Goal: Information Seeking & Learning: Learn about a topic

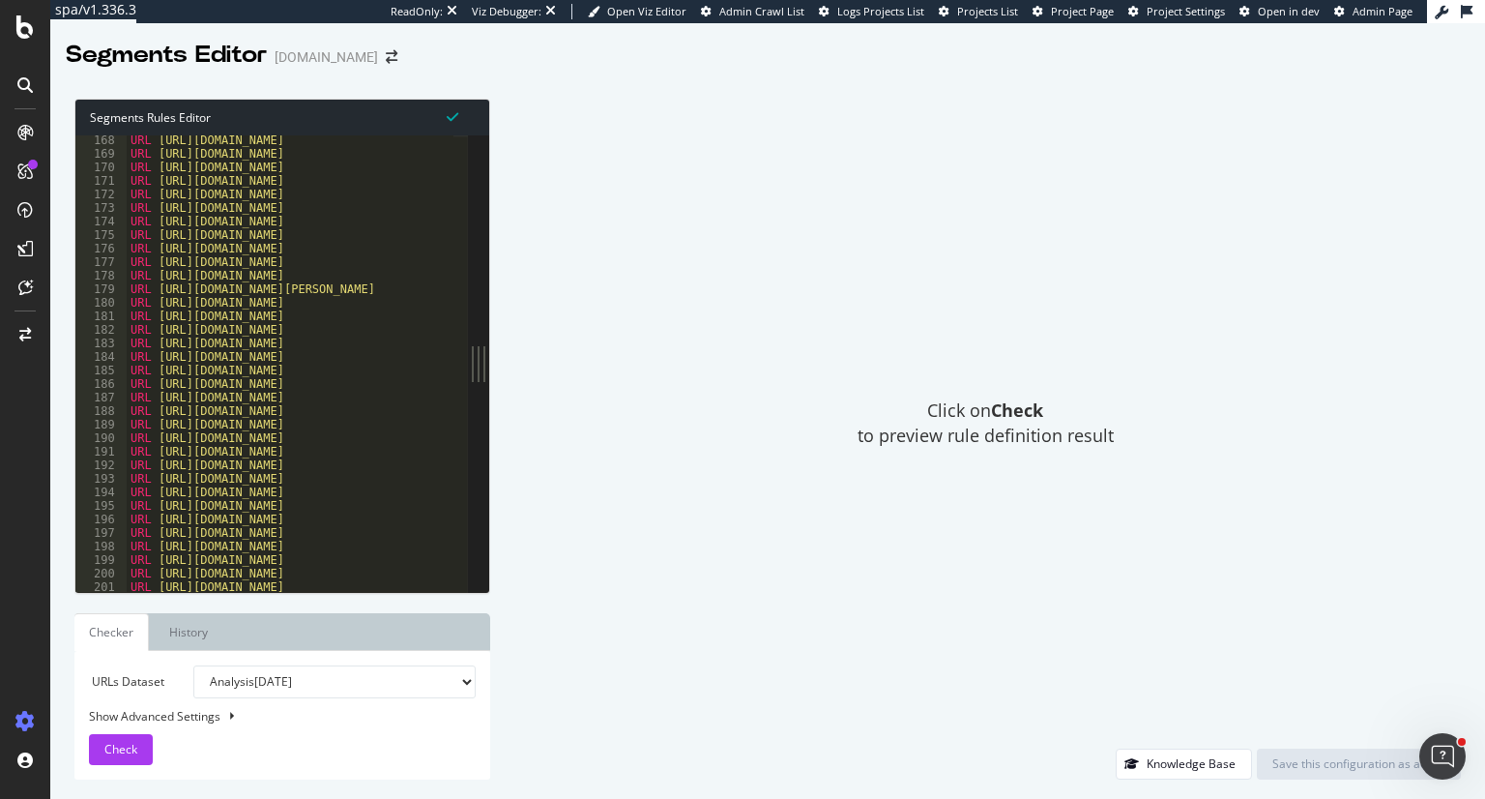
scroll to position [2262, 0]
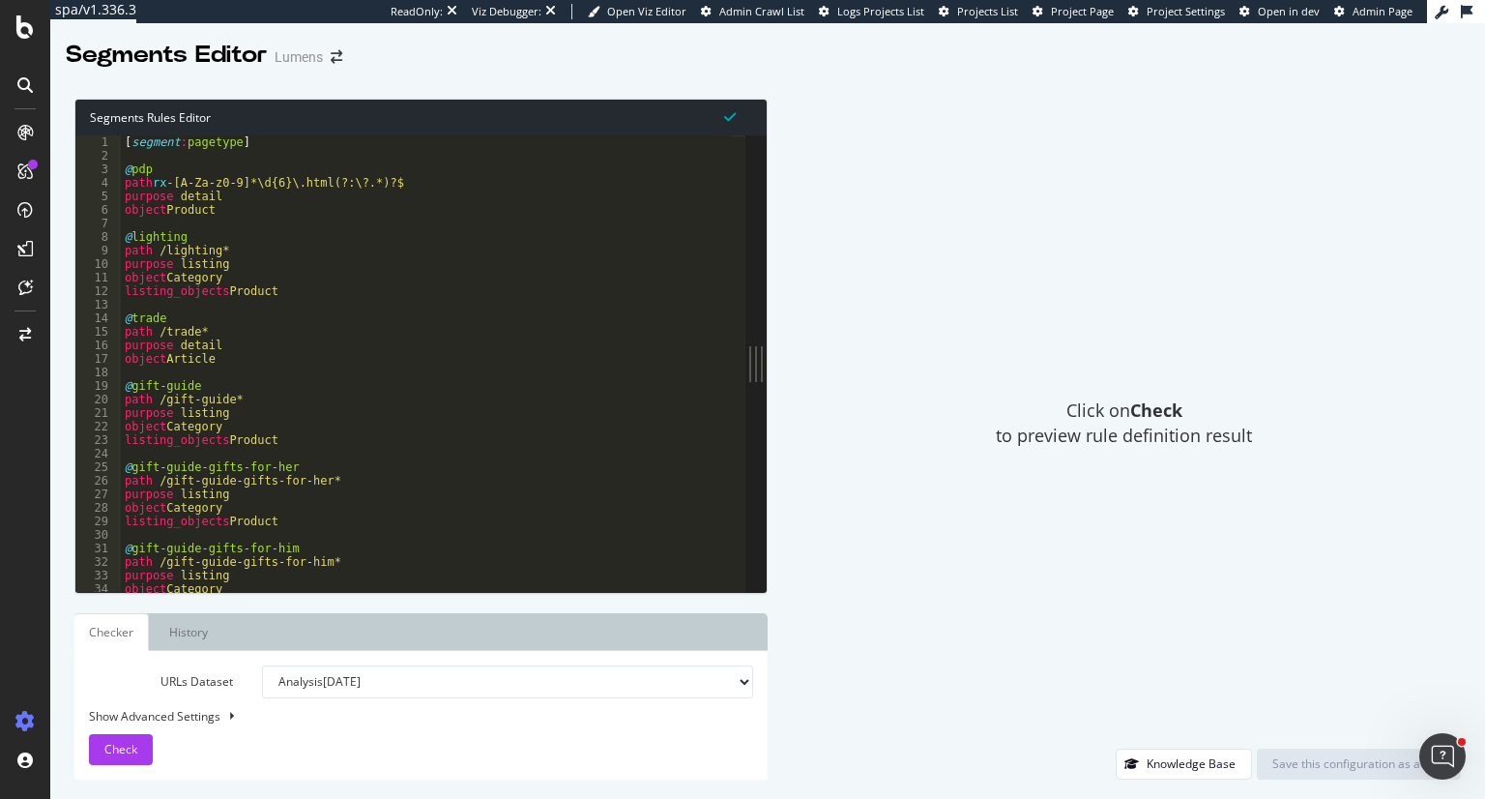
drag, startPoint x: 484, startPoint y: 547, endPoint x: 1237, endPoint y: 575, distance: 753.6
click at [1237, 575] on div "Segments Rules Editor 1 2 3 4 5 6 7 8 9 10 11 12 13 14 15 16 17 18 19 20 21 22 …" at bounding box center [767, 438] width 1435 height 719
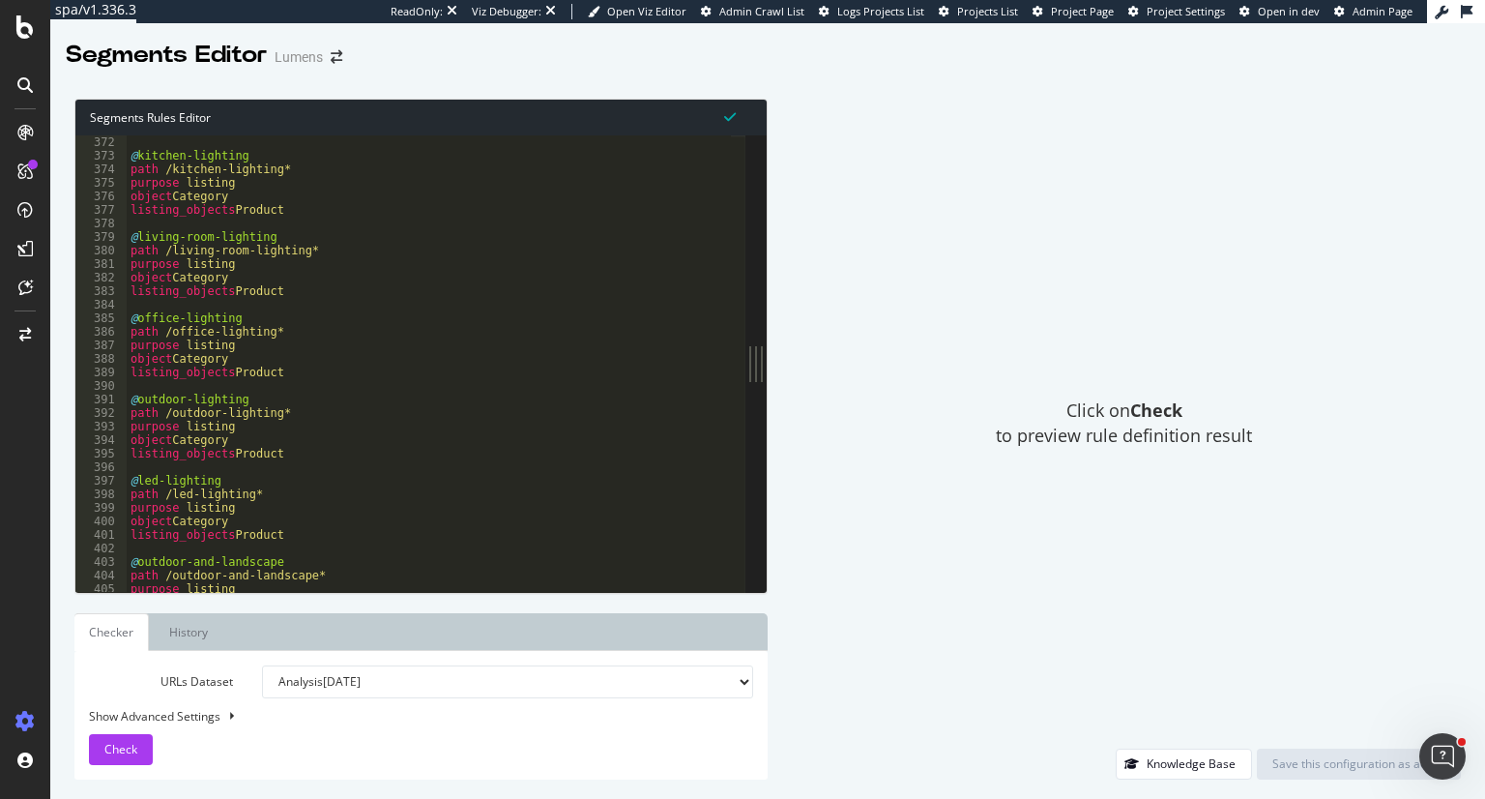
scroll to position [5169, 0]
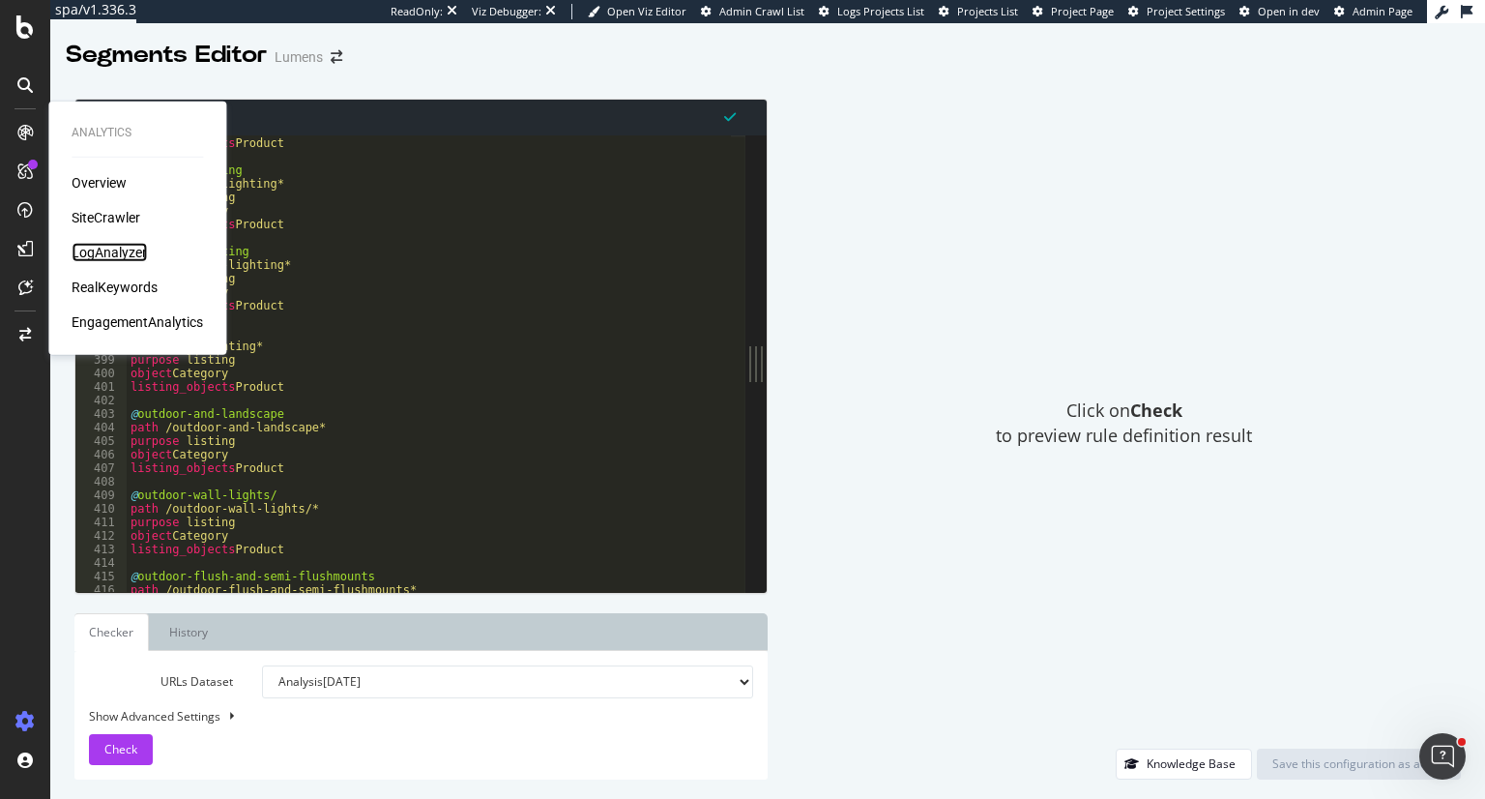
click at [124, 252] on div "LogAnalyzer" at bounding box center [109, 252] width 75 height 19
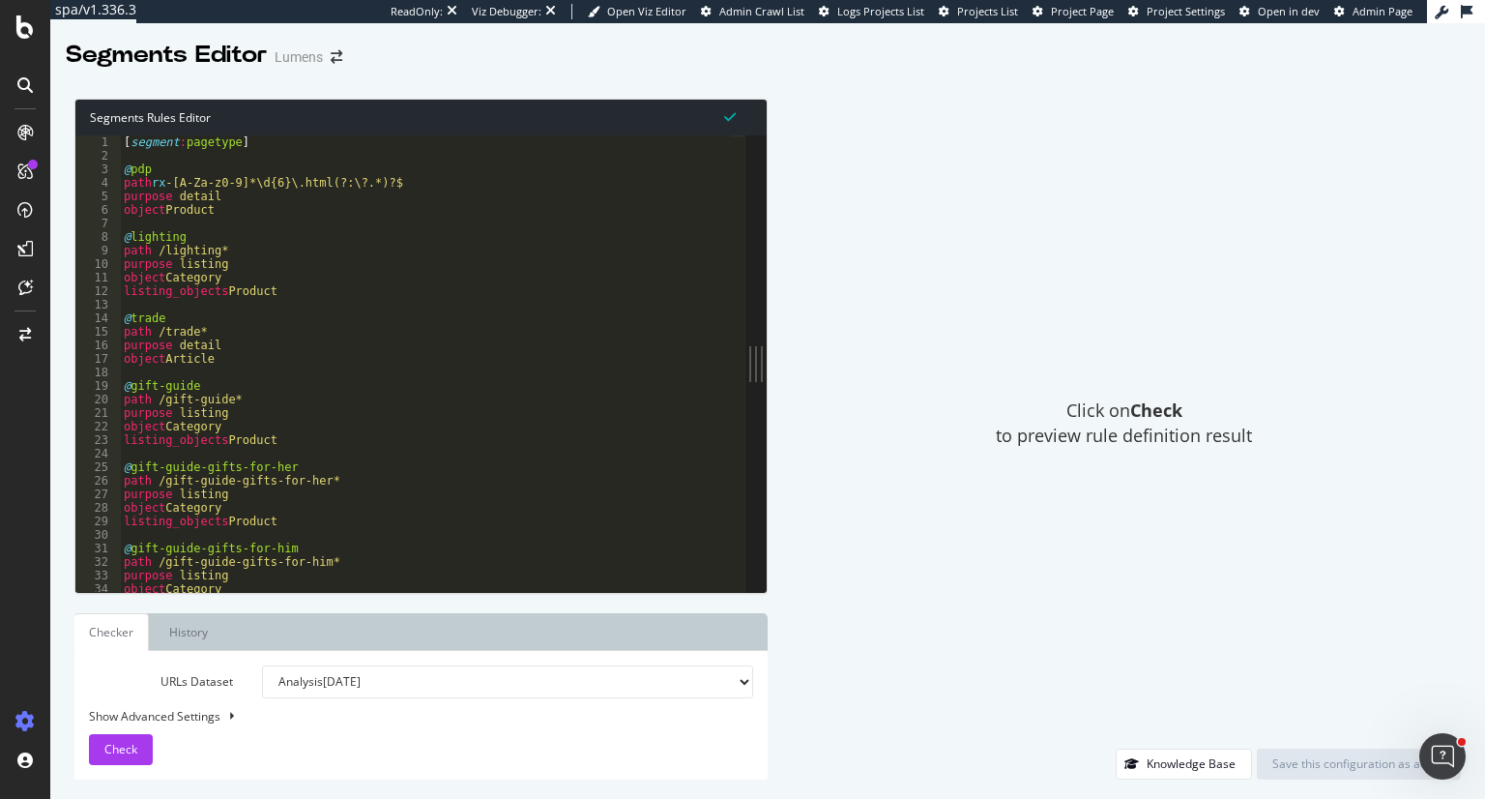
scroll to position [0, 0]
click at [152, 138] on div "[ segment : pagetype ] @ pdp path rx -[A-Za-z0-9]*\d{6}\.html(?:\?.*)?$ purpose…" at bounding box center [425, 377] width 611 height 484
type textarea "purpose detail"
click at [533, 198] on div "[ segment : pagetype ] @ pdp path rx -[A-Za-z0-9]*\d{6}\.html(?:\?.*)?$ purpose…" at bounding box center [425, 377] width 611 height 484
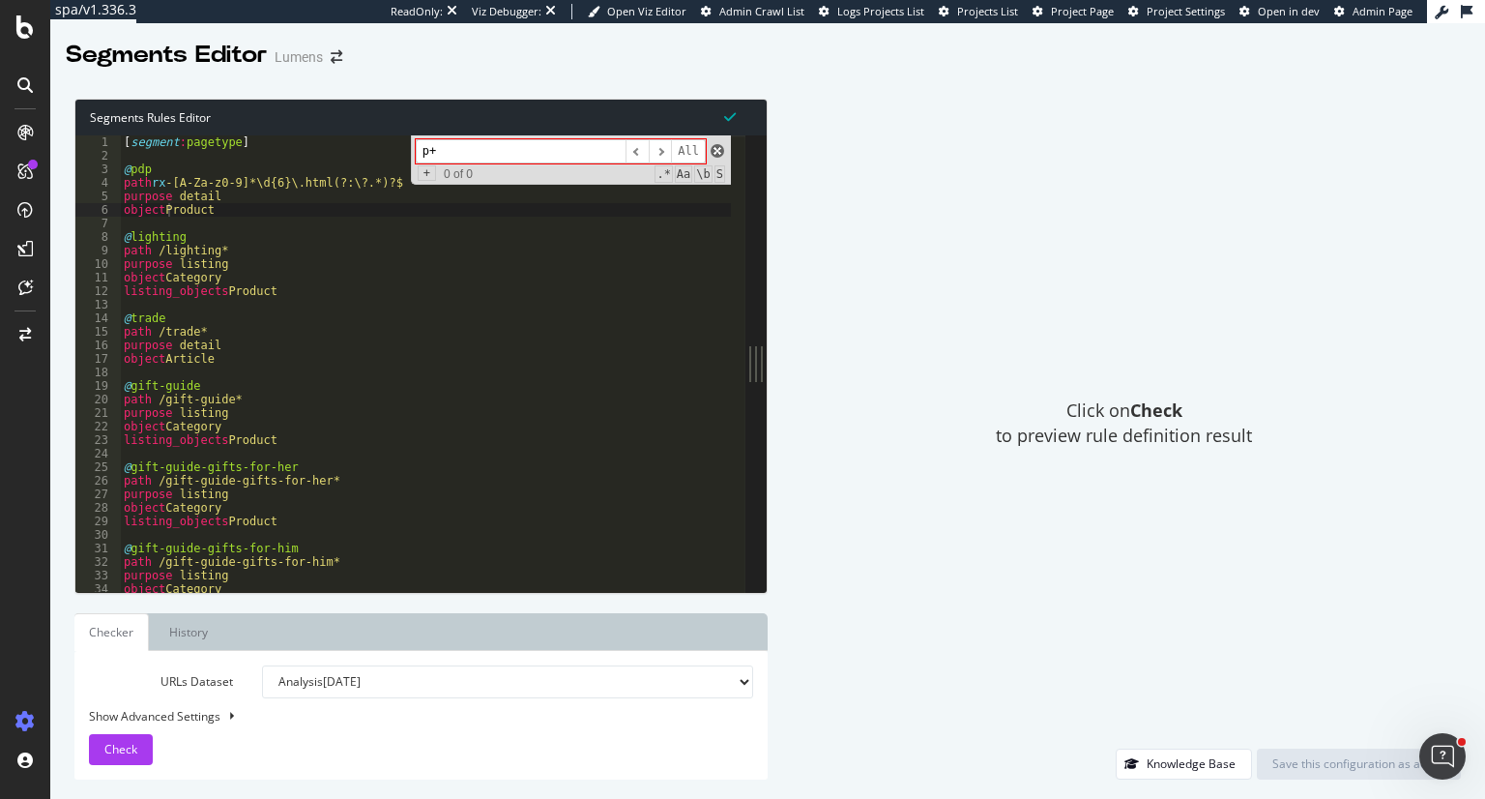
type input "p+"
click at [712, 150] on span at bounding box center [718, 151] width 14 height 14
type textarea "object Product"
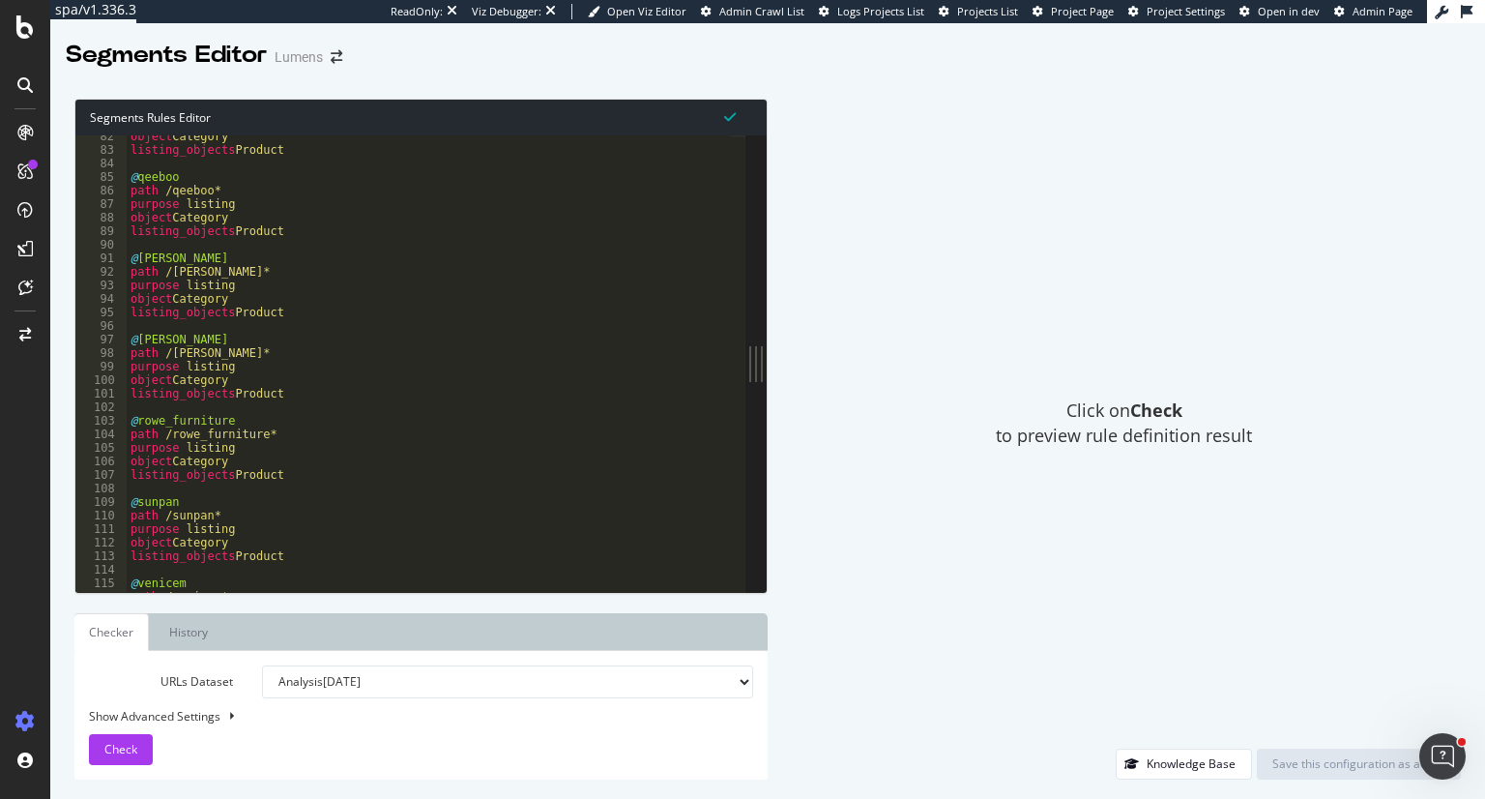
scroll to position [1160, 0]
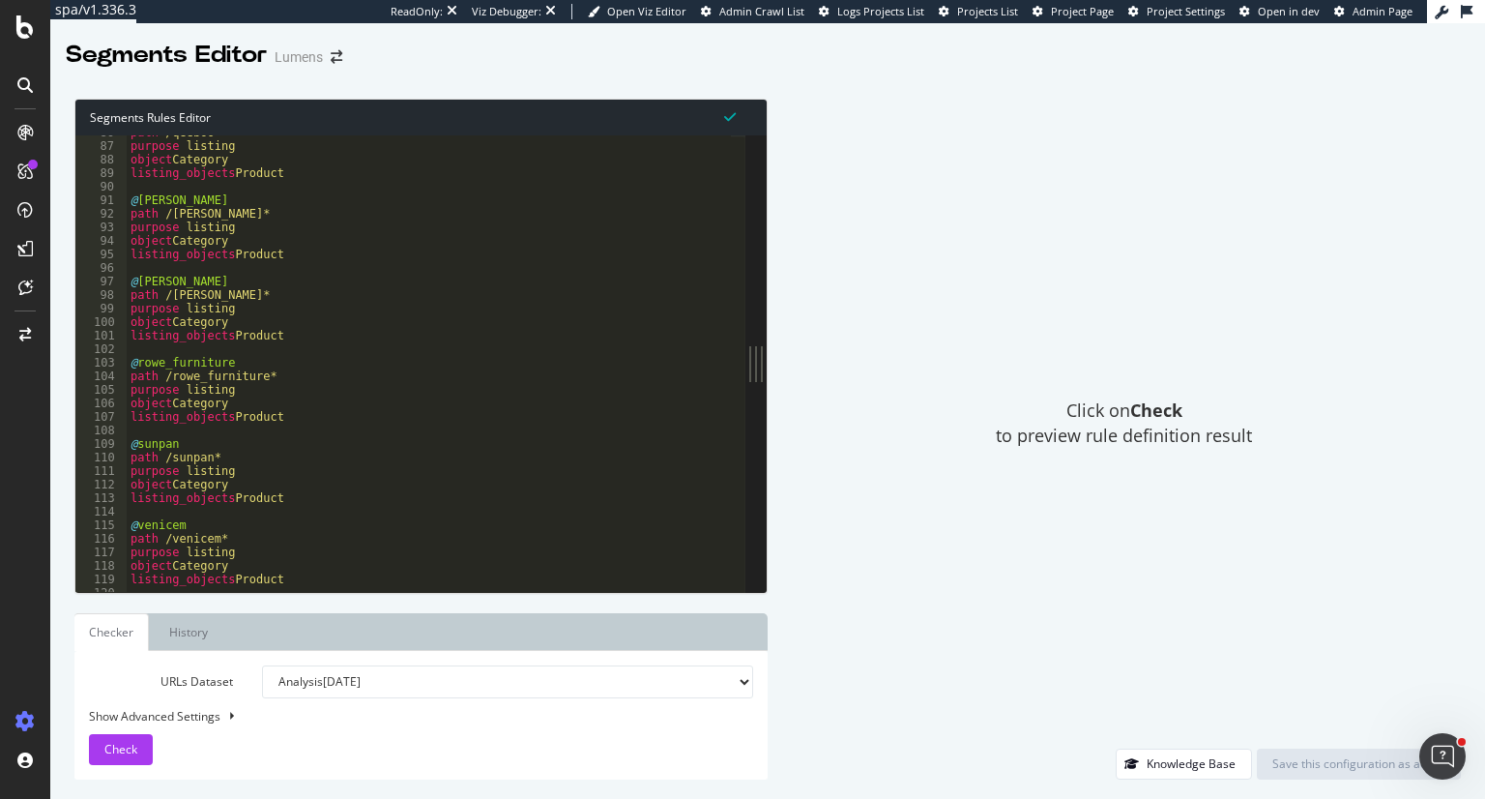
click at [220, 716] on div "Show Advanced Settings" at bounding box center [406, 716] width 664 height 16
select select "5000"
select select "100"
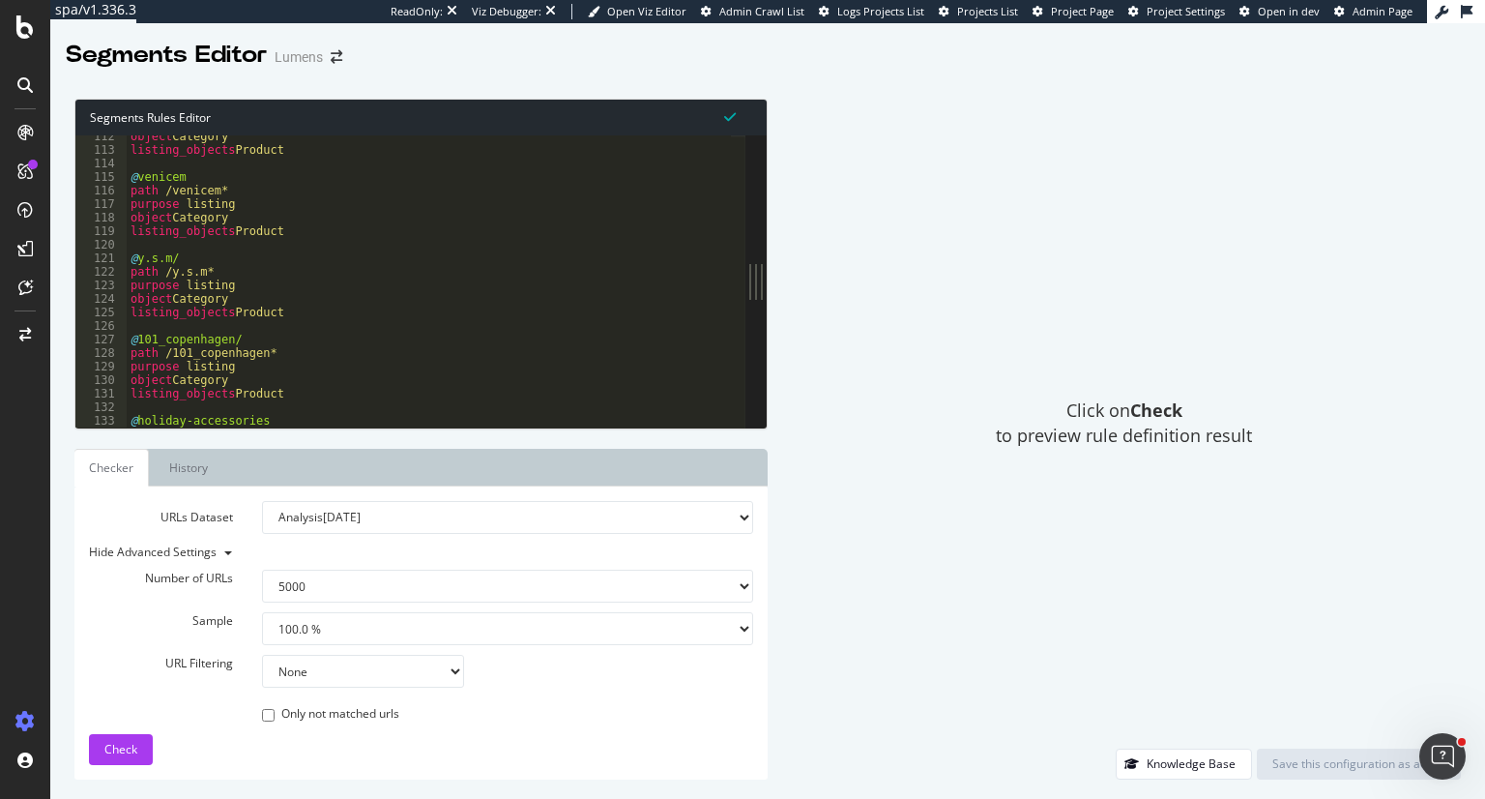
scroll to position [1566, 0]
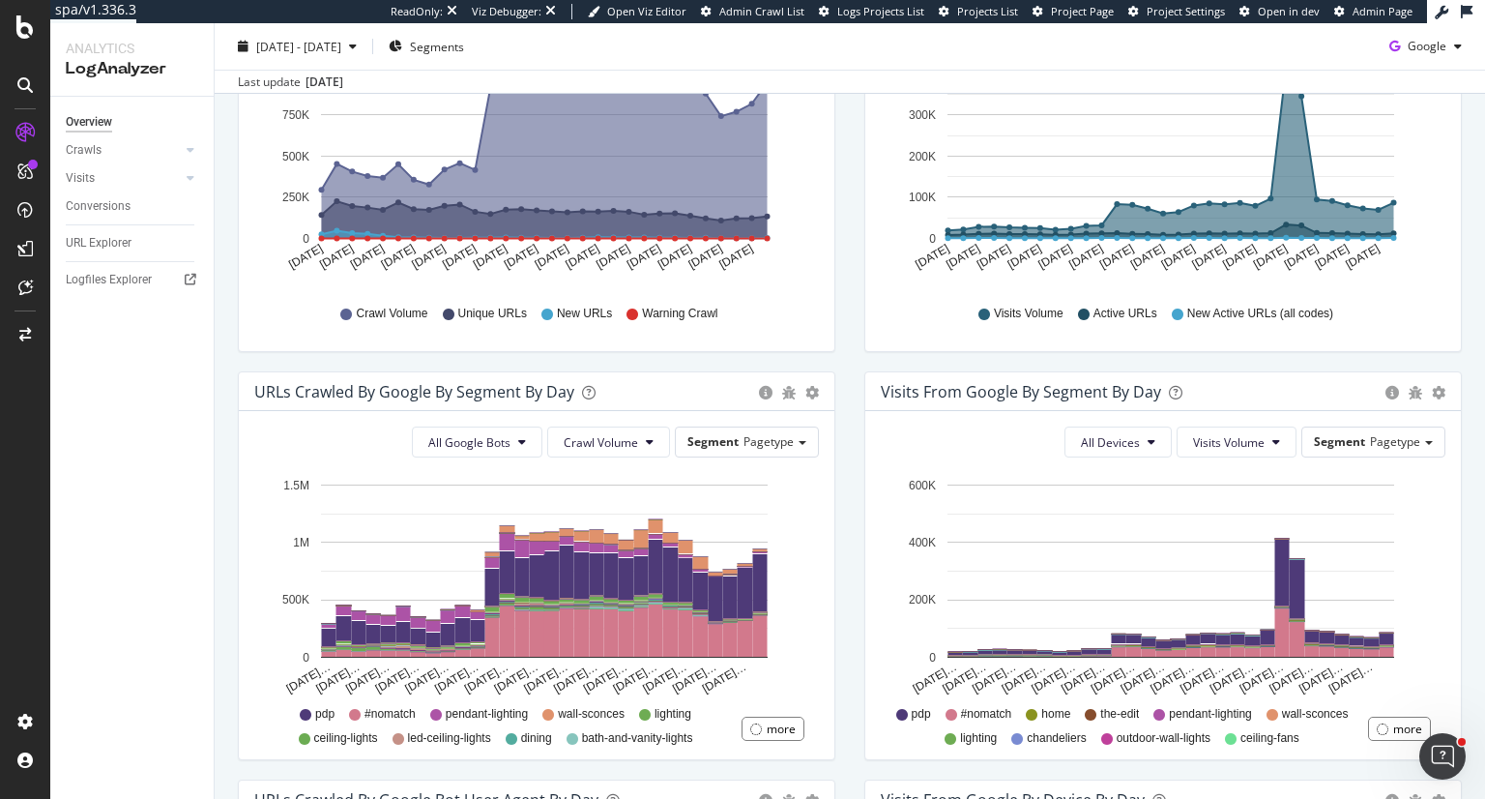
scroll to position [387, 0]
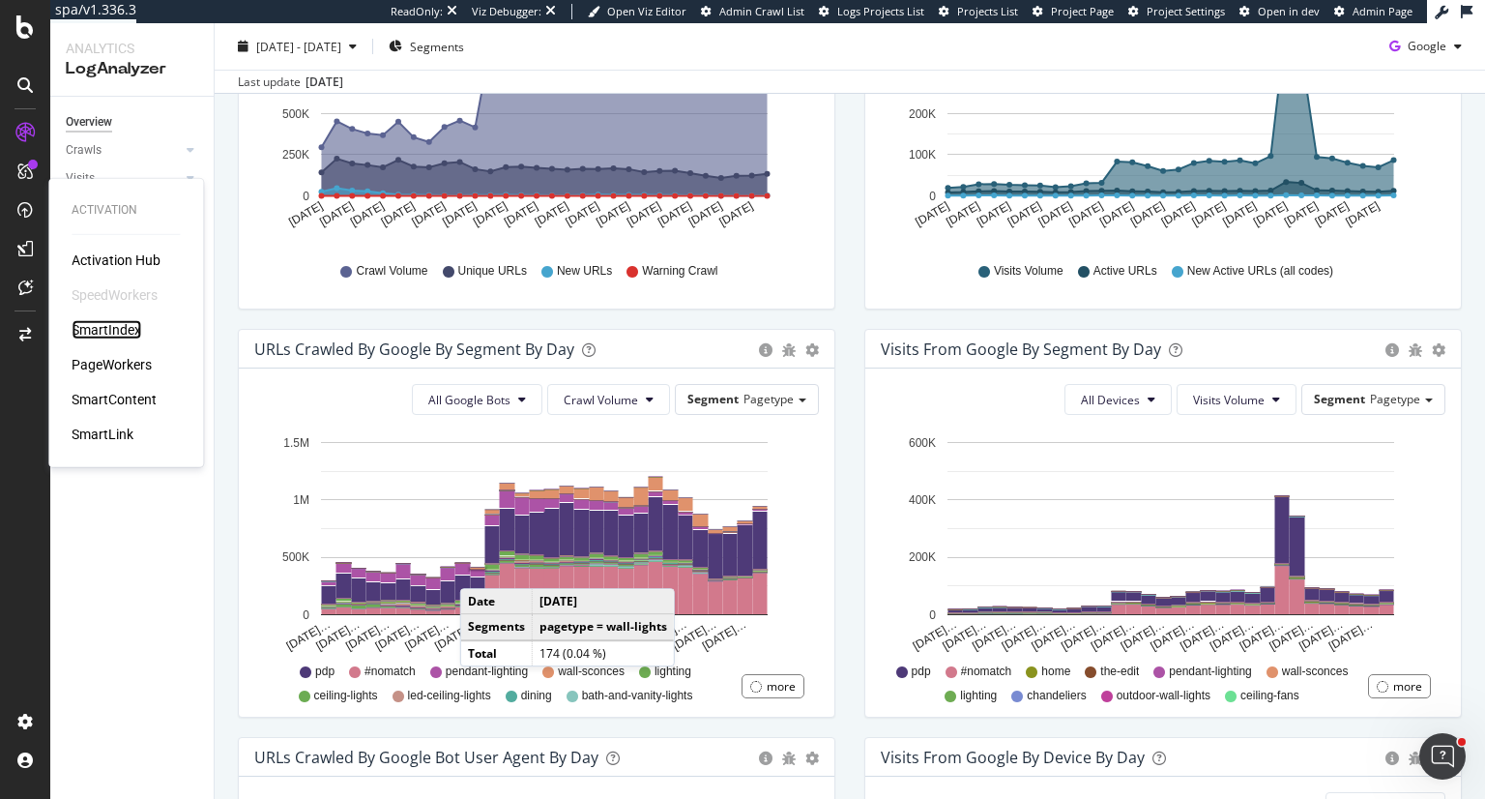
click at [111, 328] on div "SmartIndex" at bounding box center [107, 329] width 70 height 19
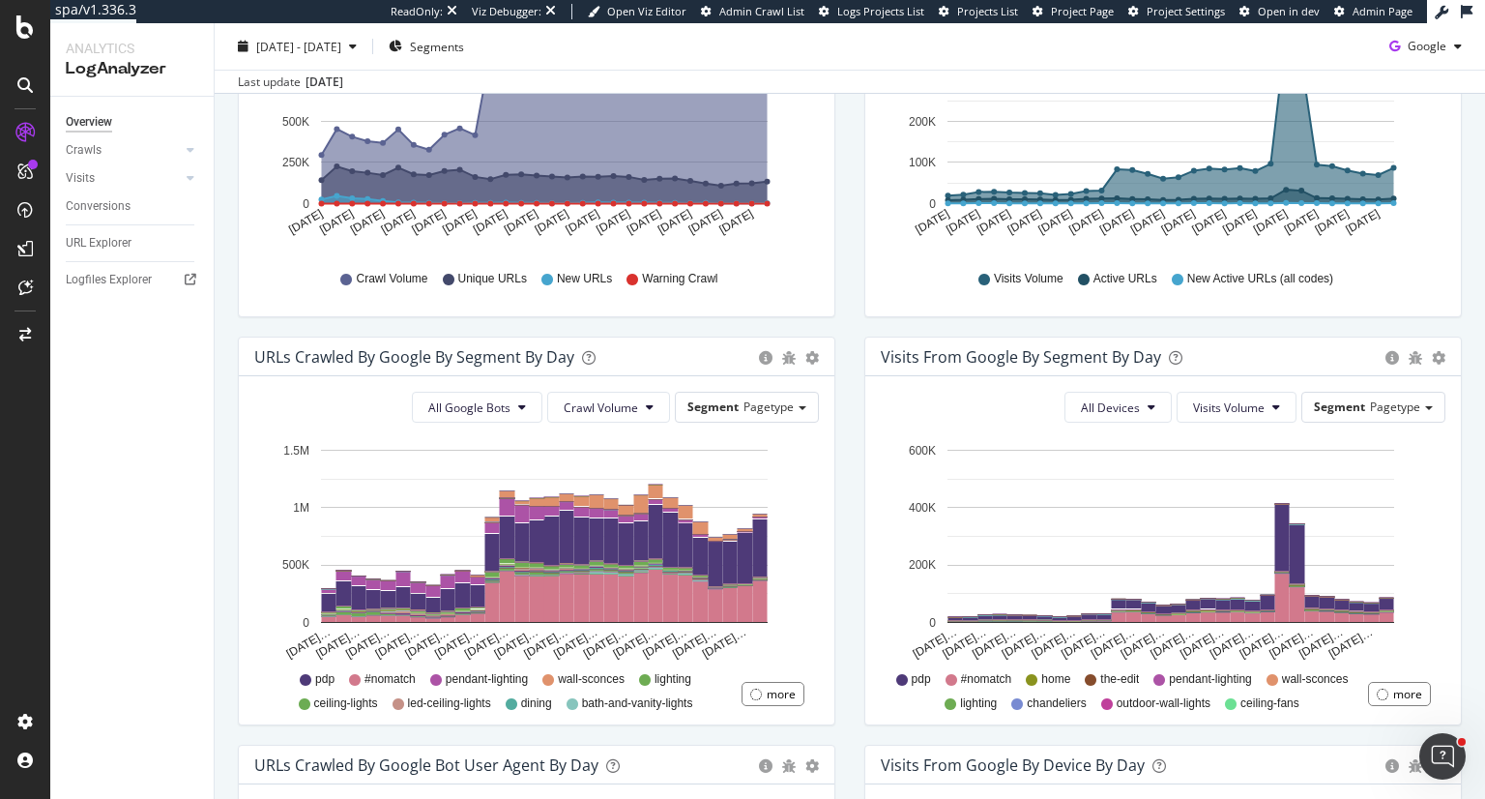
scroll to position [387, 0]
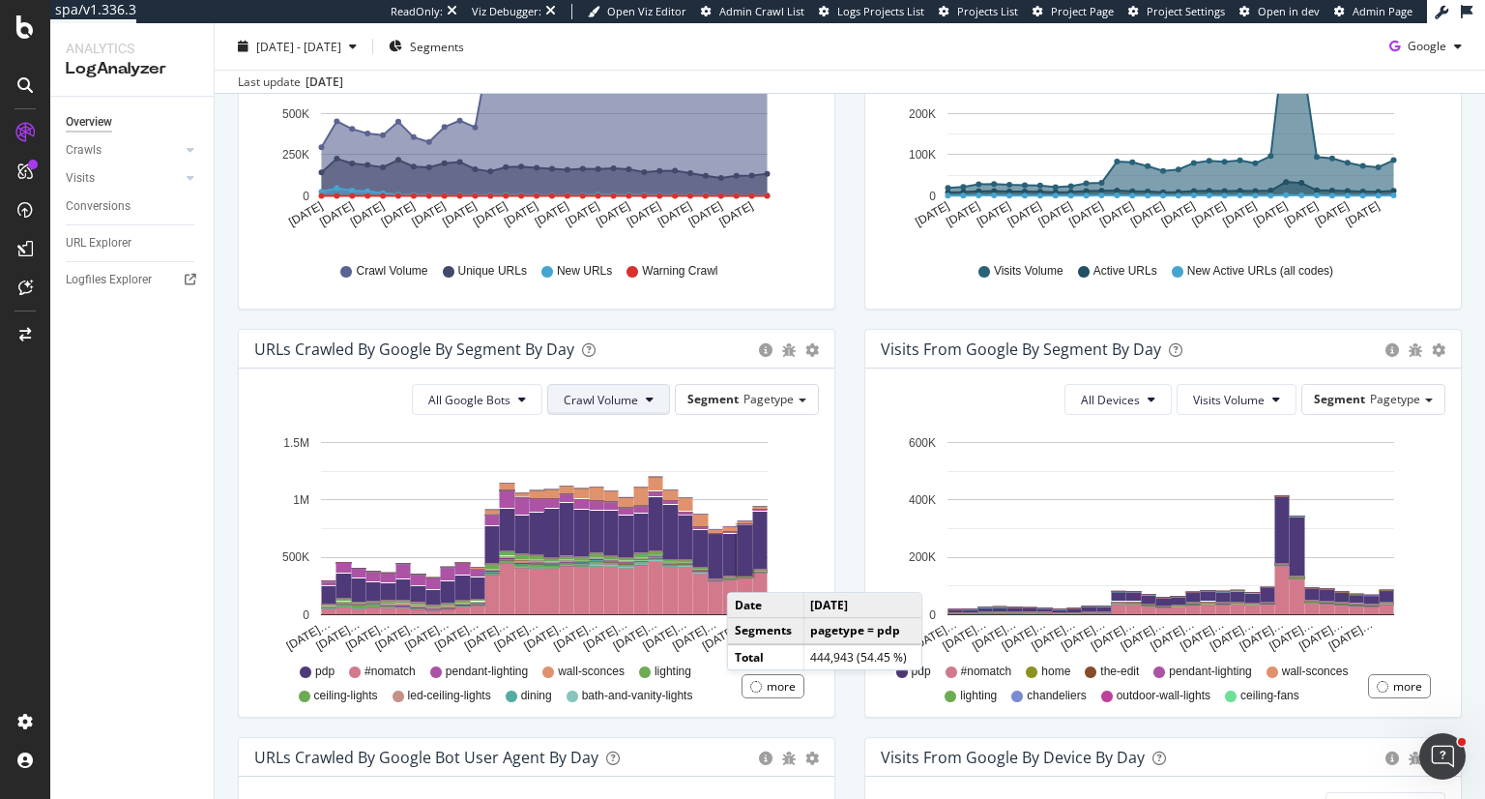
click at [646, 395] on icon at bounding box center [650, 399] width 8 height 12
click at [612, 472] on span "Unique URLs" at bounding box center [597, 472] width 76 height 17
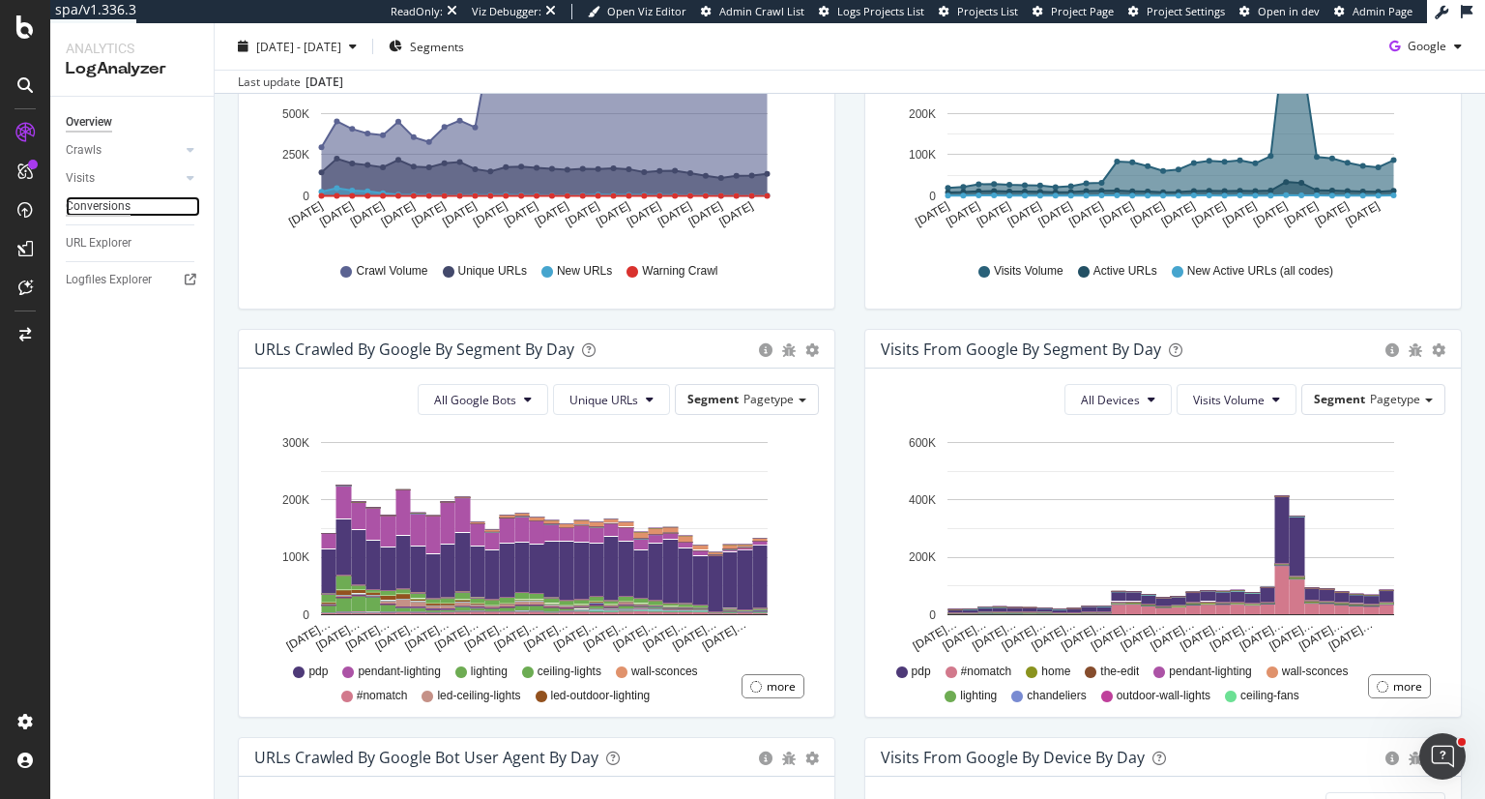
click at [104, 196] on div "Conversions" at bounding box center [98, 206] width 65 height 20
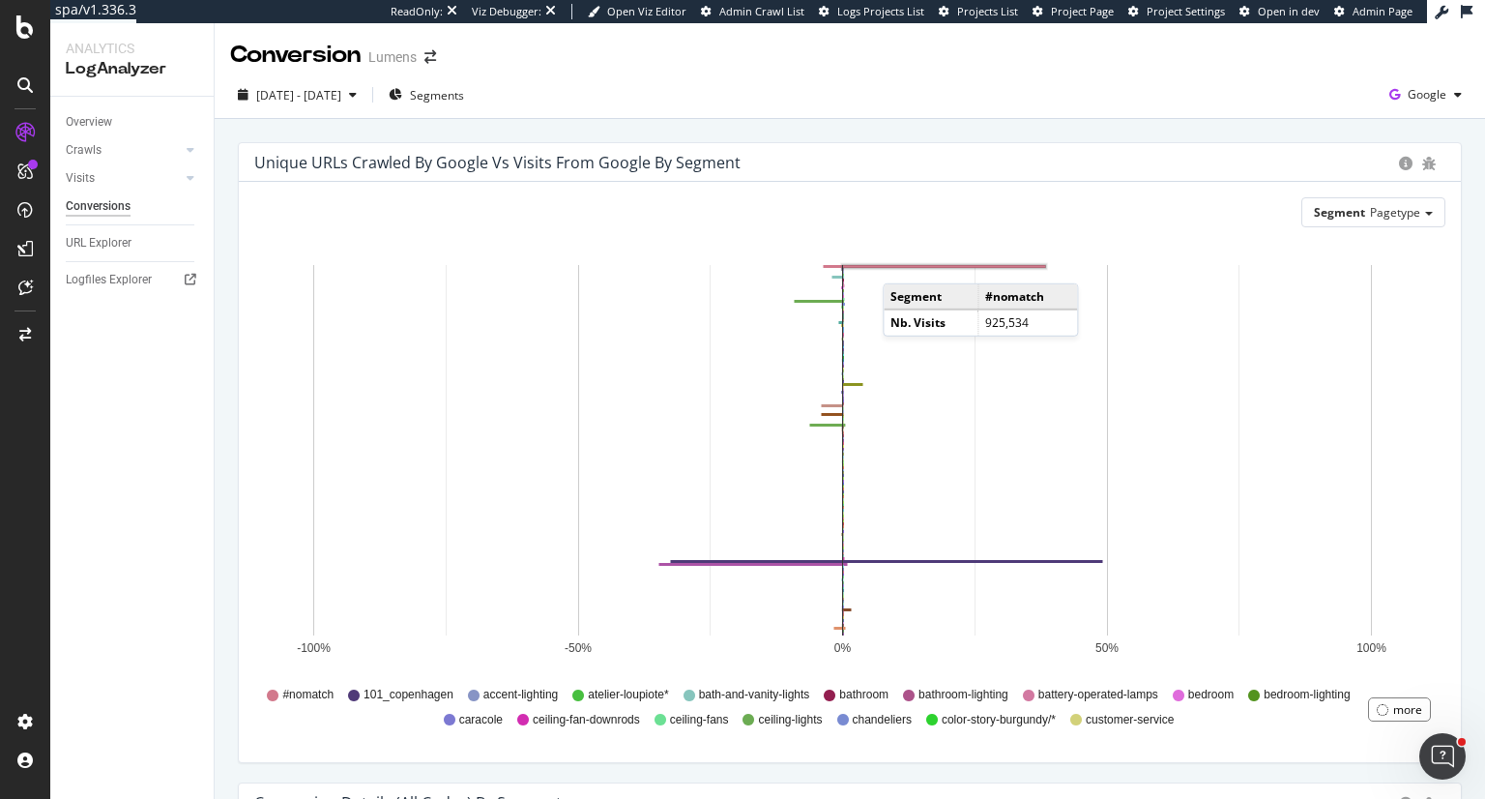
click at [902, 265] on rect "A chart." at bounding box center [944, 266] width 203 height 3
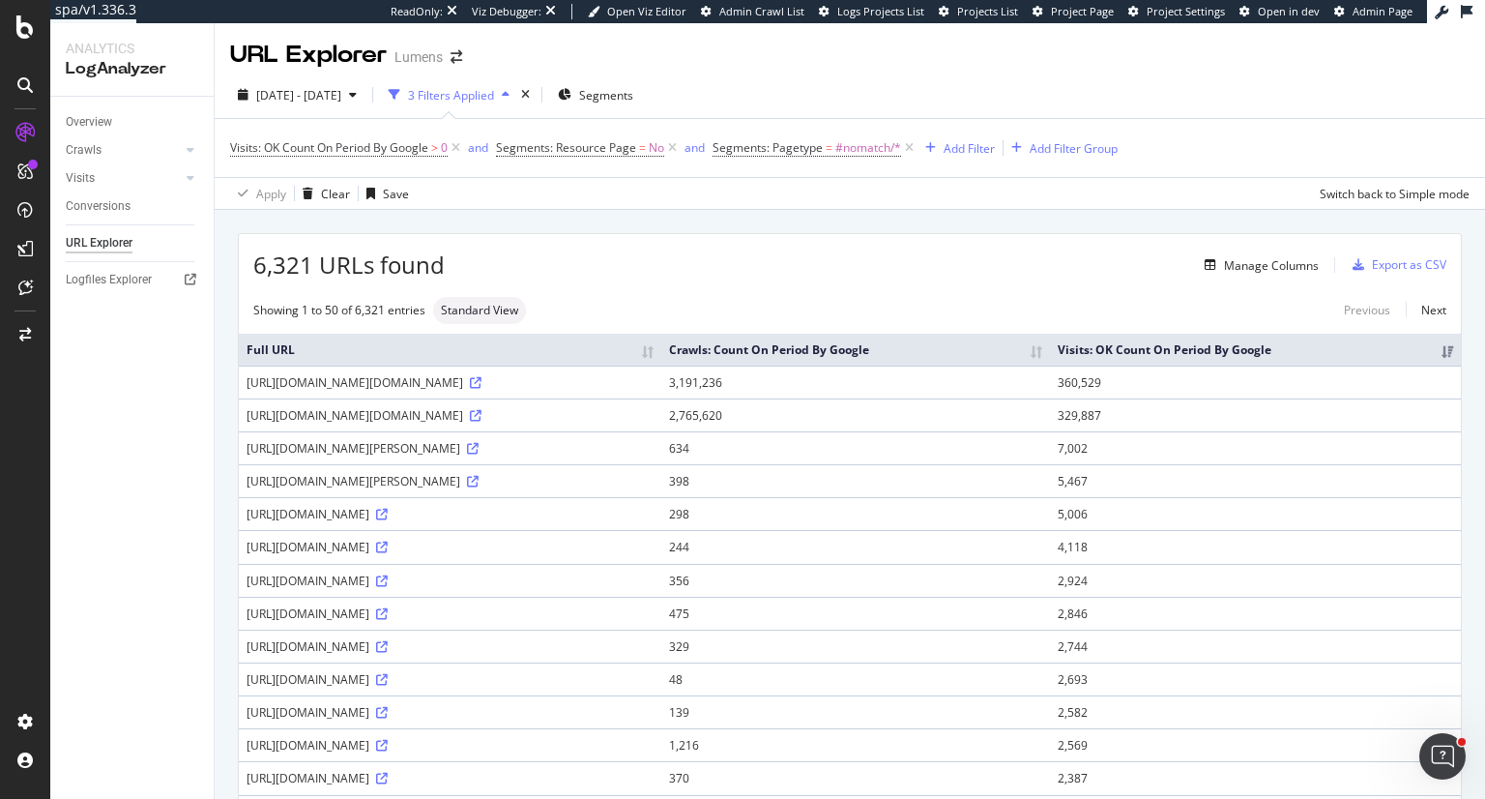
scroll to position [97, 0]
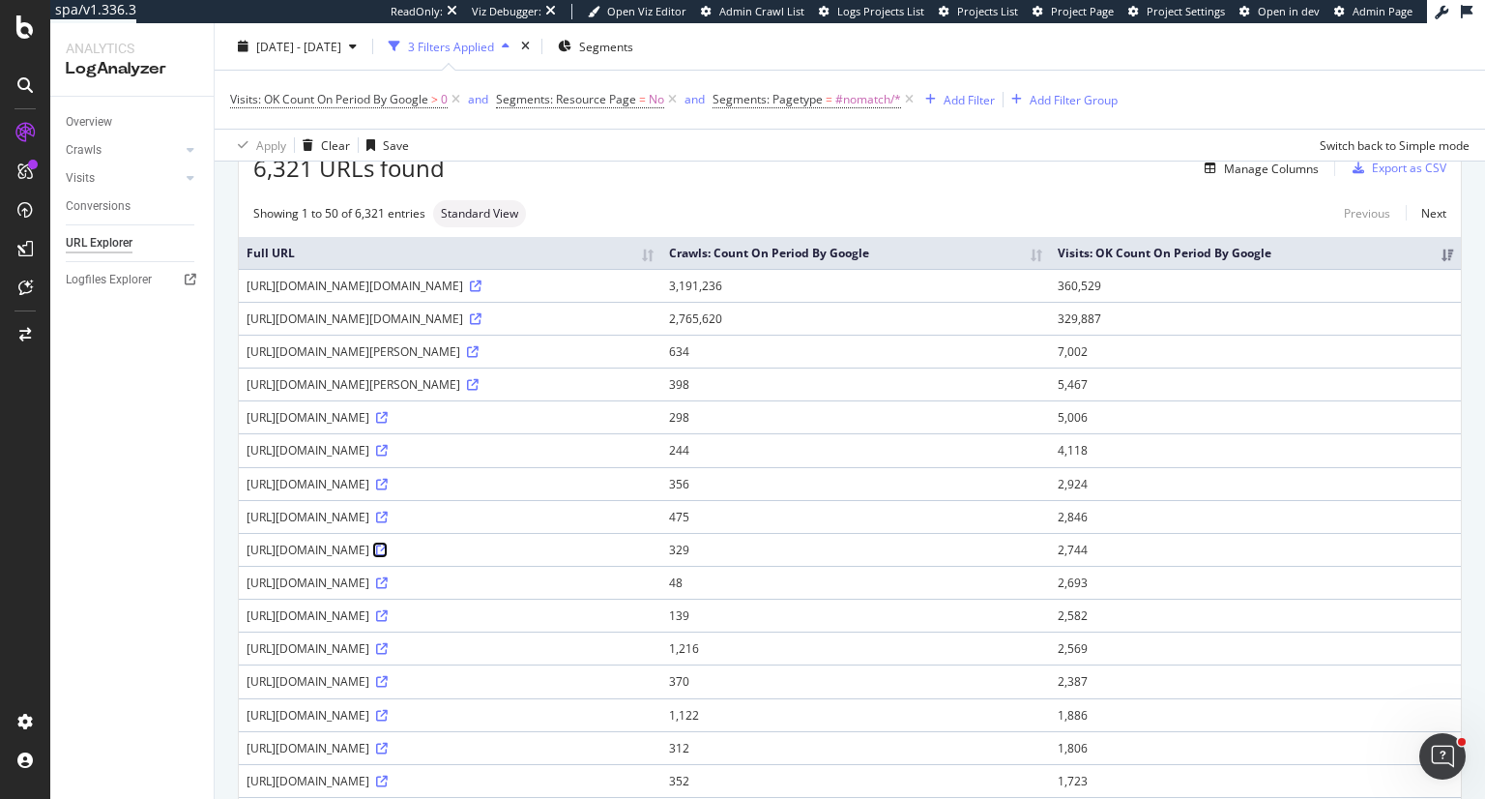
click at [388, 544] on icon at bounding box center [382, 550] width 12 height 12
click at [479, 379] on icon at bounding box center [473, 385] width 12 height 12
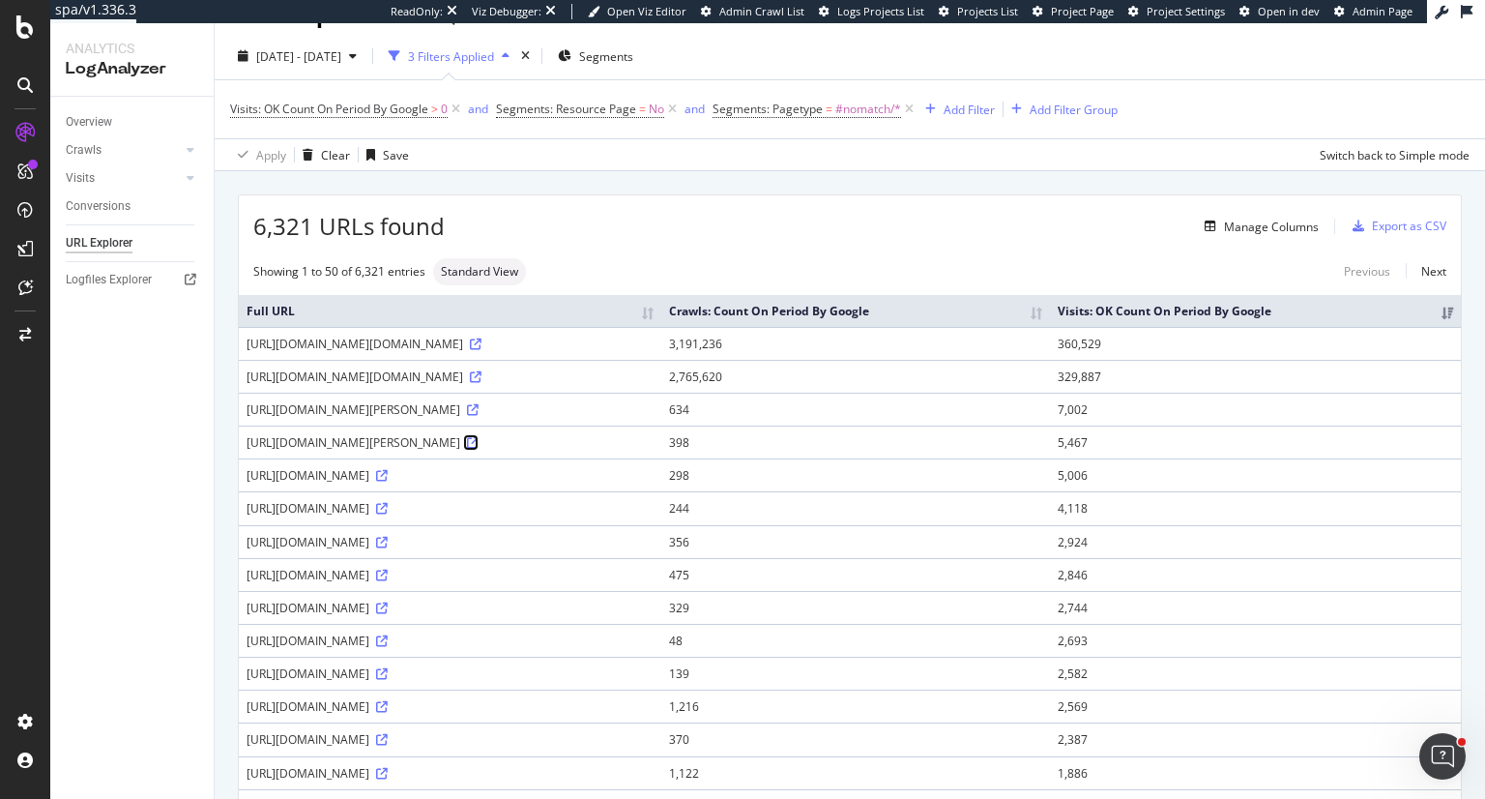
scroll to position [0, 0]
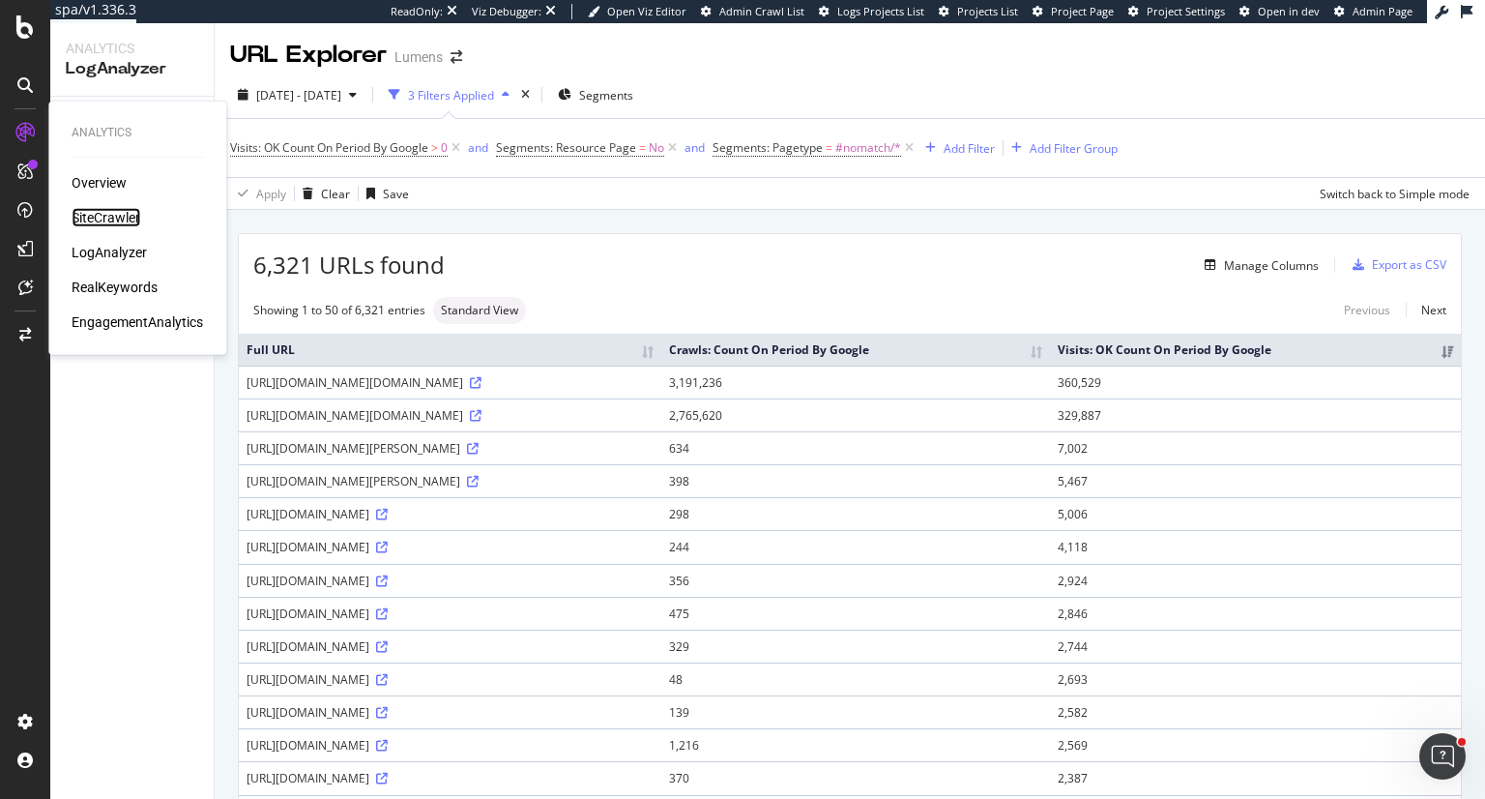
click at [105, 214] on div "SiteCrawler" at bounding box center [106, 217] width 69 height 19
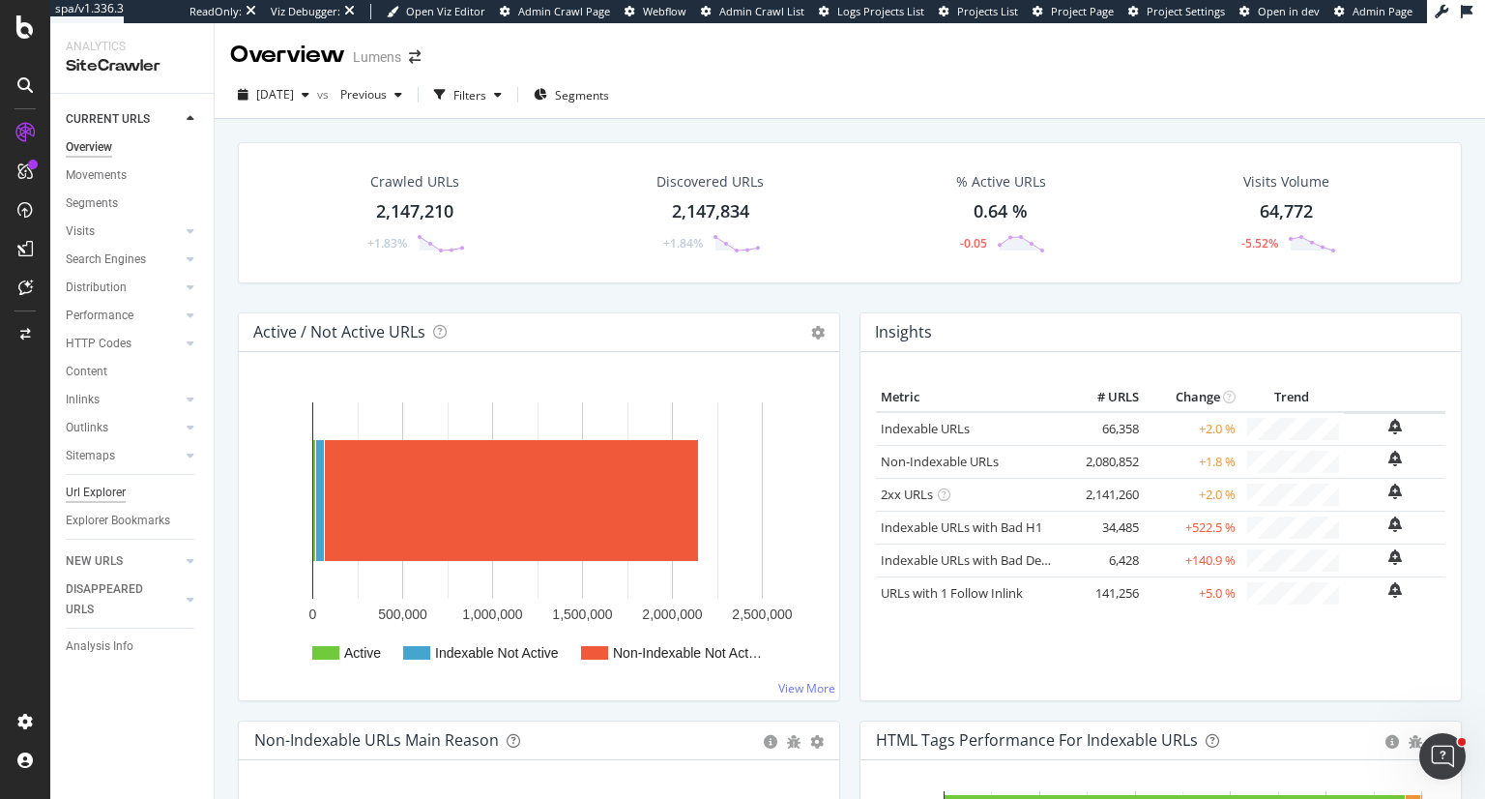
click at [105, 494] on div "Url Explorer" at bounding box center [96, 492] width 60 height 20
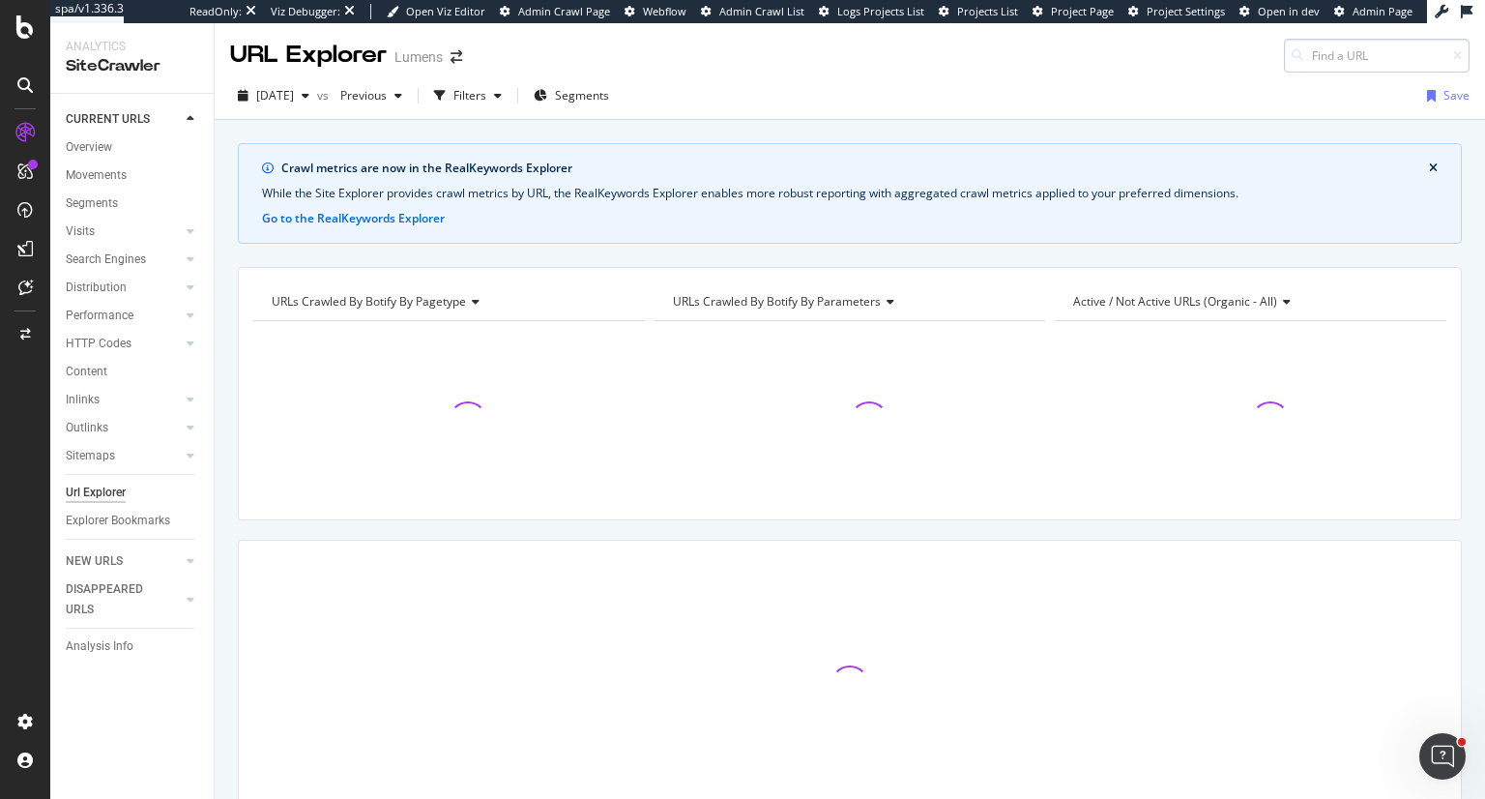
click at [1426, 47] on input at bounding box center [1377, 56] width 186 height 34
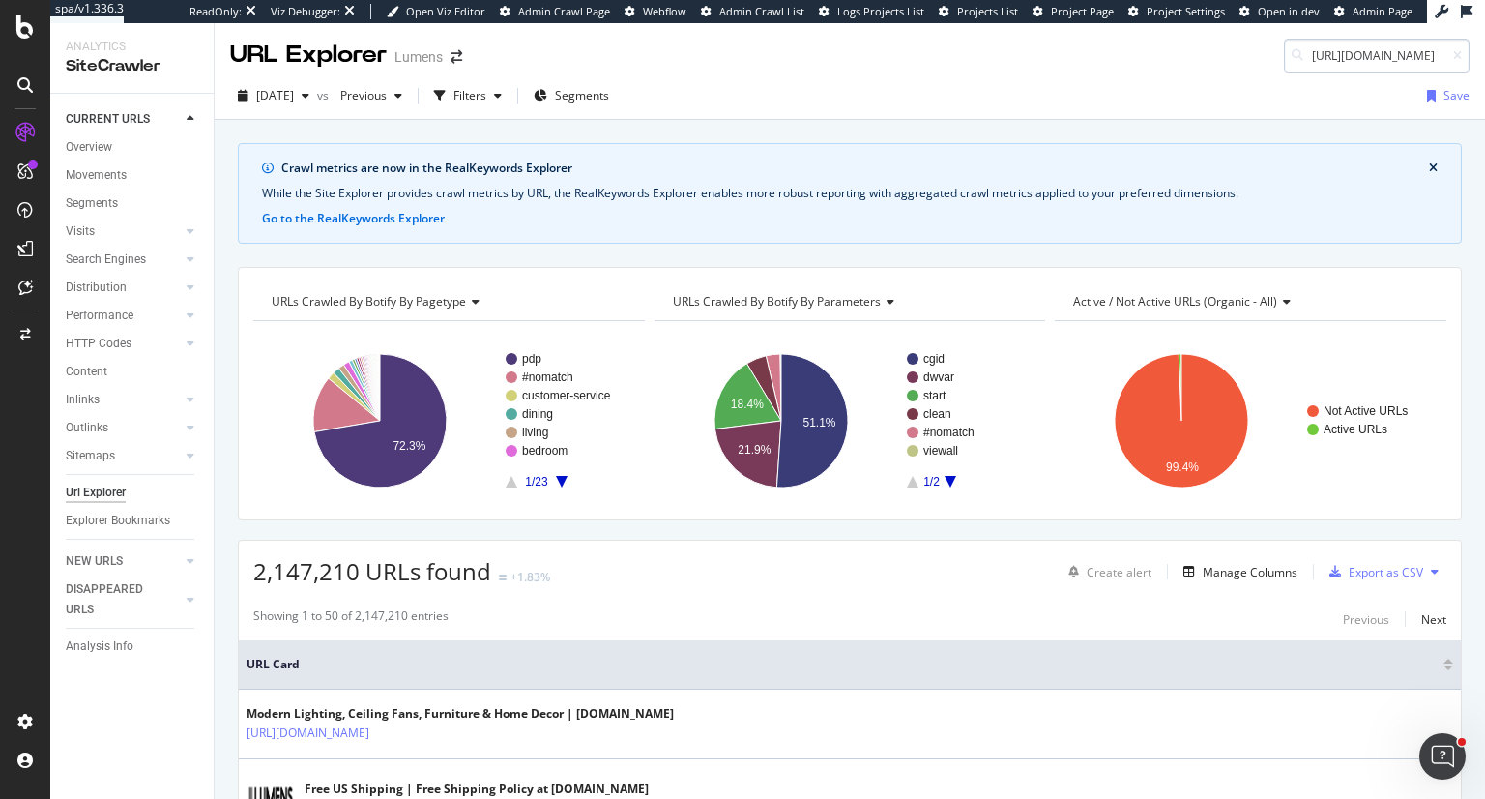
scroll to position [0, 89]
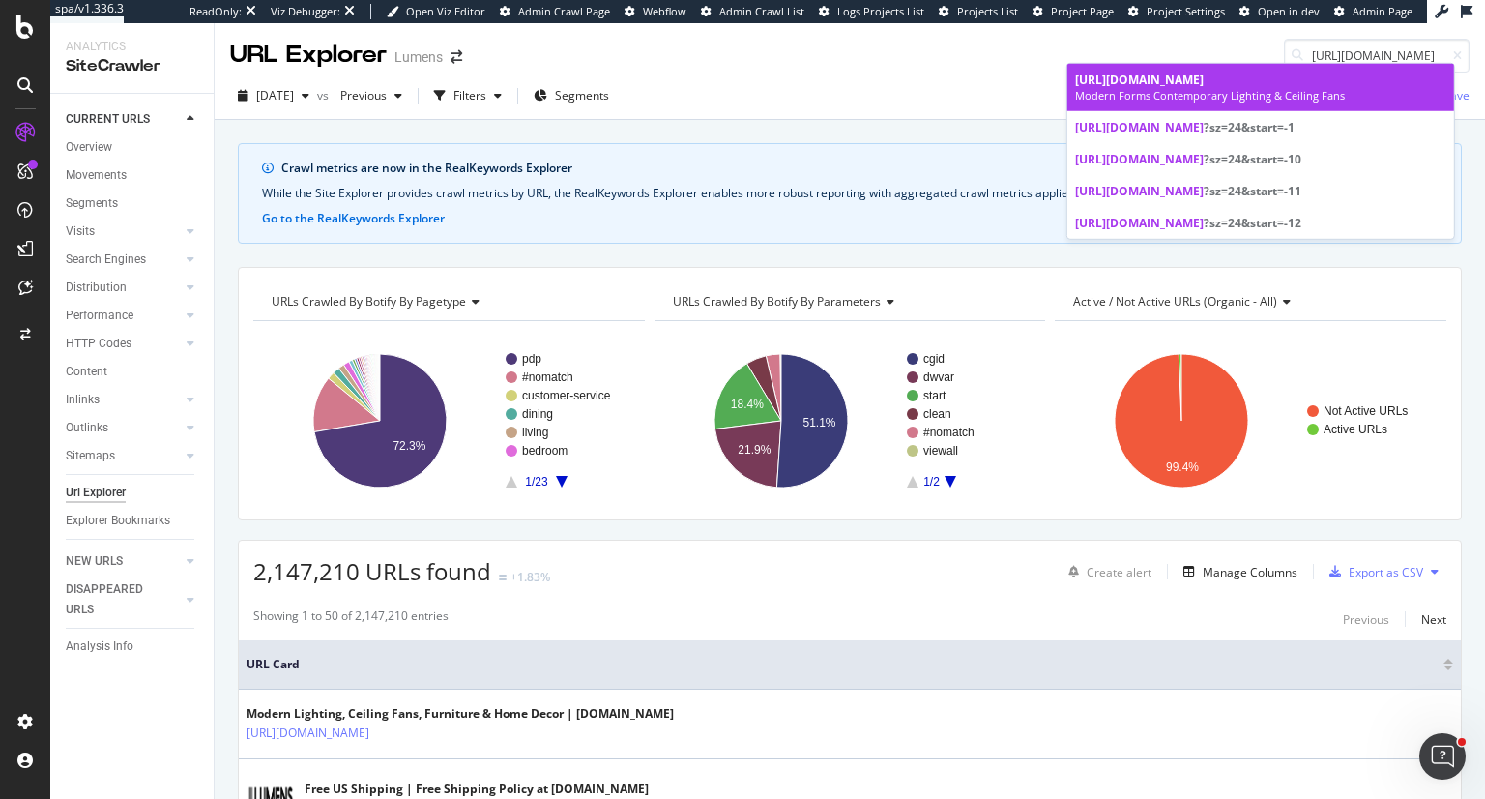
type input "[URL][DOMAIN_NAME]"
click at [1339, 101] on div "Modern Forms Contemporary Lighting & Ceiling Fans" at bounding box center [1260, 95] width 371 height 15
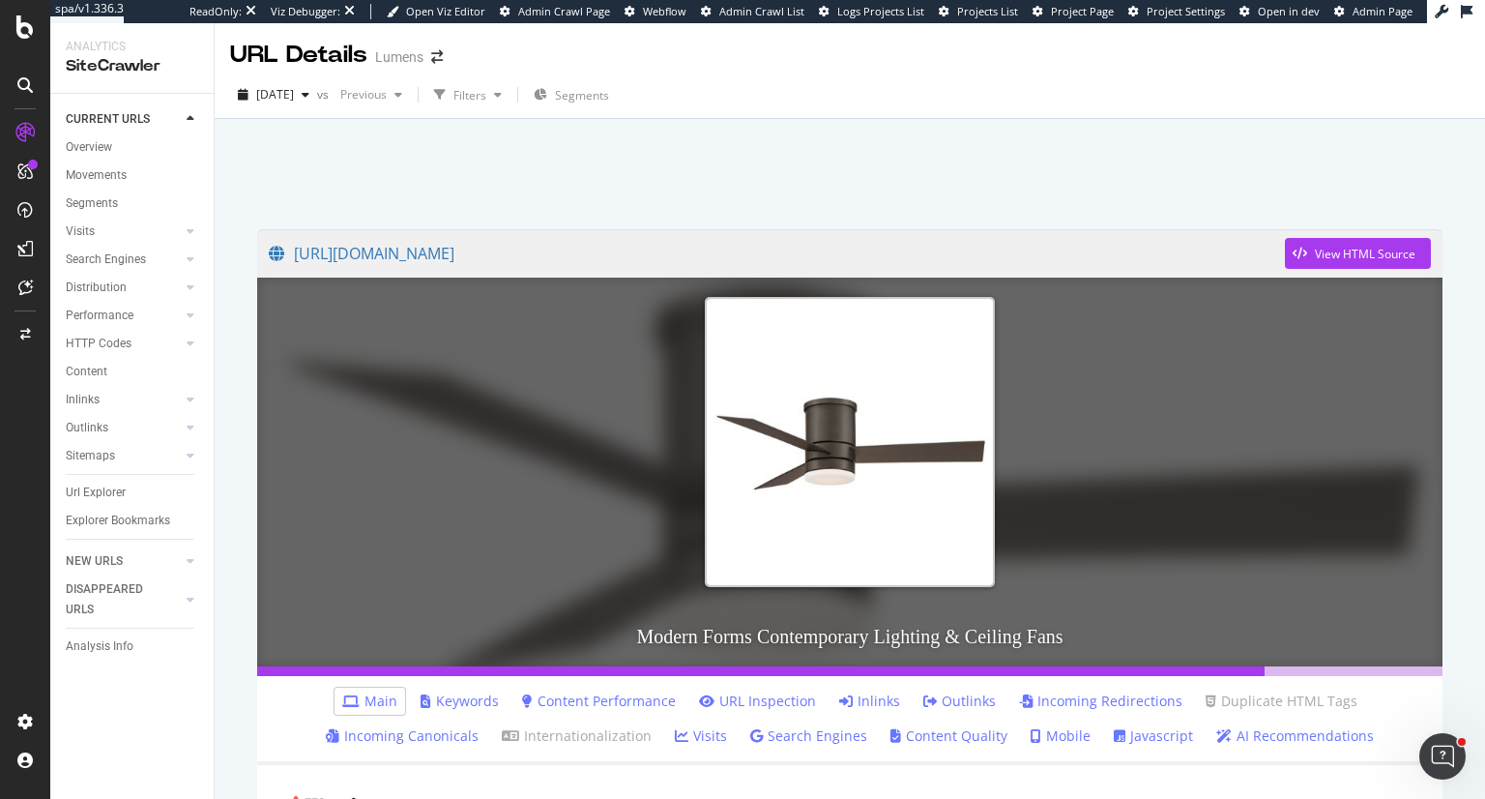
scroll to position [193, 0]
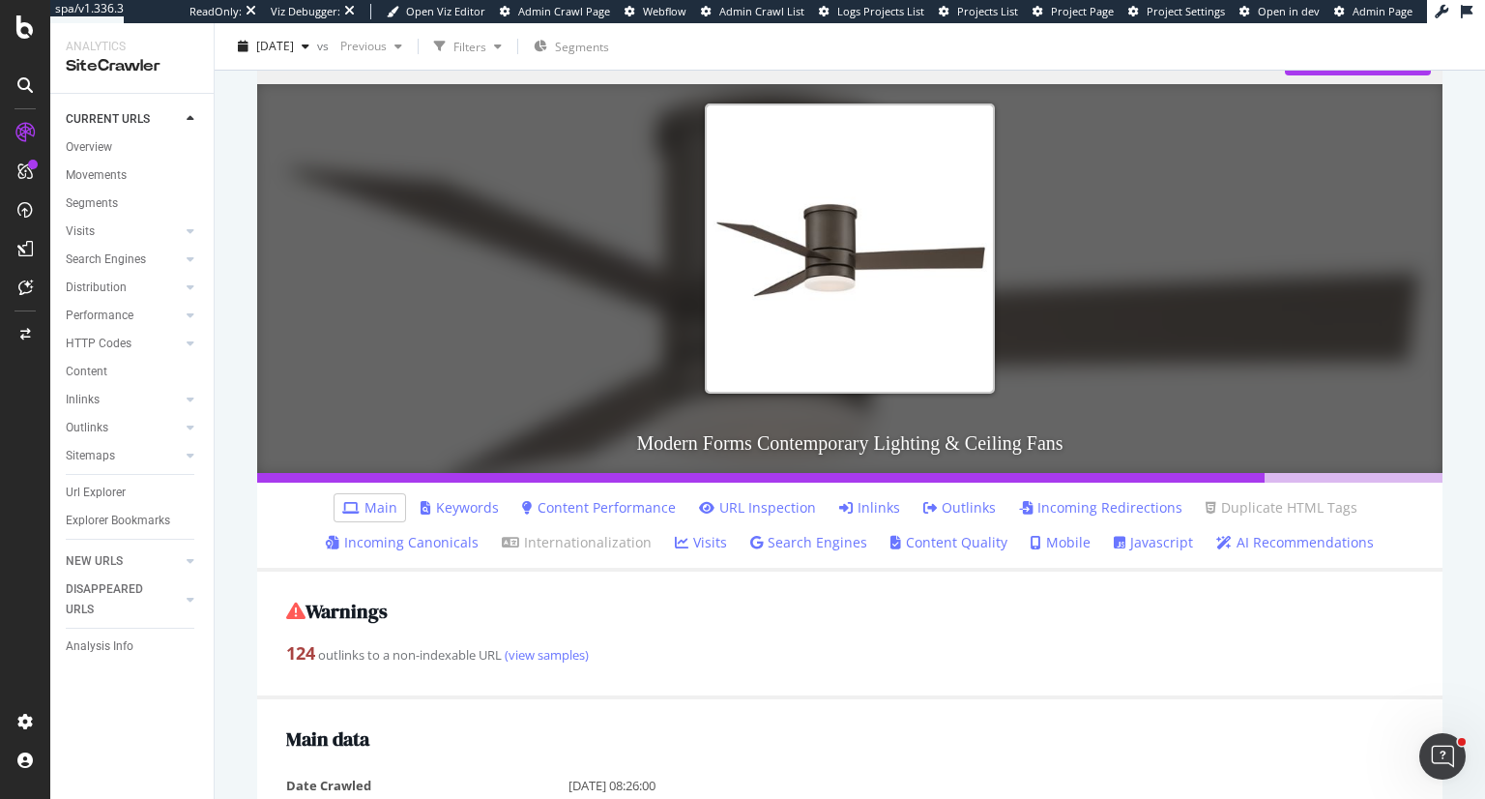
click at [626, 505] on link "Content Performance" at bounding box center [599, 507] width 154 height 19
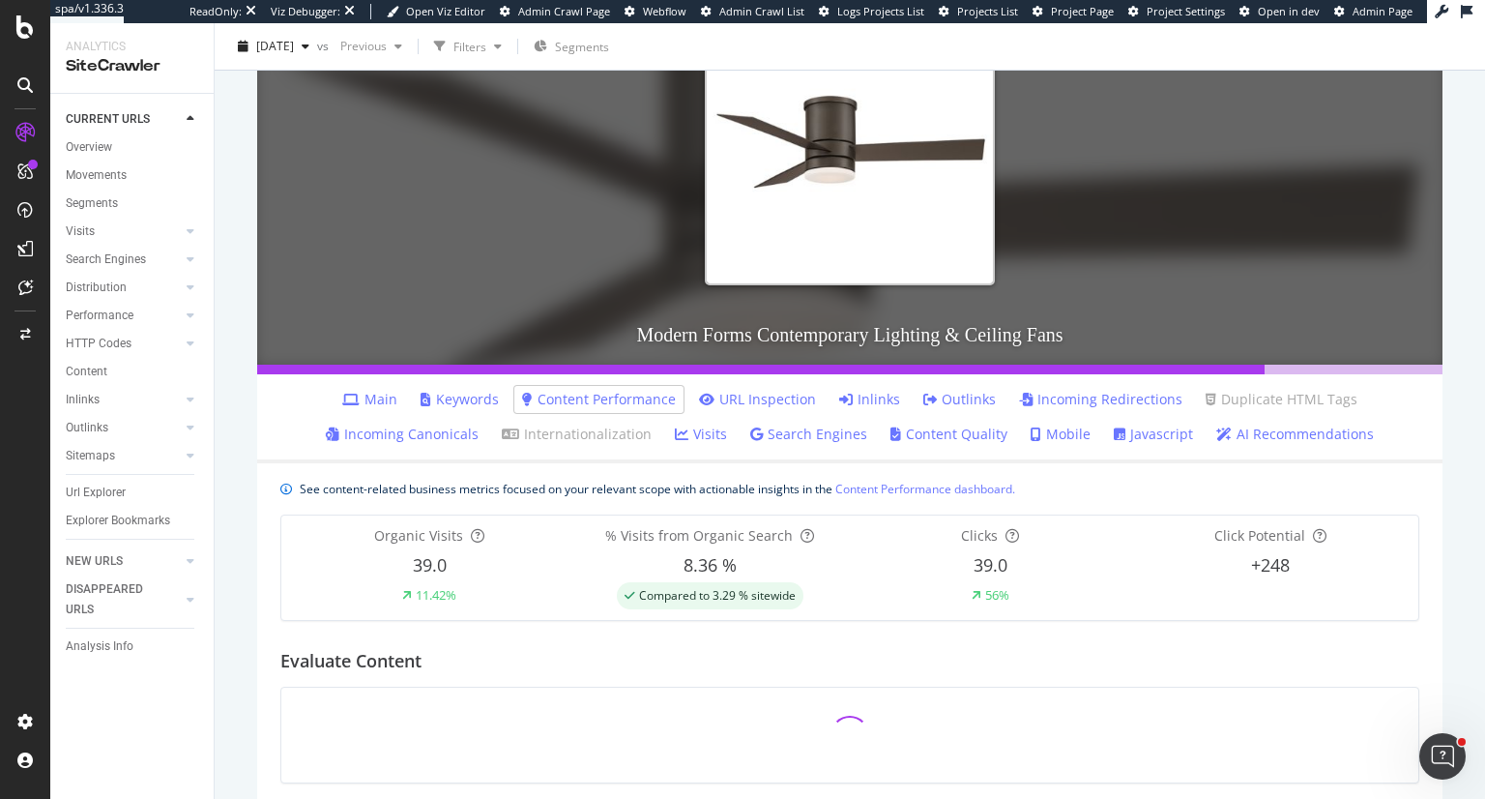
scroll to position [290, 0]
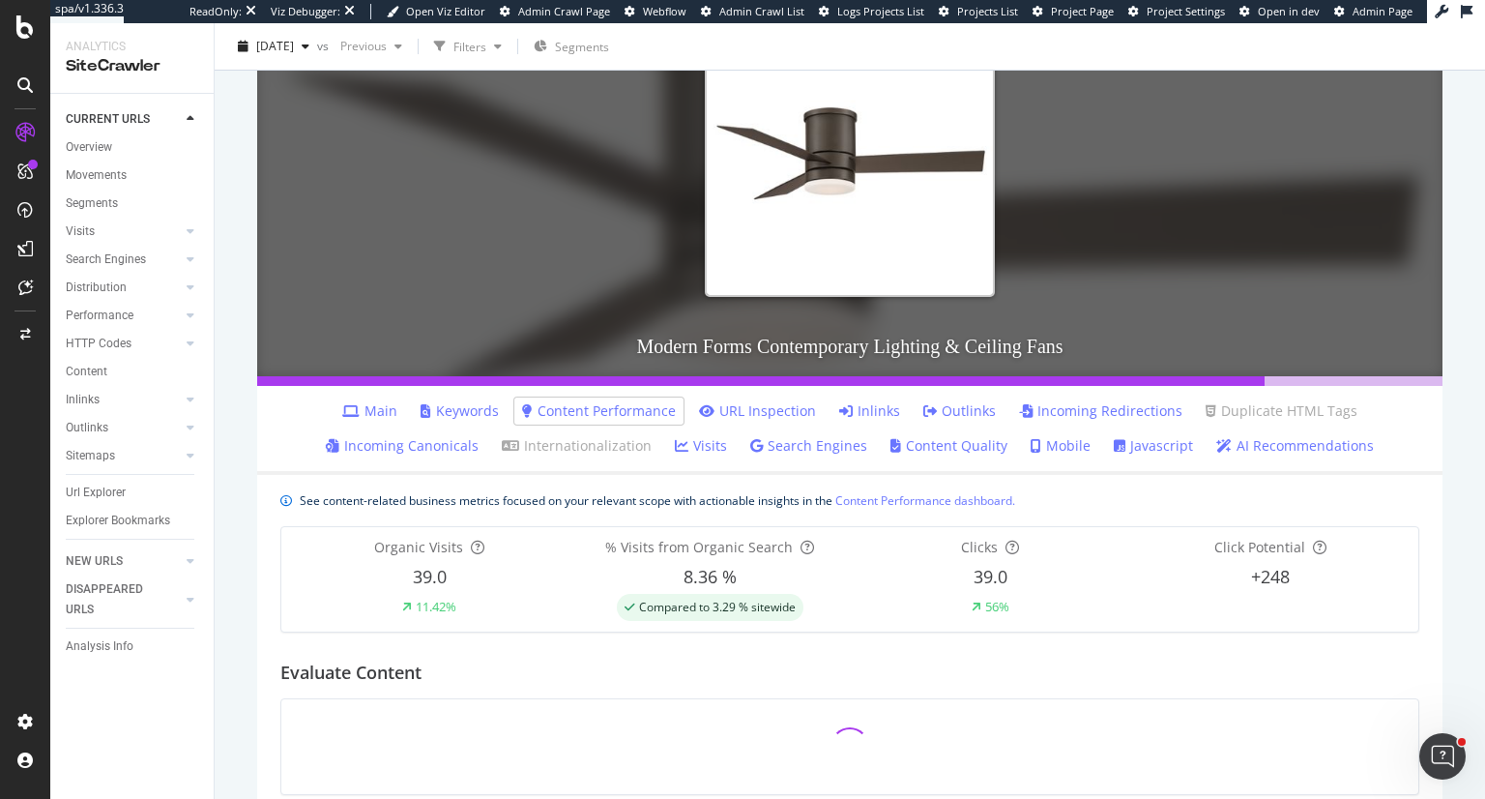
click at [933, 450] on link "Content Quality" at bounding box center [948, 445] width 117 height 19
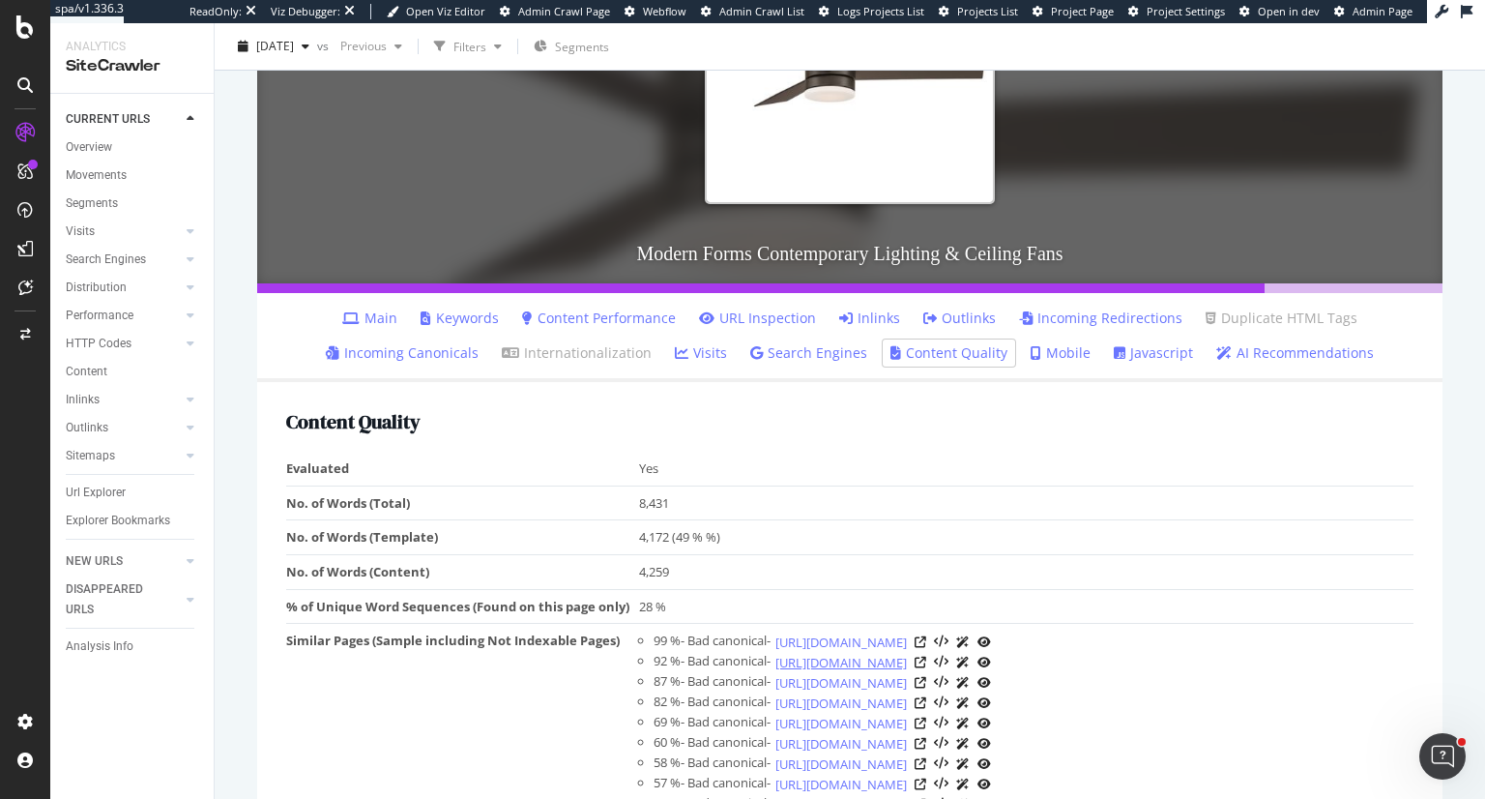
scroll to position [286, 0]
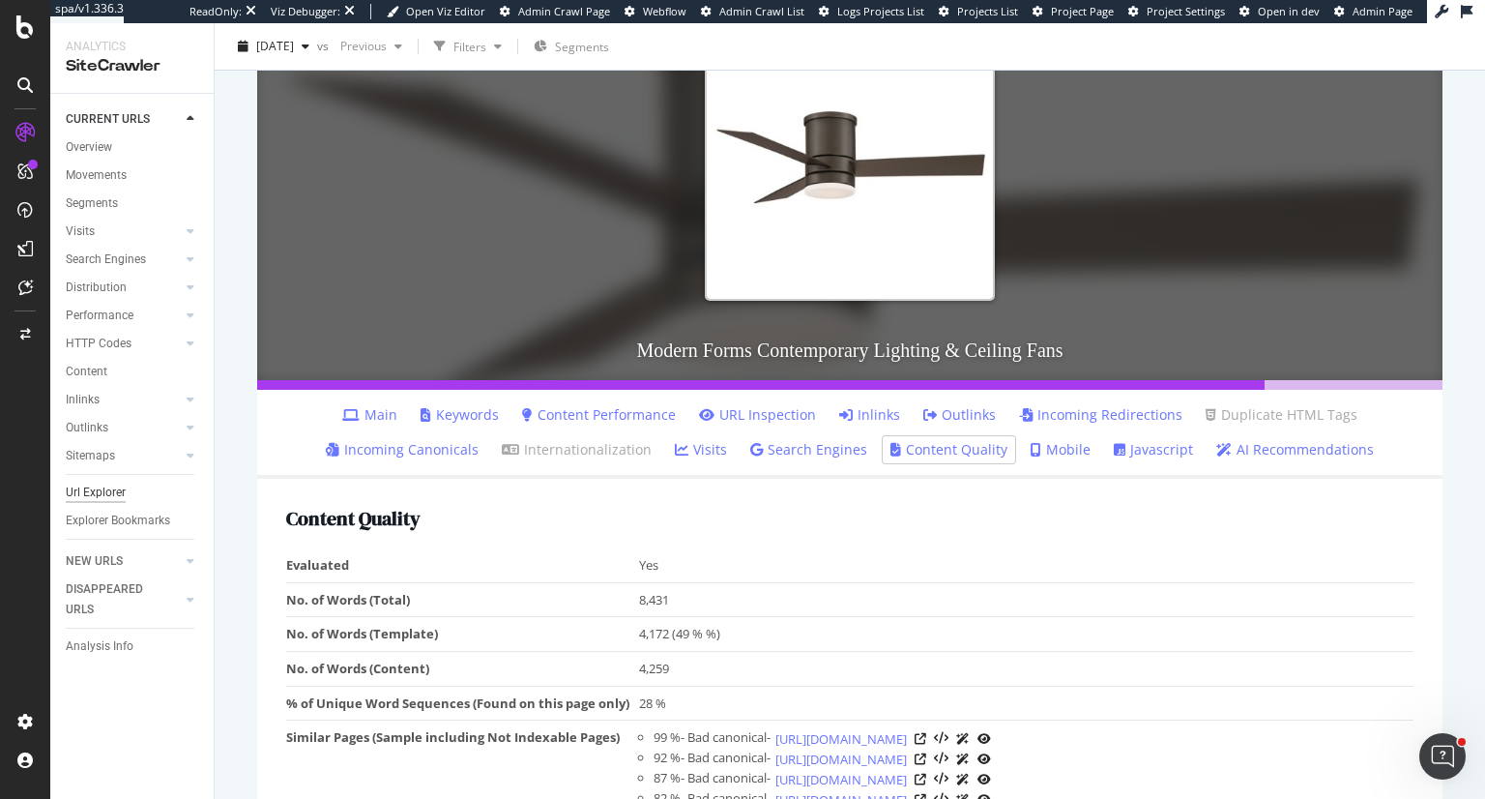
click at [96, 490] on div "Url Explorer" at bounding box center [96, 492] width 60 height 20
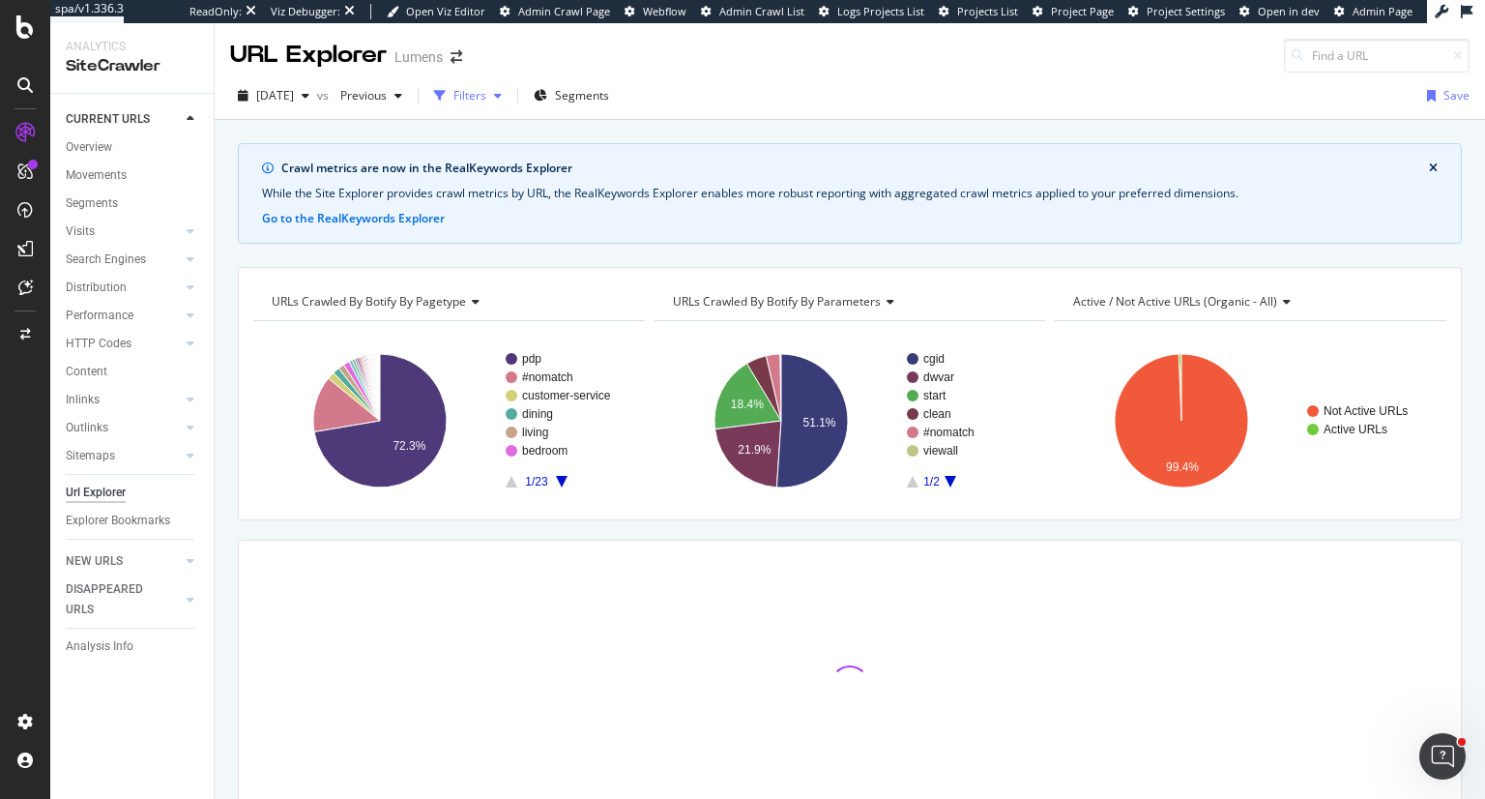
click at [509, 85] on div "Filters" at bounding box center [467, 95] width 83 height 29
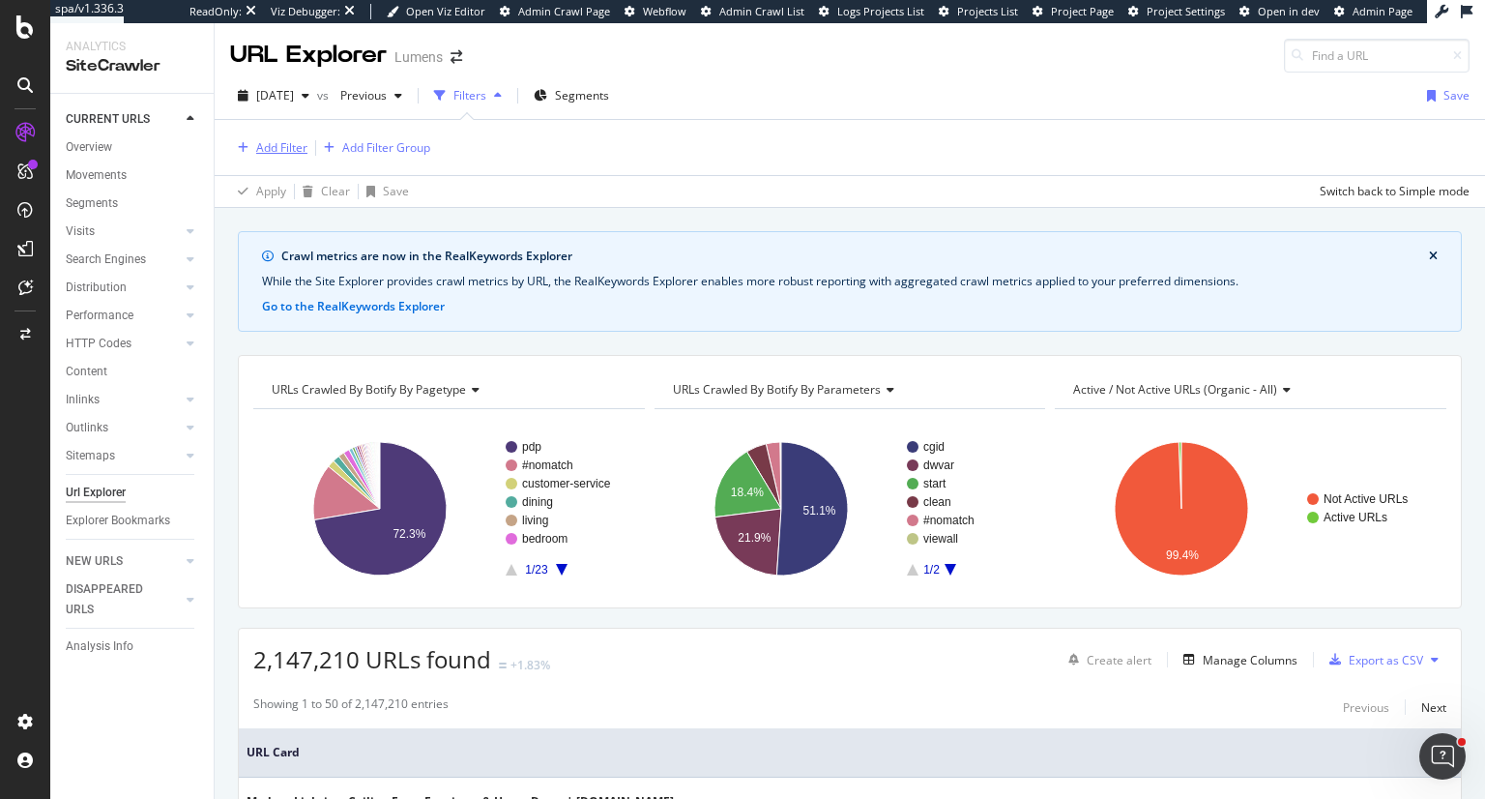
click at [244, 156] on div "Add Filter" at bounding box center [268, 147] width 77 height 21
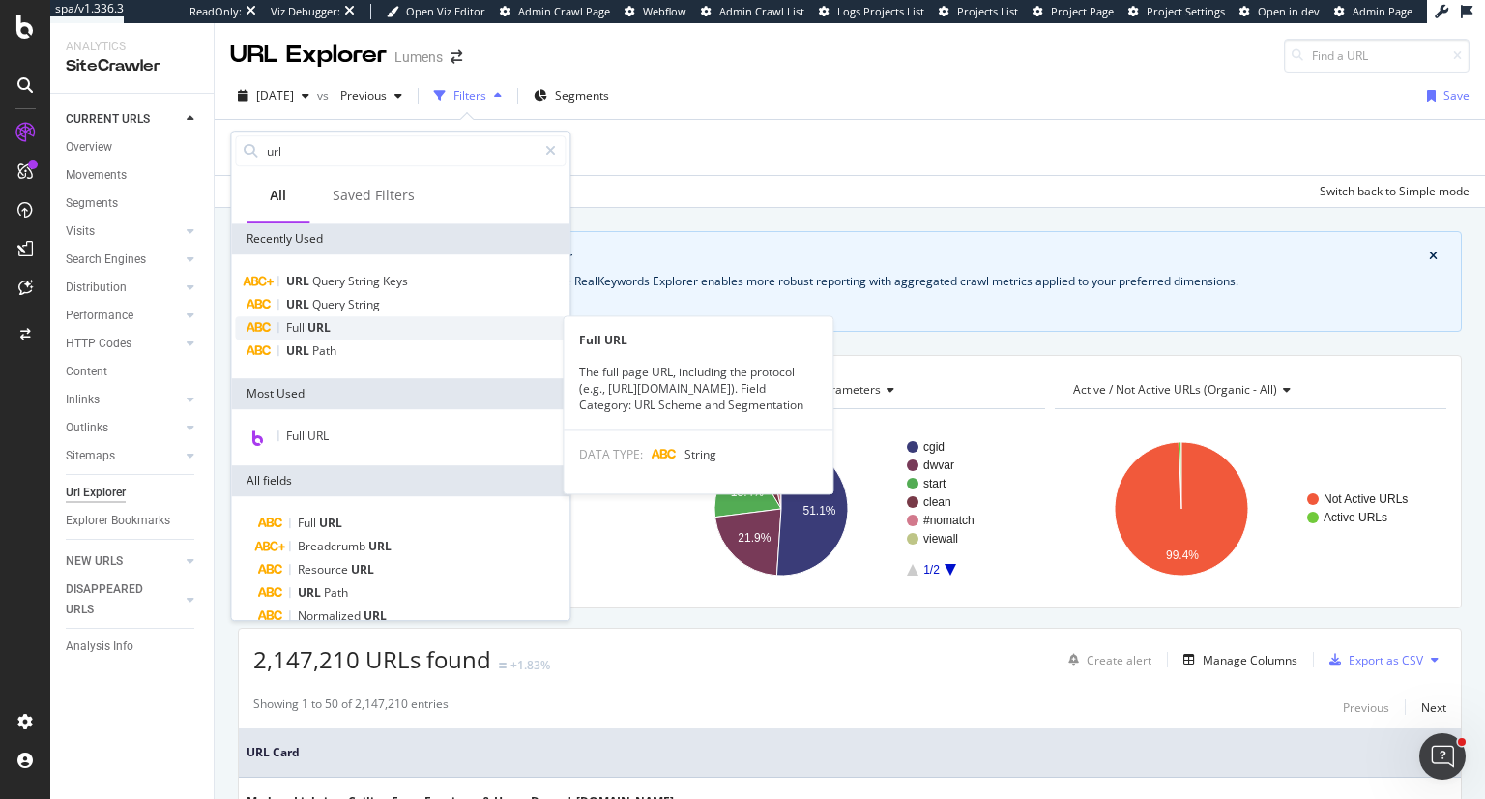
type input "url"
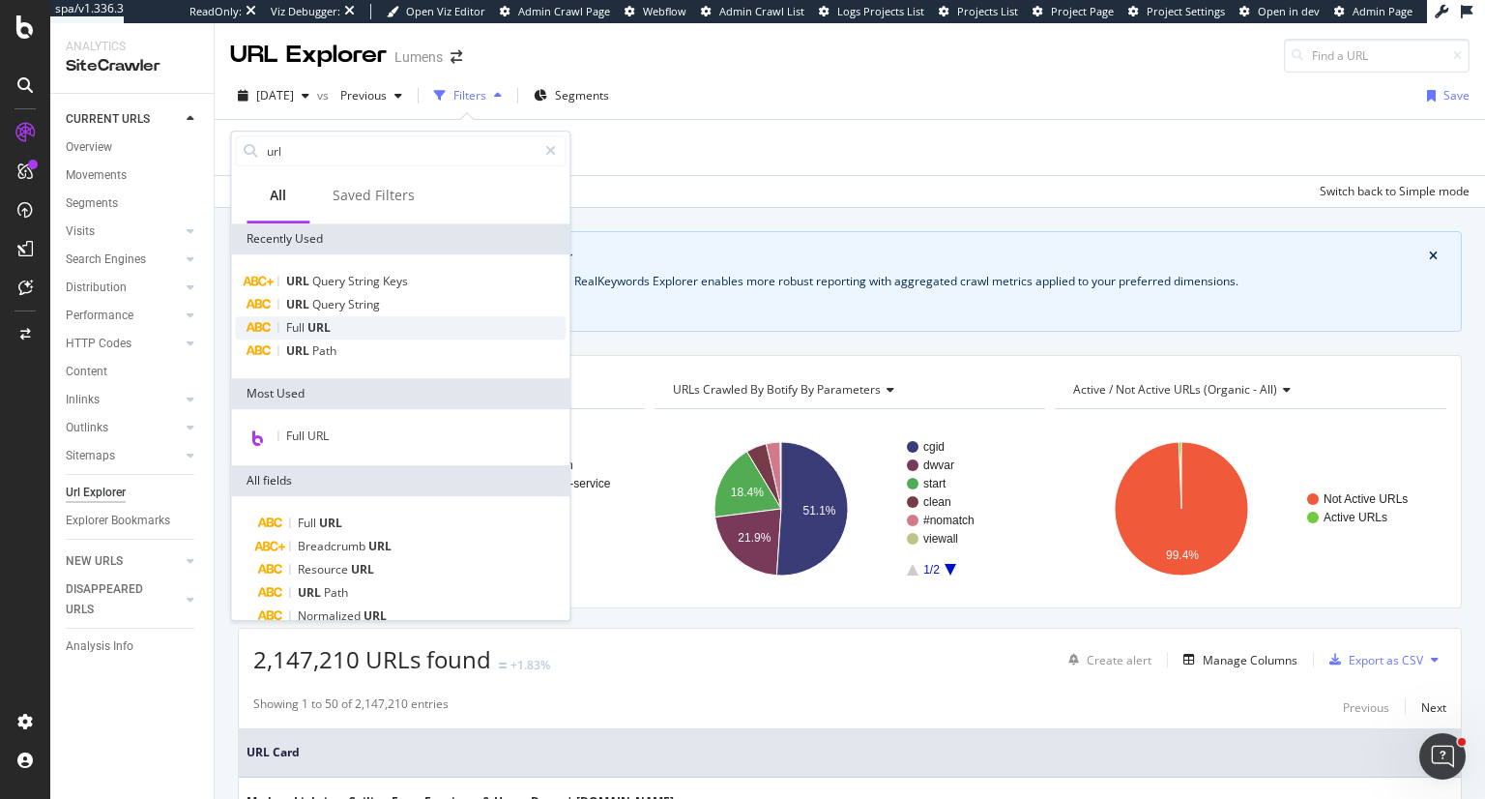
click at [369, 326] on div "Full URL" at bounding box center [400, 327] width 331 height 23
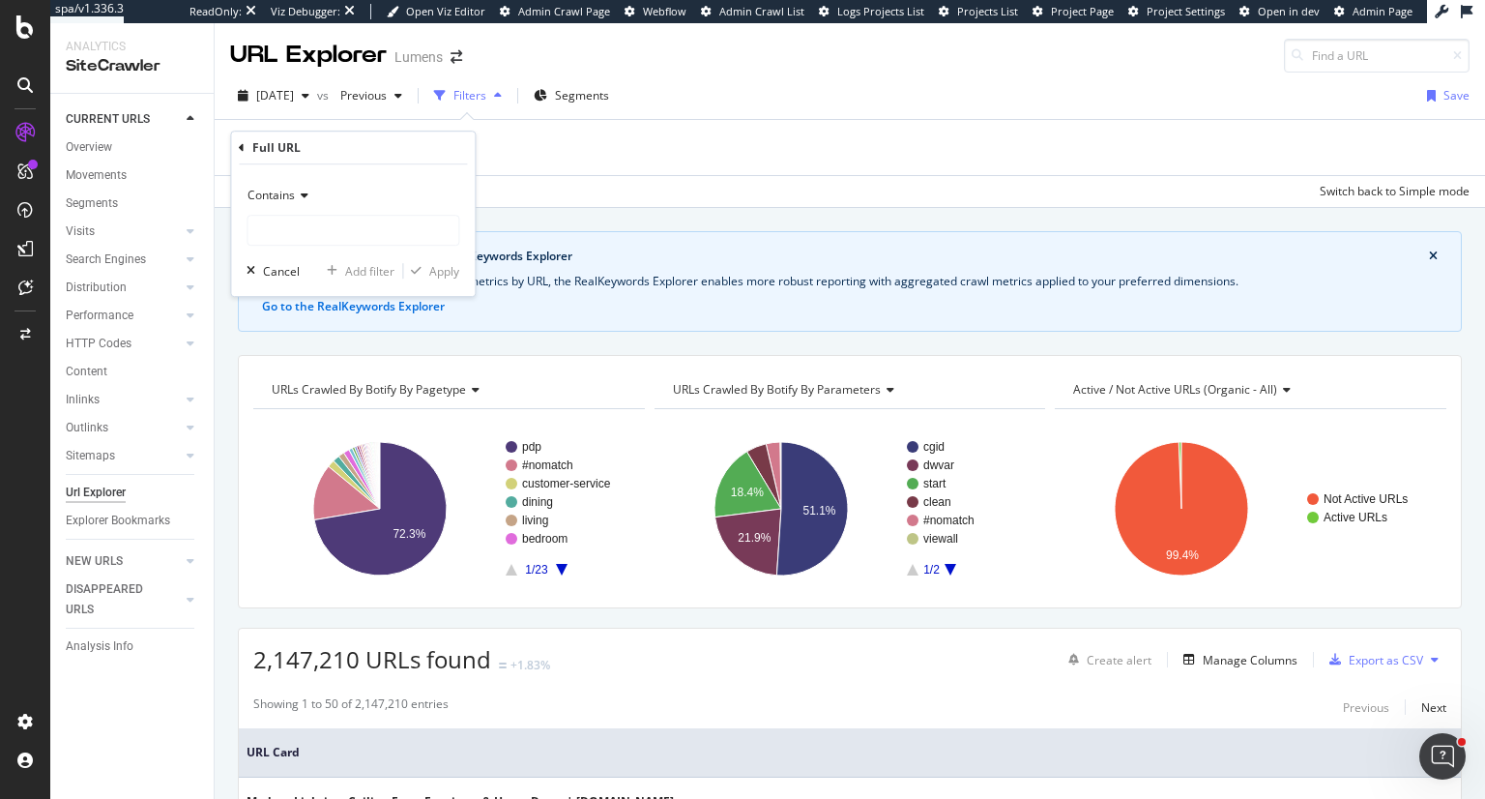
click at [311, 193] on div "Contains" at bounding box center [353, 195] width 213 height 31
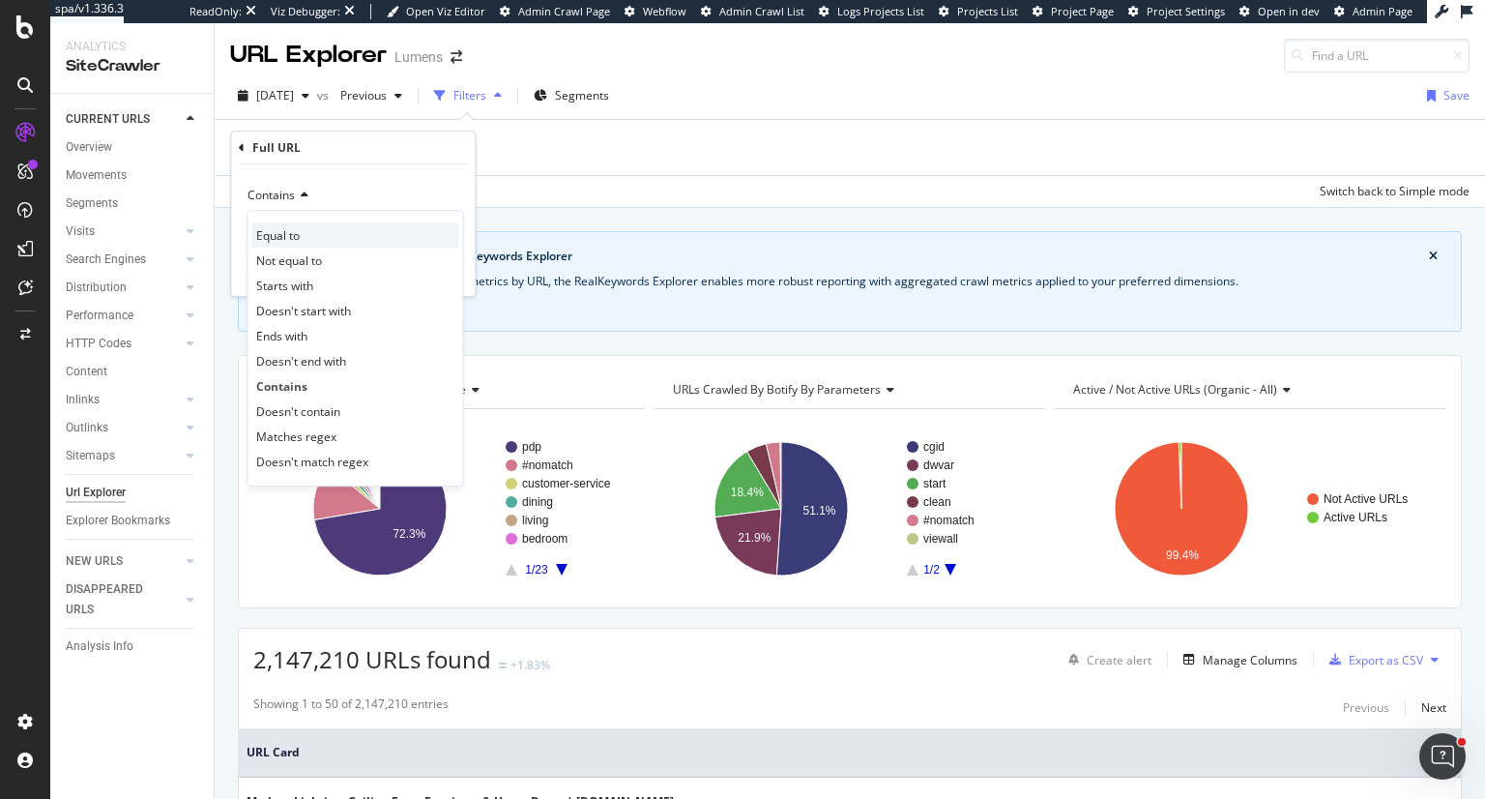
click at [304, 234] on div "Equal to" at bounding box center [354, 234] width 207 height 25
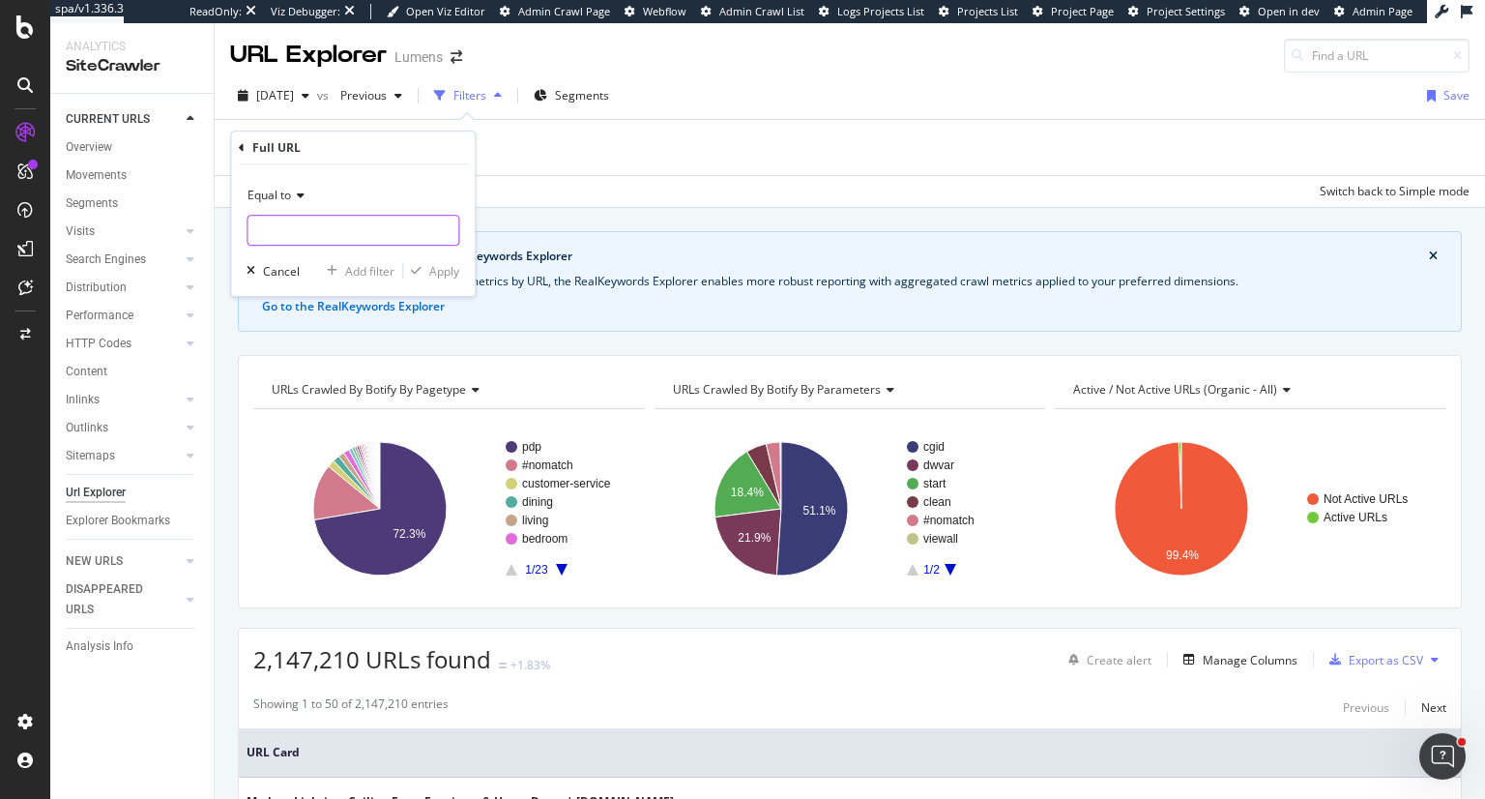
click at [305, 234] on input "text" at bounding box center [352, 230] width 211 height 31
paste input "[URL][DOMAIN_NAME]"
type input "[URL][DOMAIN_NAME]"
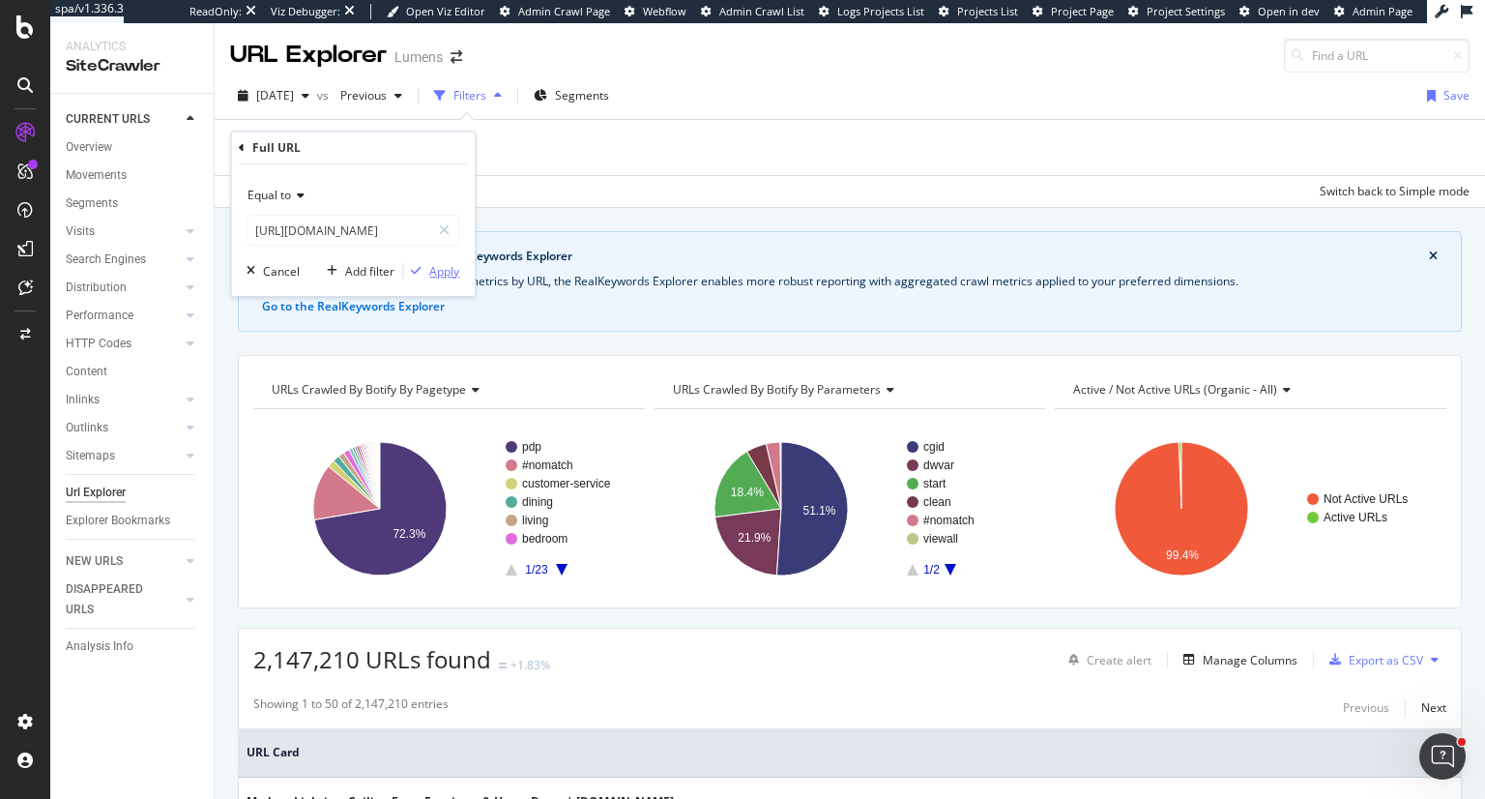
click at [428, 270] on div "button" at bounding box center [416, 271] width 26 height 12
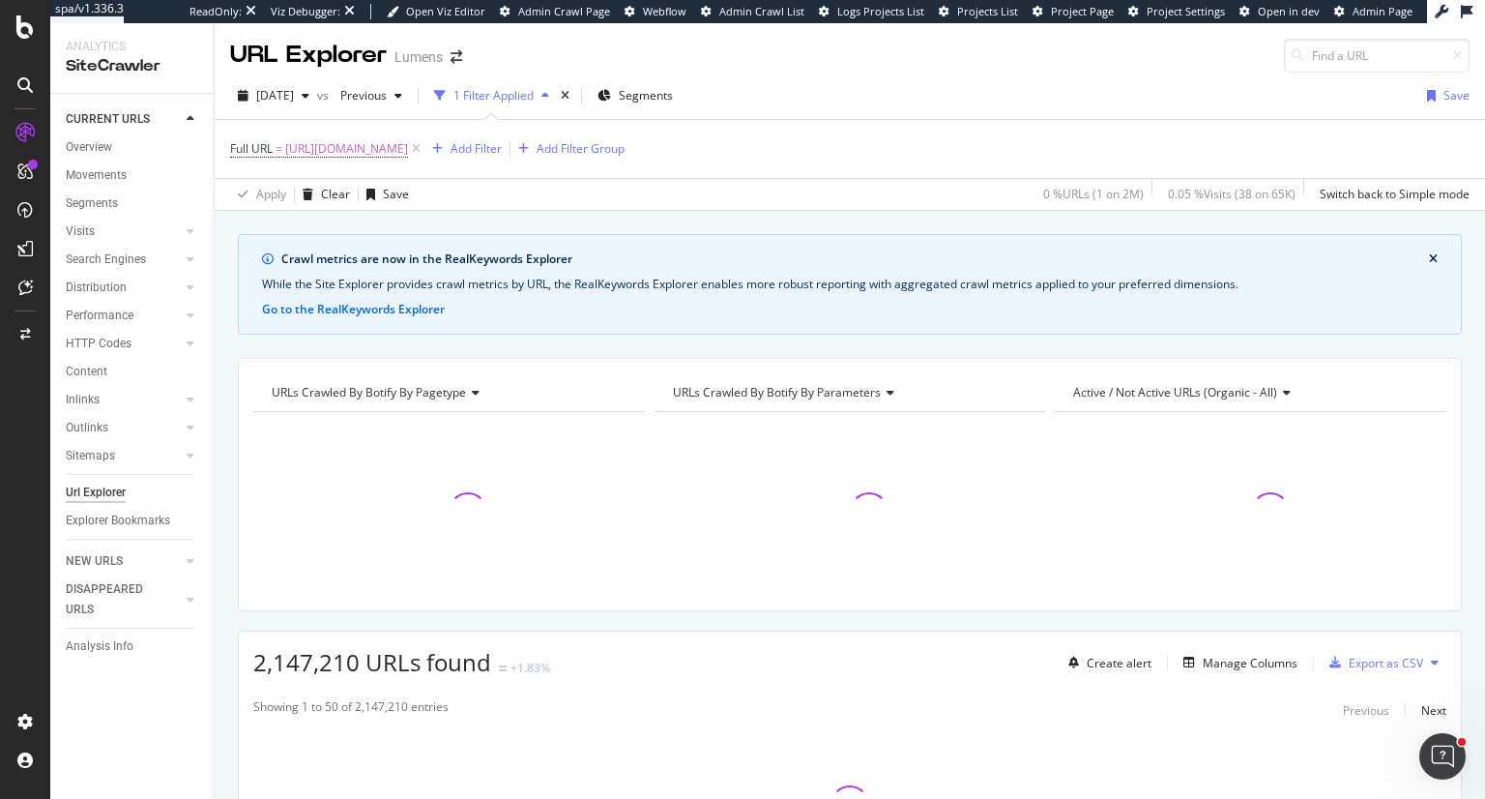
scroll to position [188, 0]
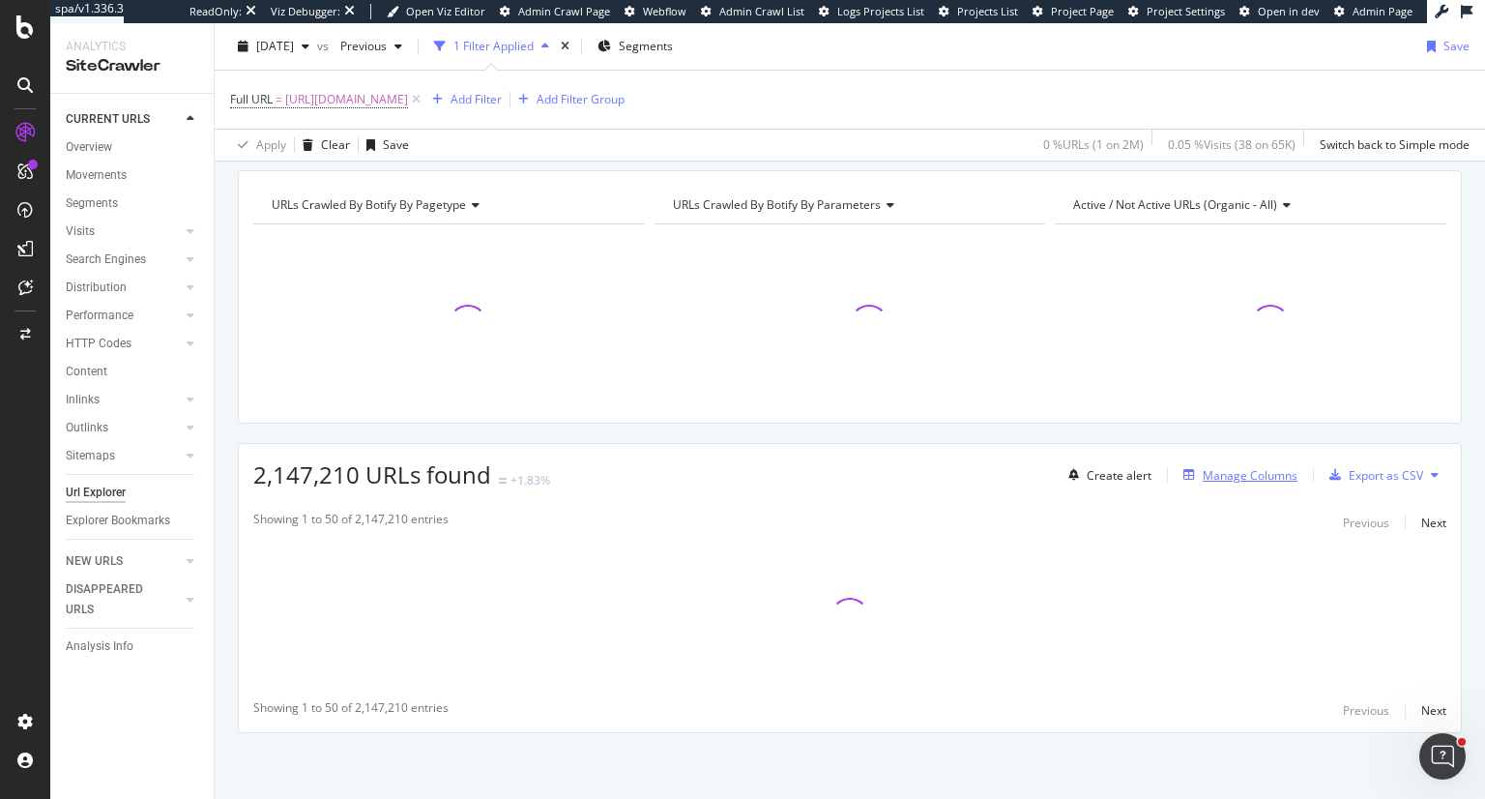
click at [1221, 477] on div "Manage Columns" at bounding box center [1250, 475] width 95 height 16
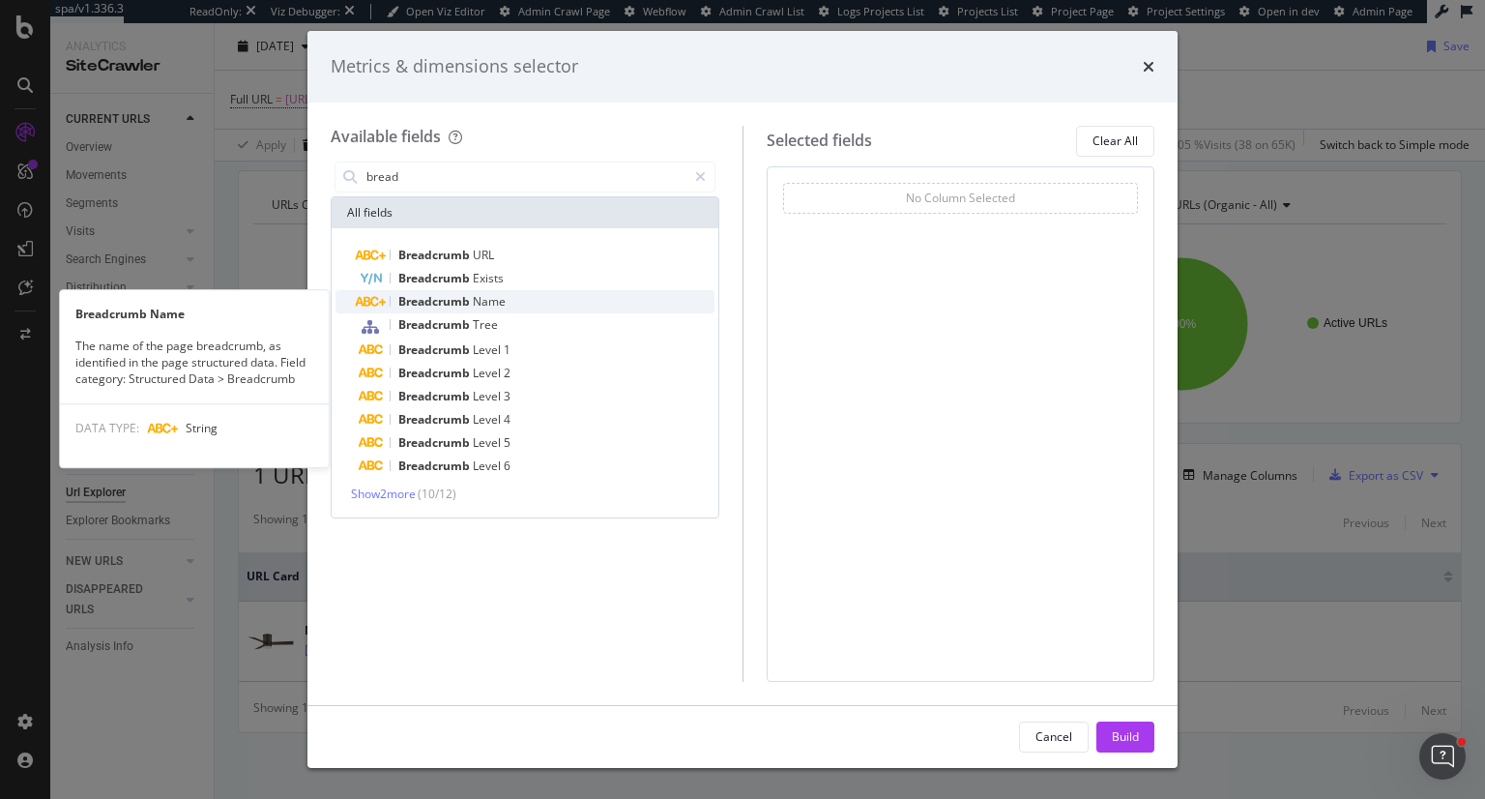
type input "bread"
click at [506, 299] on div "Breadcrumb Name" at bounding box center [537, 301] width 356 height 23
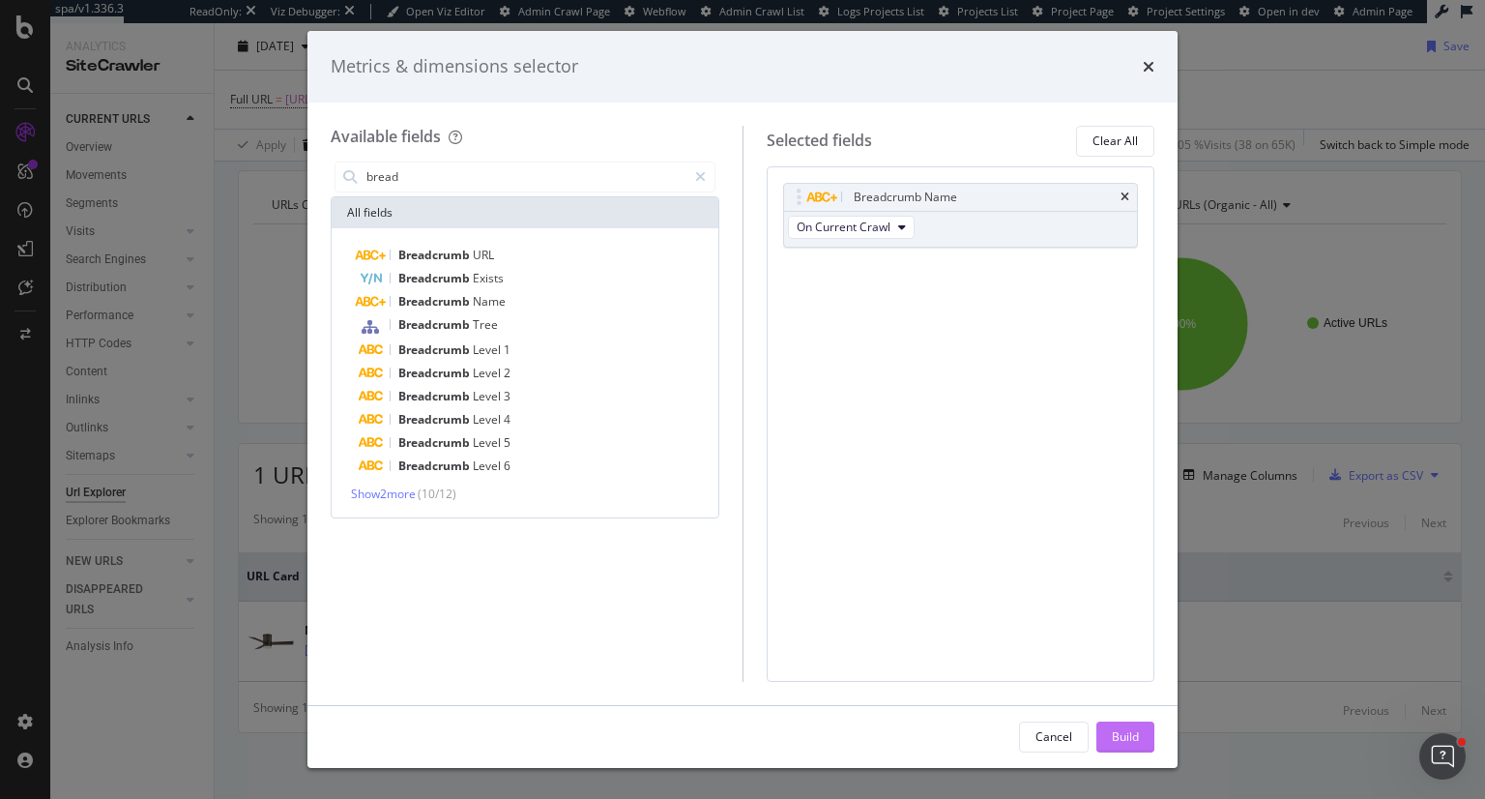
click at [1122, 744] on div "Build" at bounding box center [1125, 736] width 27 height 29
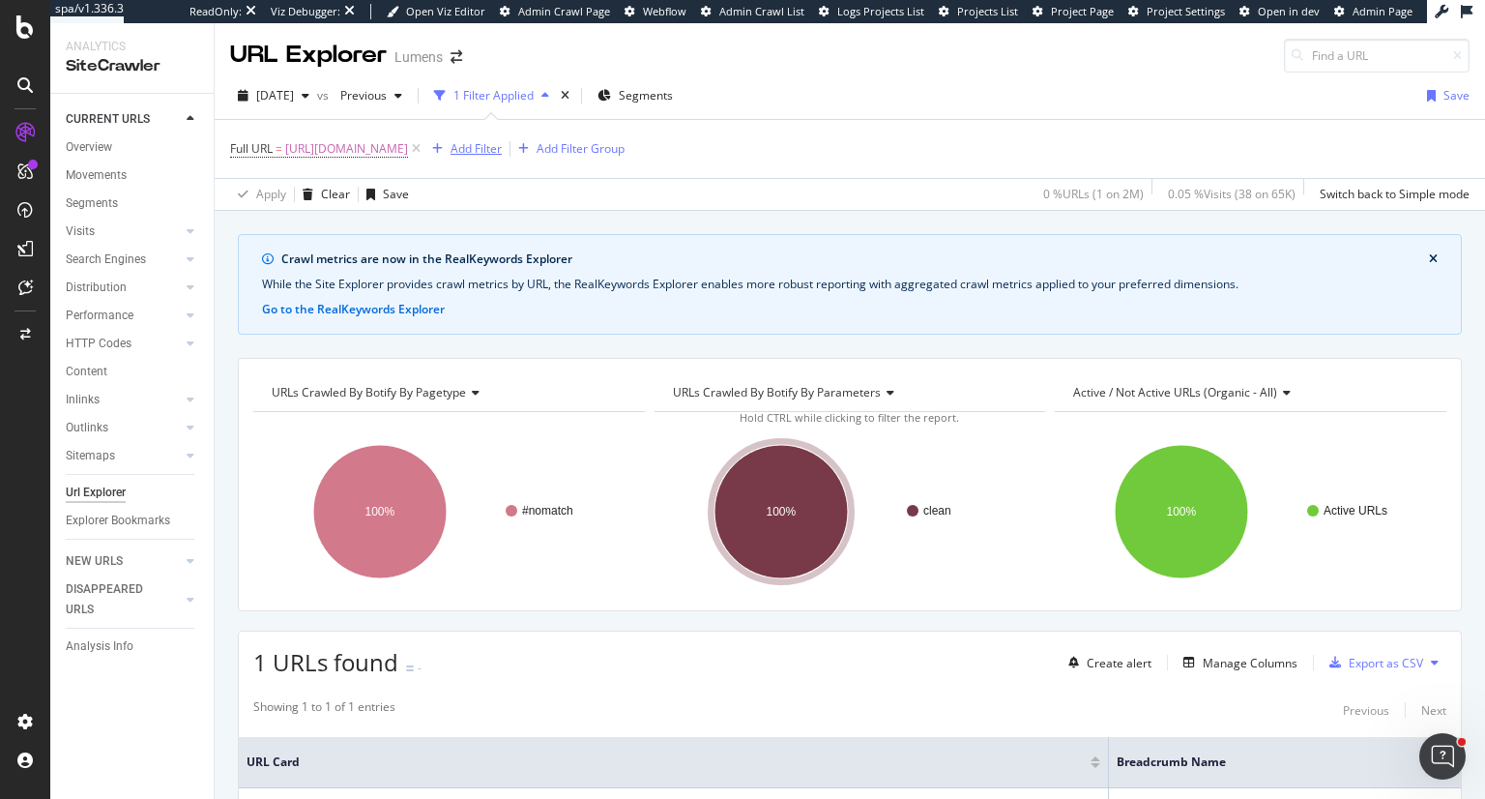
click at [502, 144] on div "Add Filter" at bounding box center [476, 148] width 51 height 16
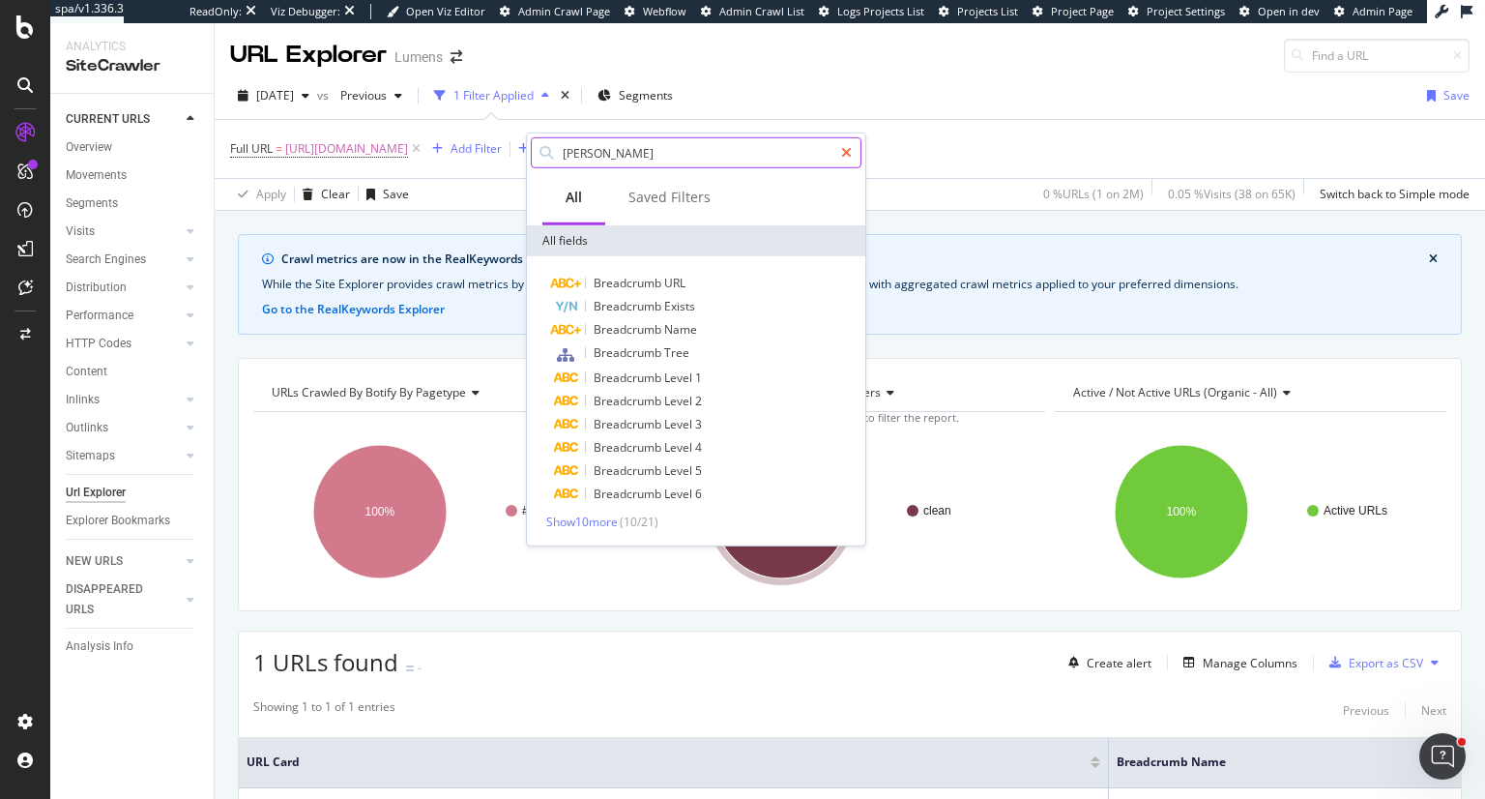
type input "[PERSON_NAME]"
click at [850, 146] on icon at bounding box center [846, 153] width 11 height 14
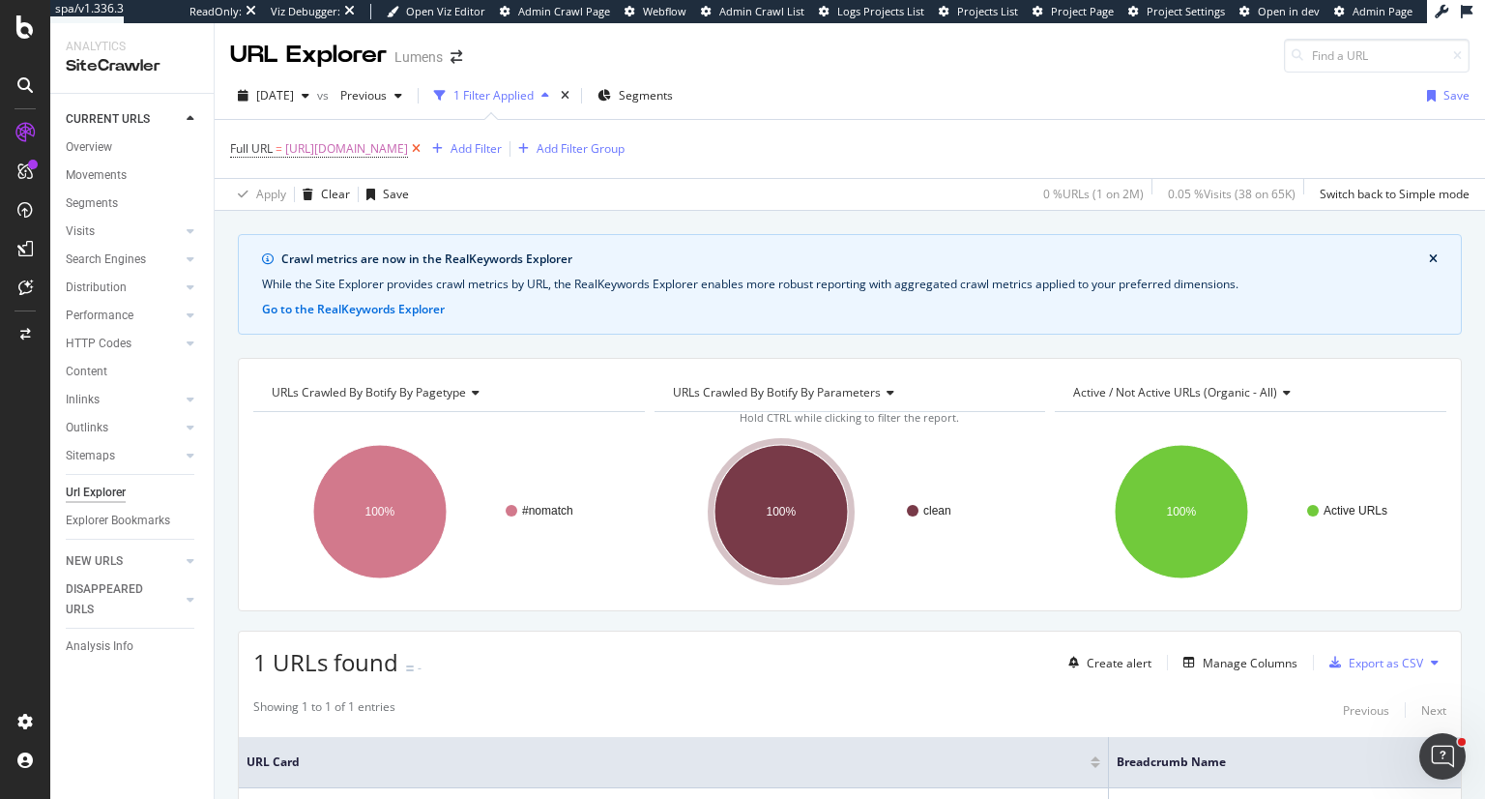
click at [424, 148] on icon at bounding box center [416, 148] width 16 height 19
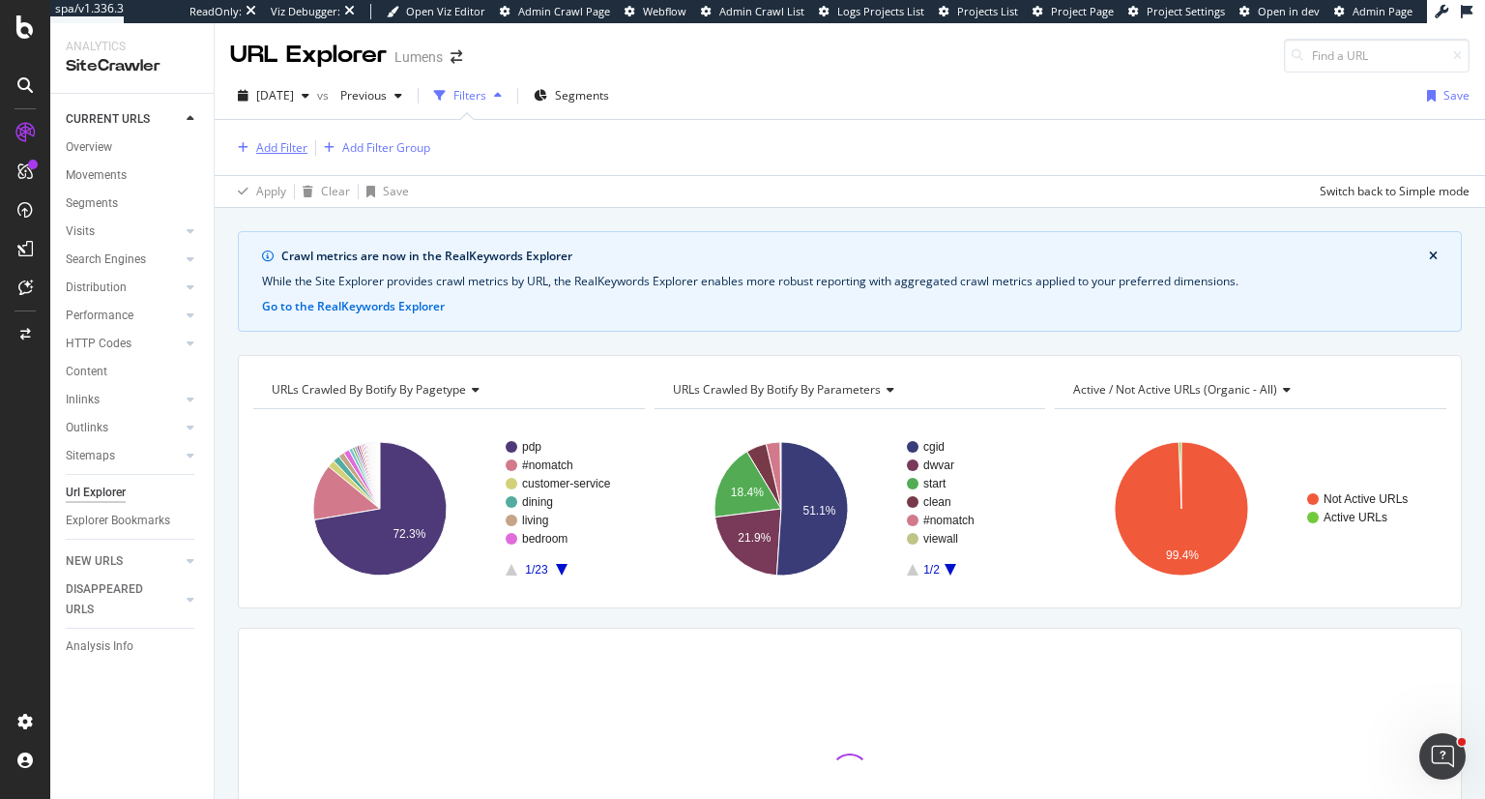
click at [306, 143] on div "Add Filter" at bounding box center [281, 147] width 51 height 16
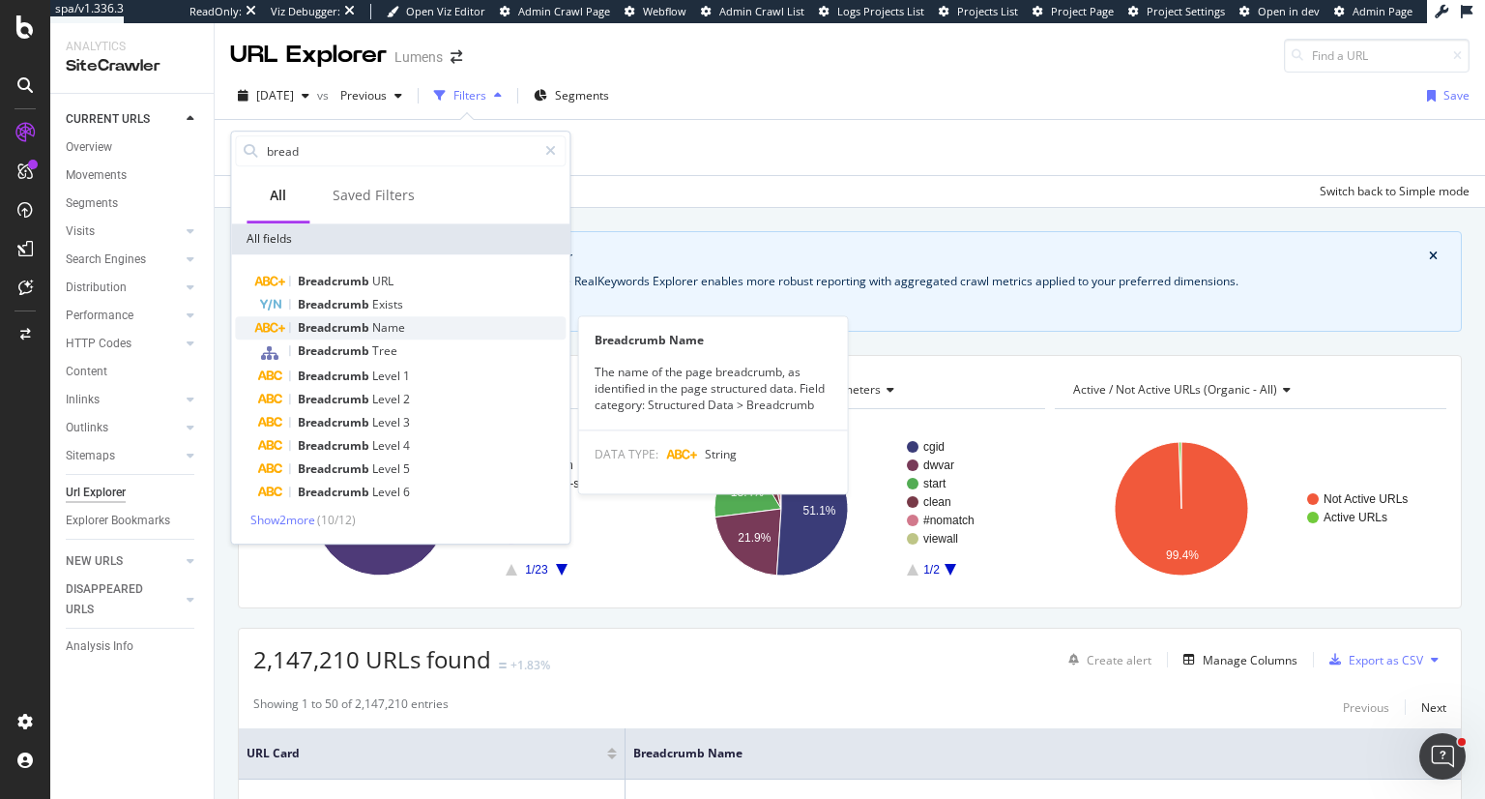
type input "bread"
click at [398, 332] on span "Name" at bounding box center [388, 327] width 33 height 16
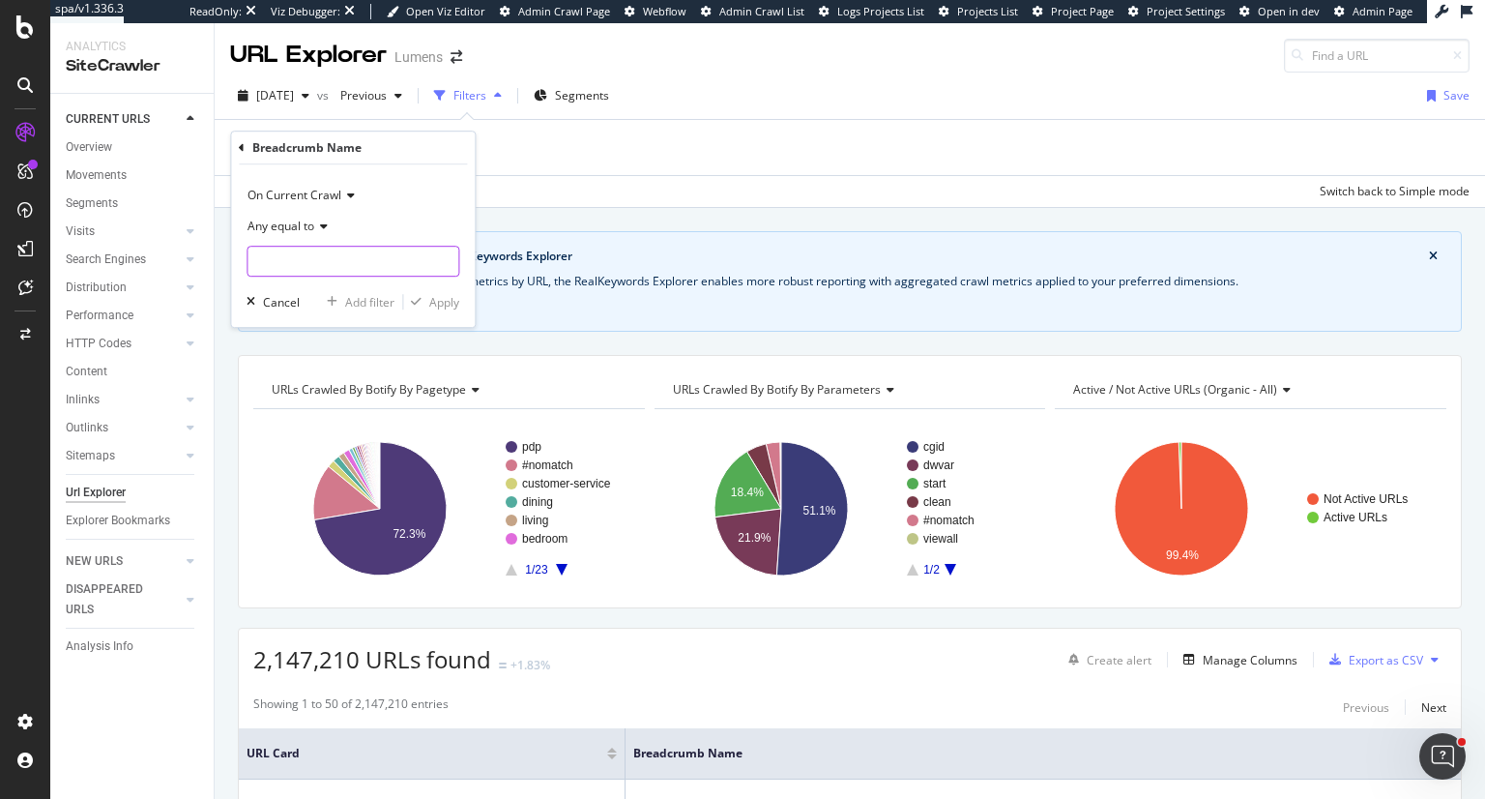
click at [356, 268] on input "text" at bounding box center [352, 261] width 211 height 31
type input "Brands"
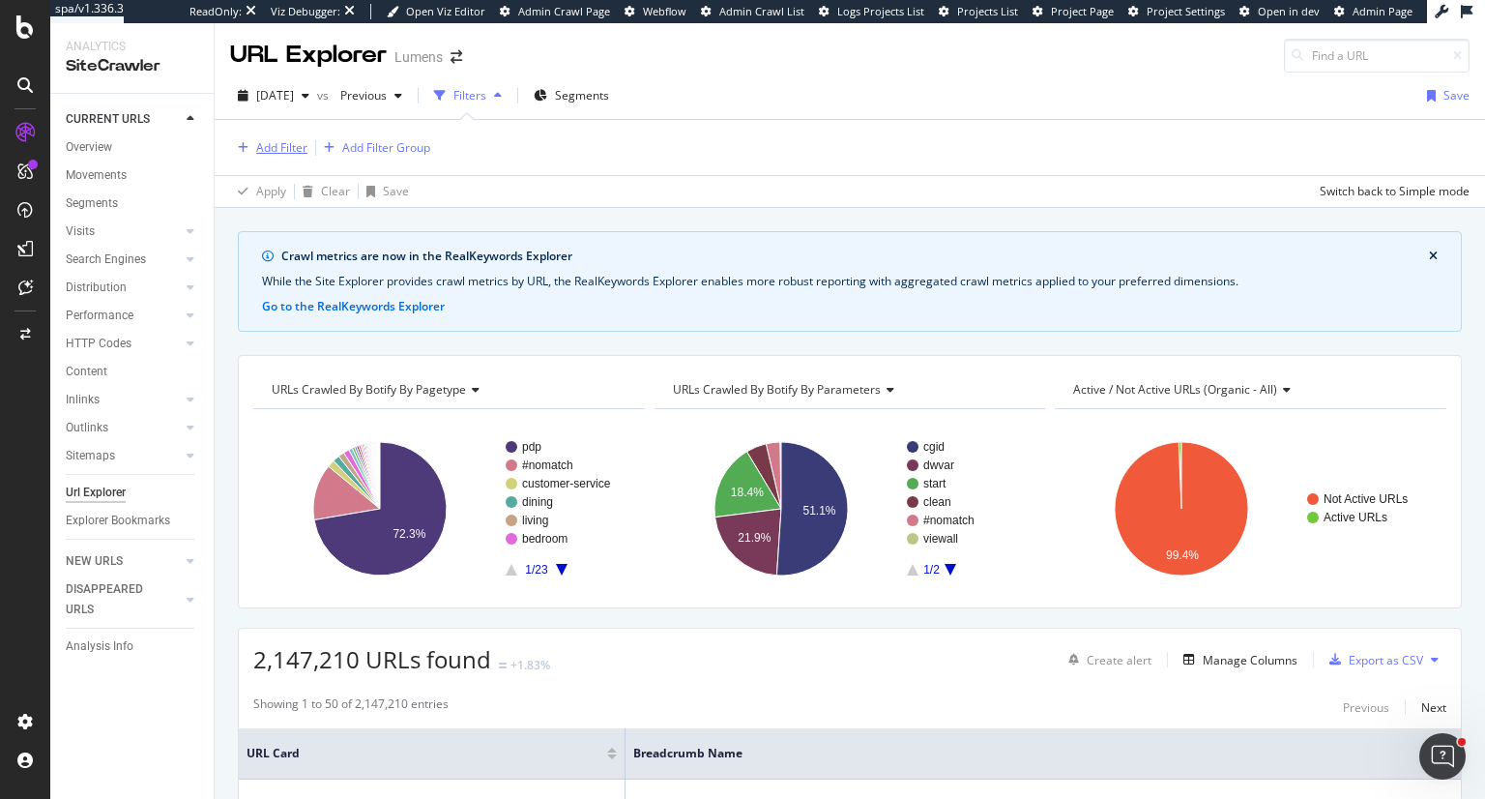
click at [284, 151] on div "Add Filter" at bounding box center [281, 147] width 51 height 16
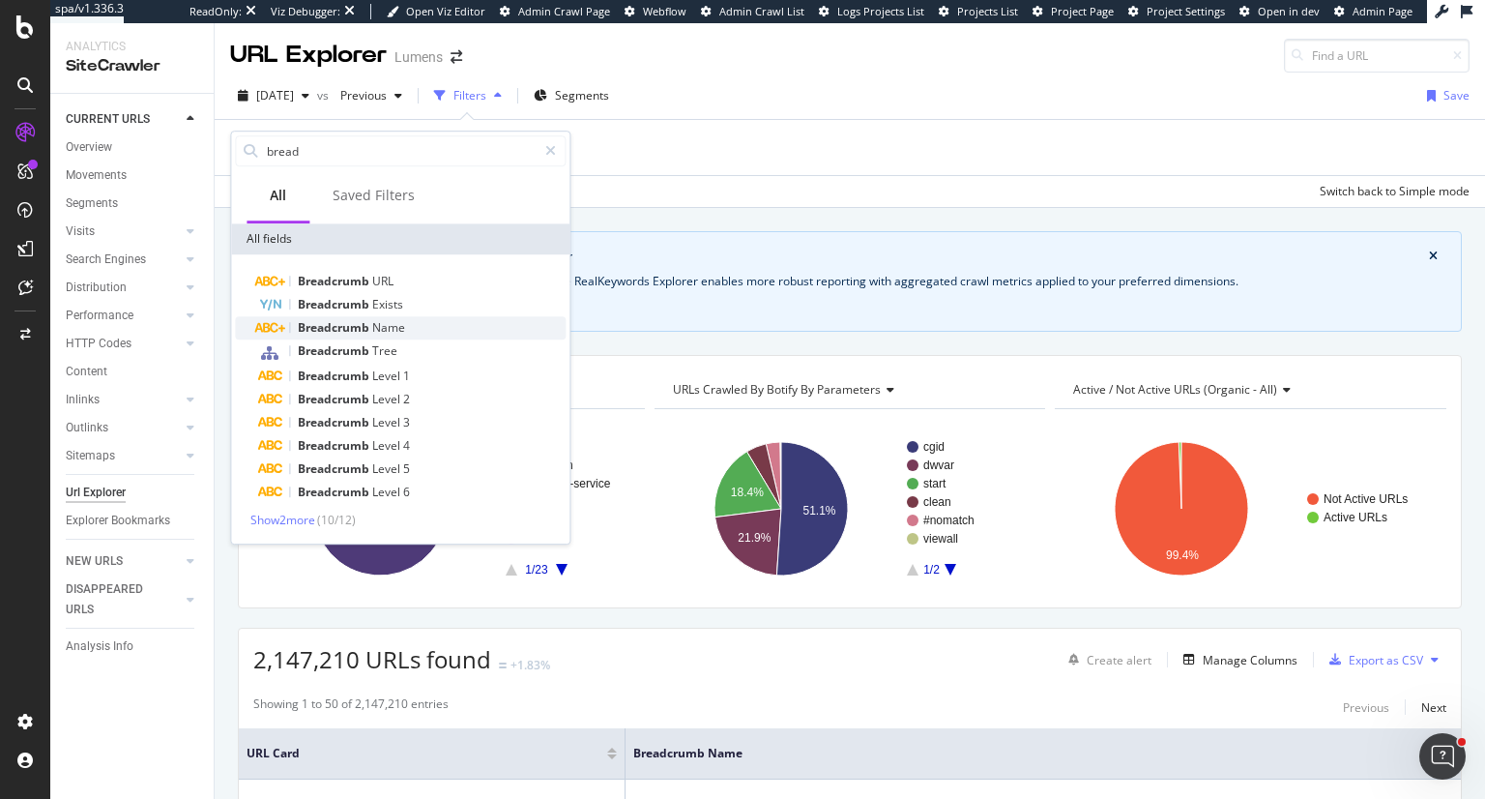
click at [311, 330] on span "Breadcrumb" at bounding box center [335, 327] width 74 height 16
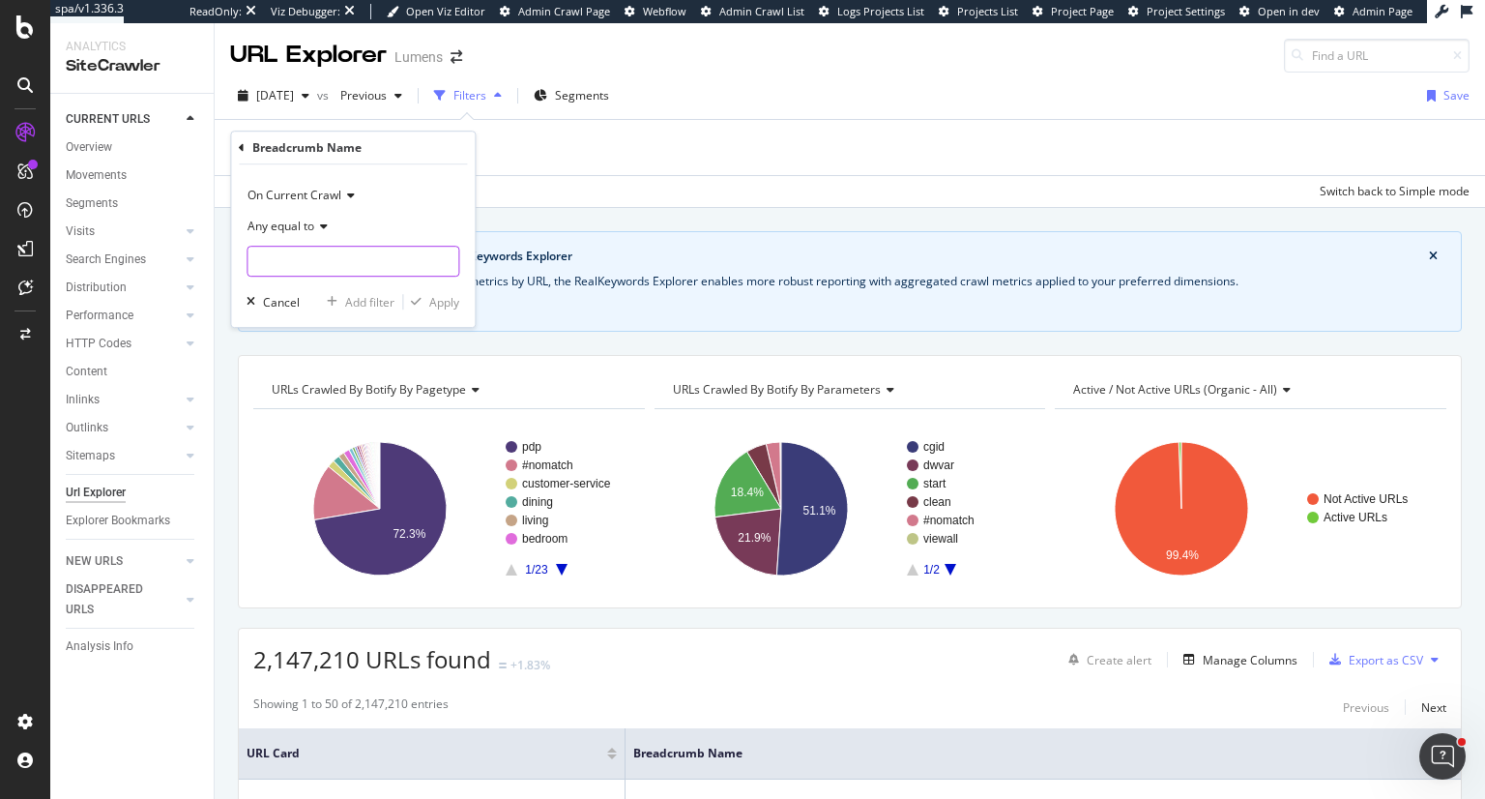
click at [314, 253] on input "text" at bounding box center [352, 261] width 211 height 31
type input "Brands"
click at [446, 298] on div "Apply" at bounding box center [444, 302] width 30 height 16
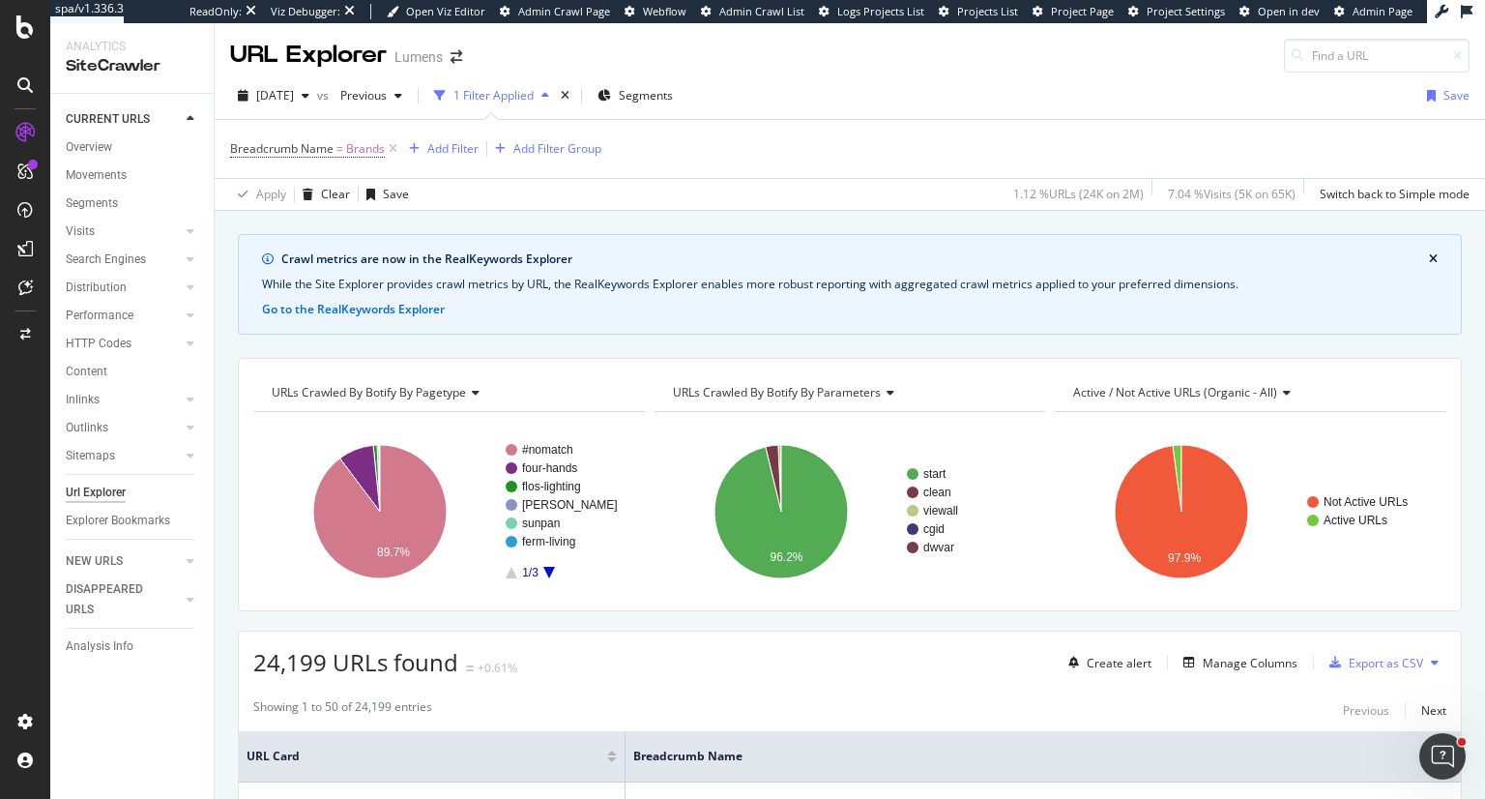
click at [1429, 260] on icon "close banner" at bounding box center [1433, 259] width 9 height 12
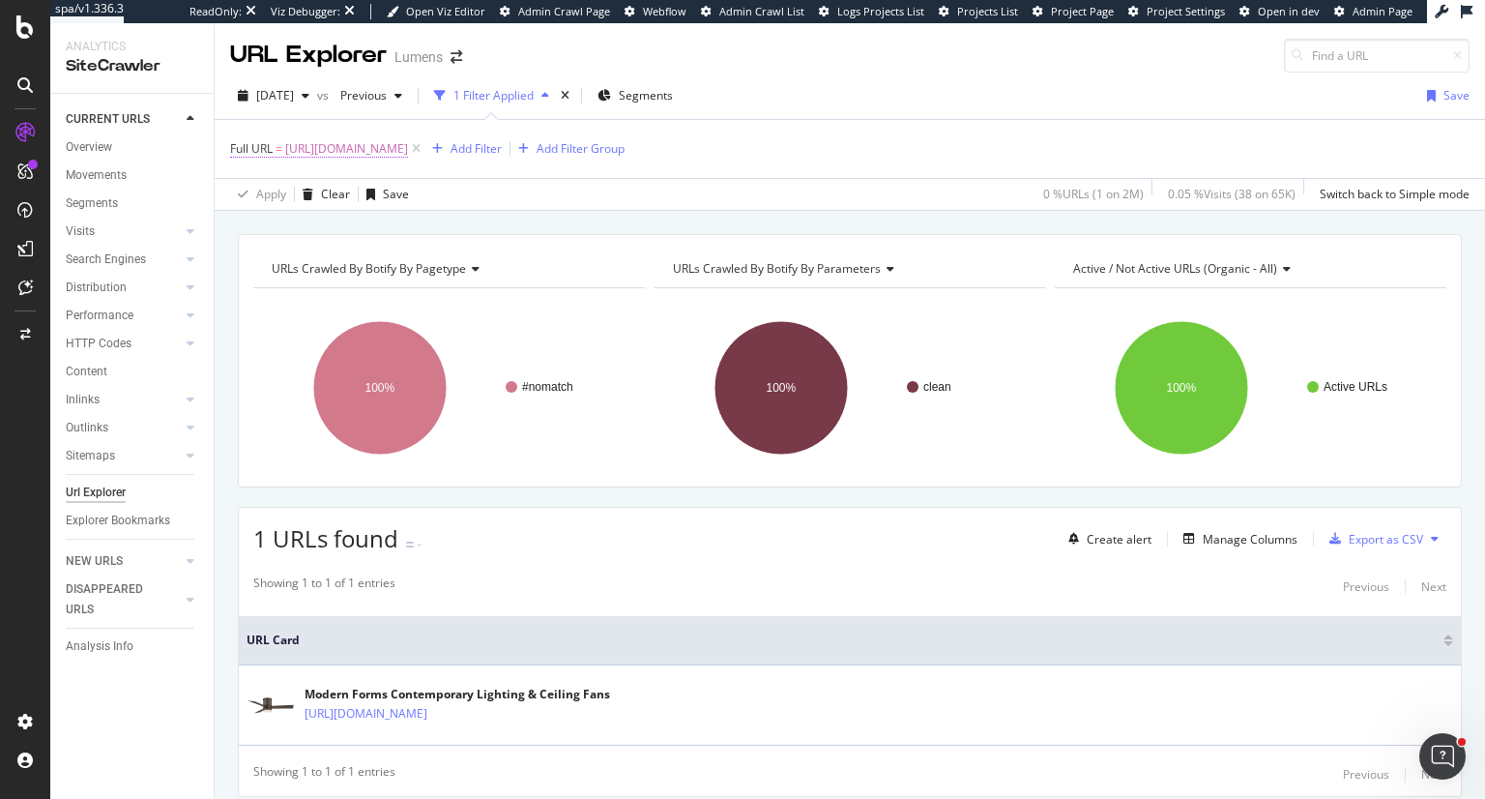
click at [342, 154] on span "[URL][DOMAIN_NAME]" at bounding box center [346, 148] width 123 height 27
click at [306, 189] on div "Equal to" at bounding box center [353, 193] width 213 height 31
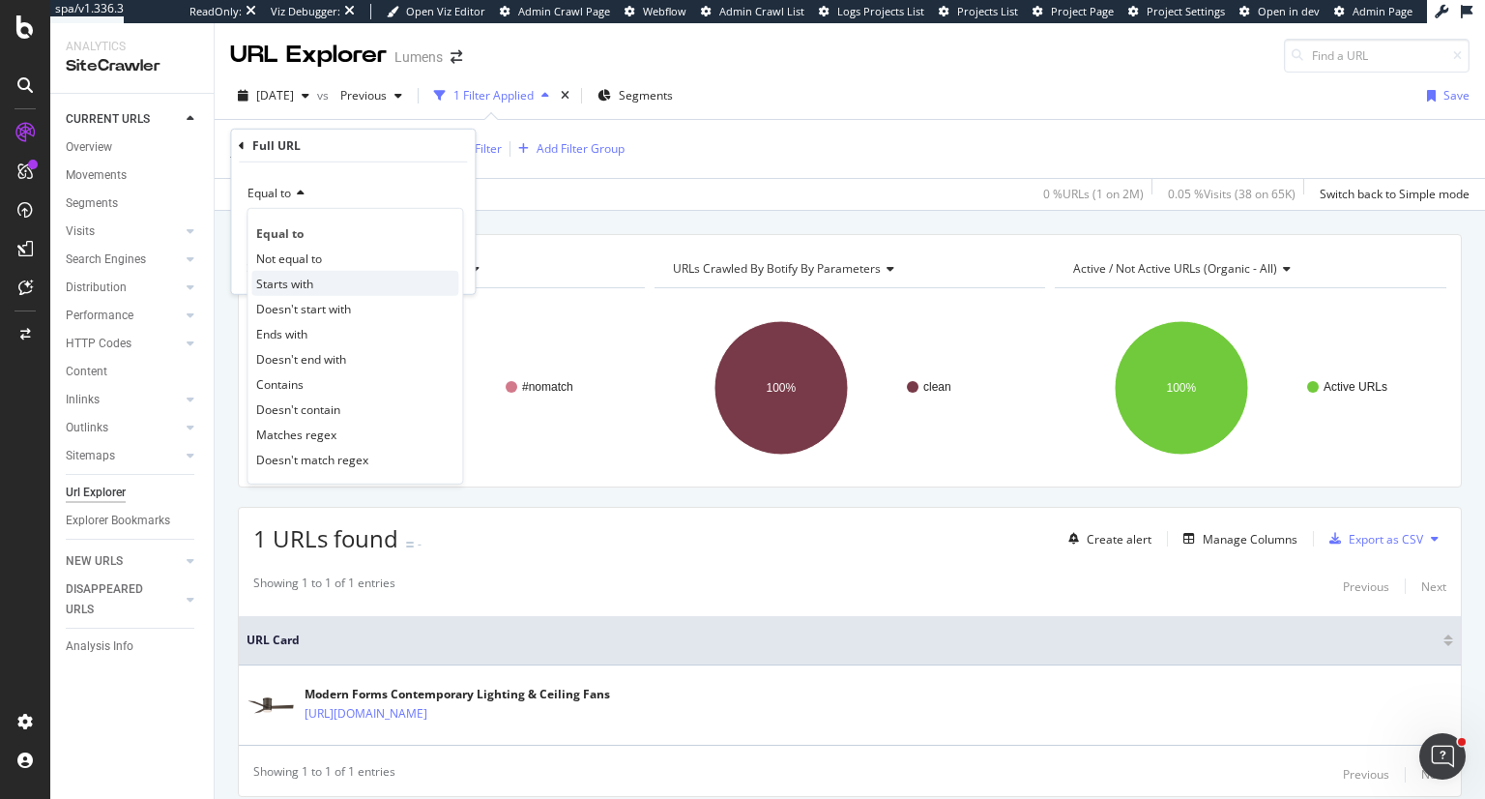
click at [314, 271] on div "Starts with" at bounding box center [354, 283] width 207 height 25
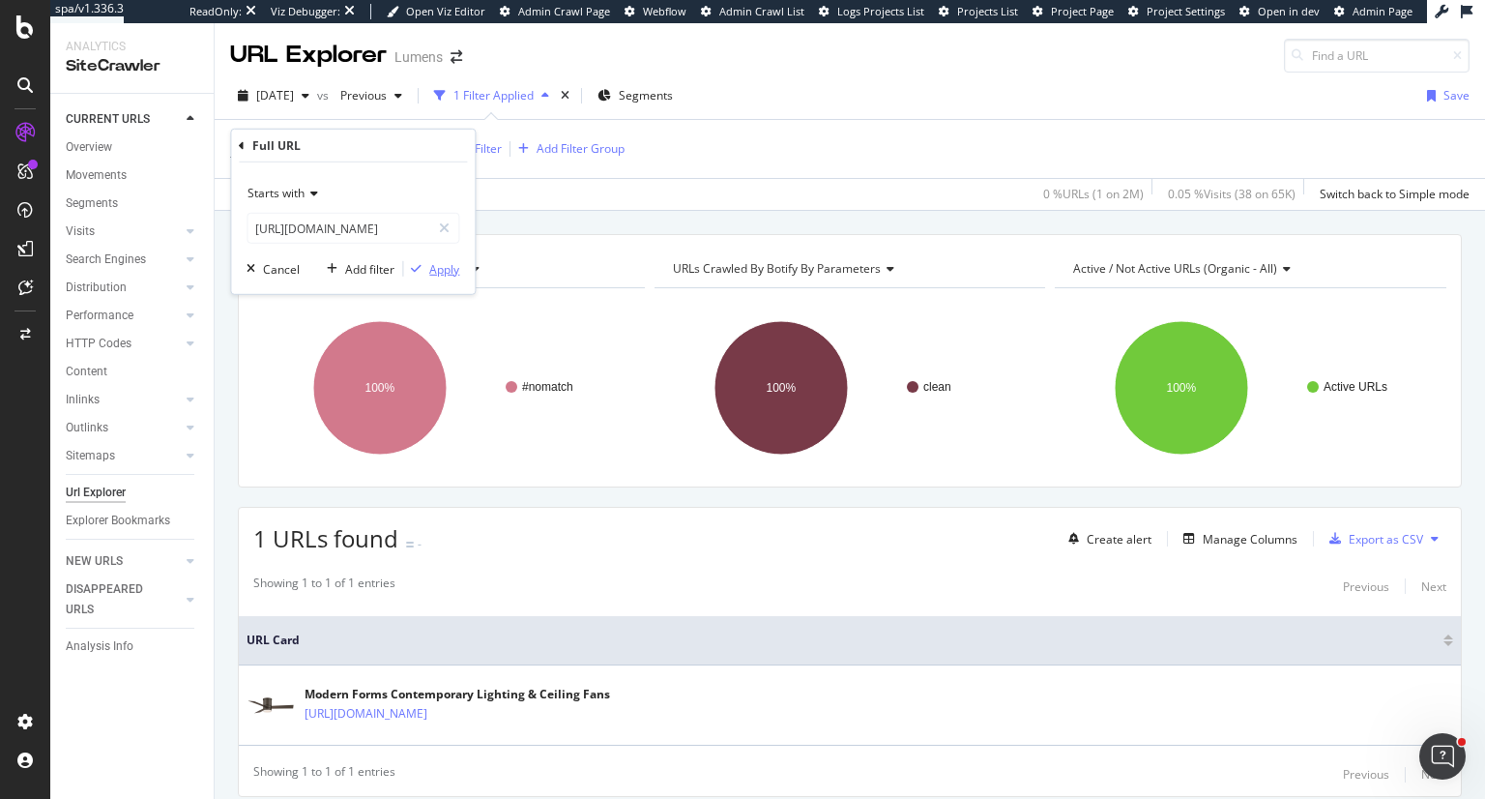
click at [442, 265] on div "Apply" at bounding box center [444, 268] width 30 height 16
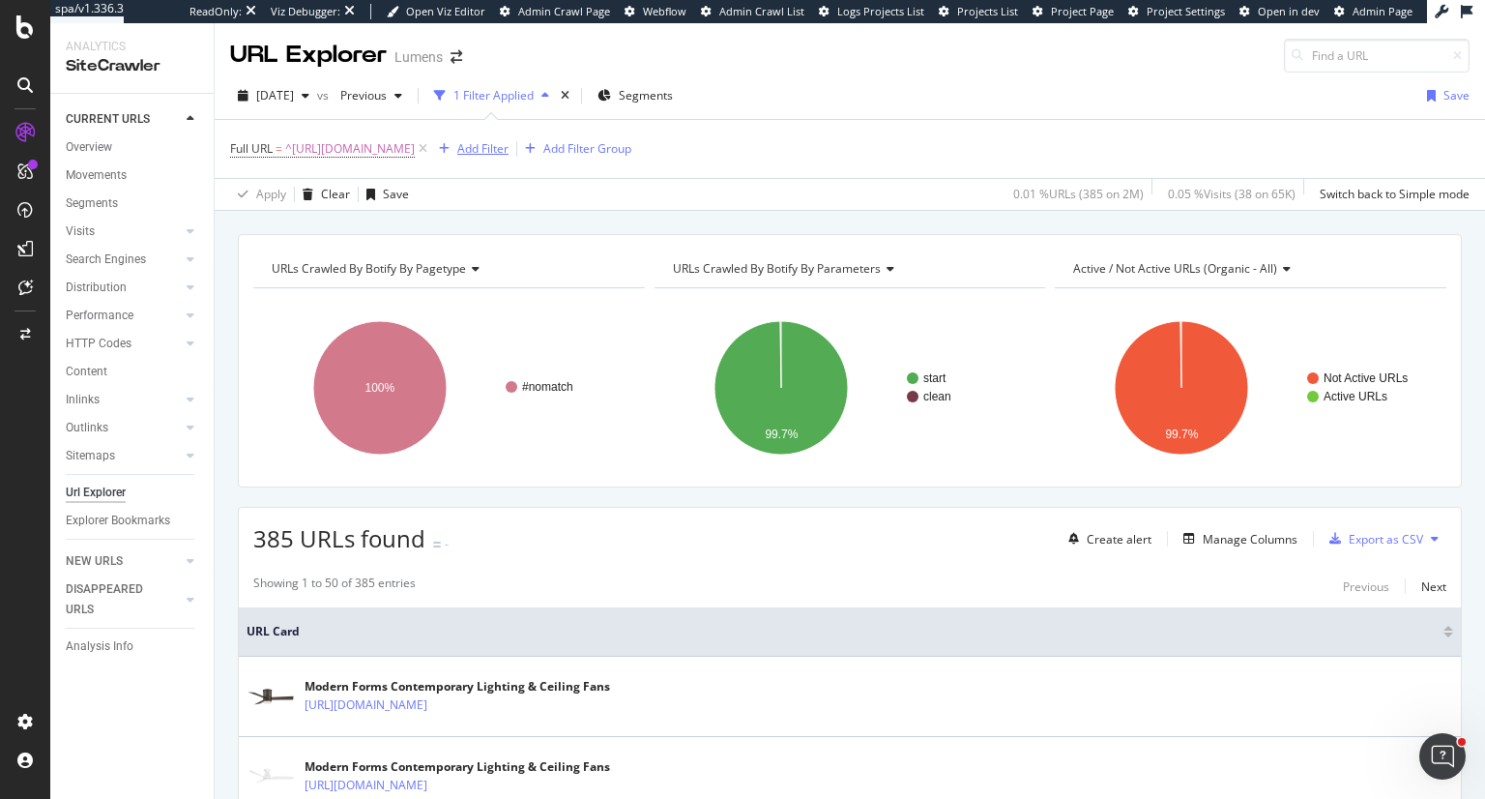
click at [509, 147] on div "Add Filter" at bounding box center [482, 148] width 51 height 16
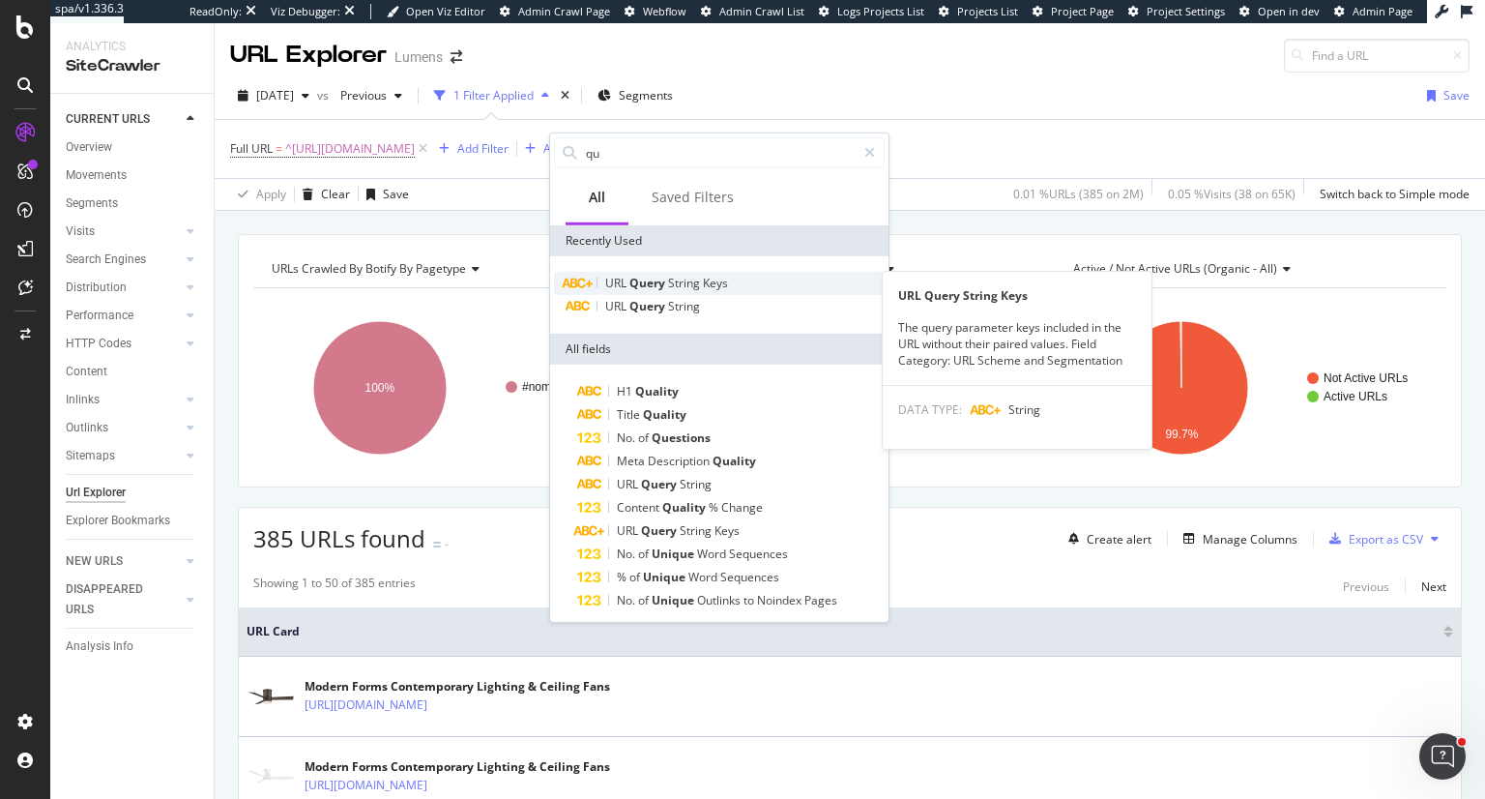
type input "qu"
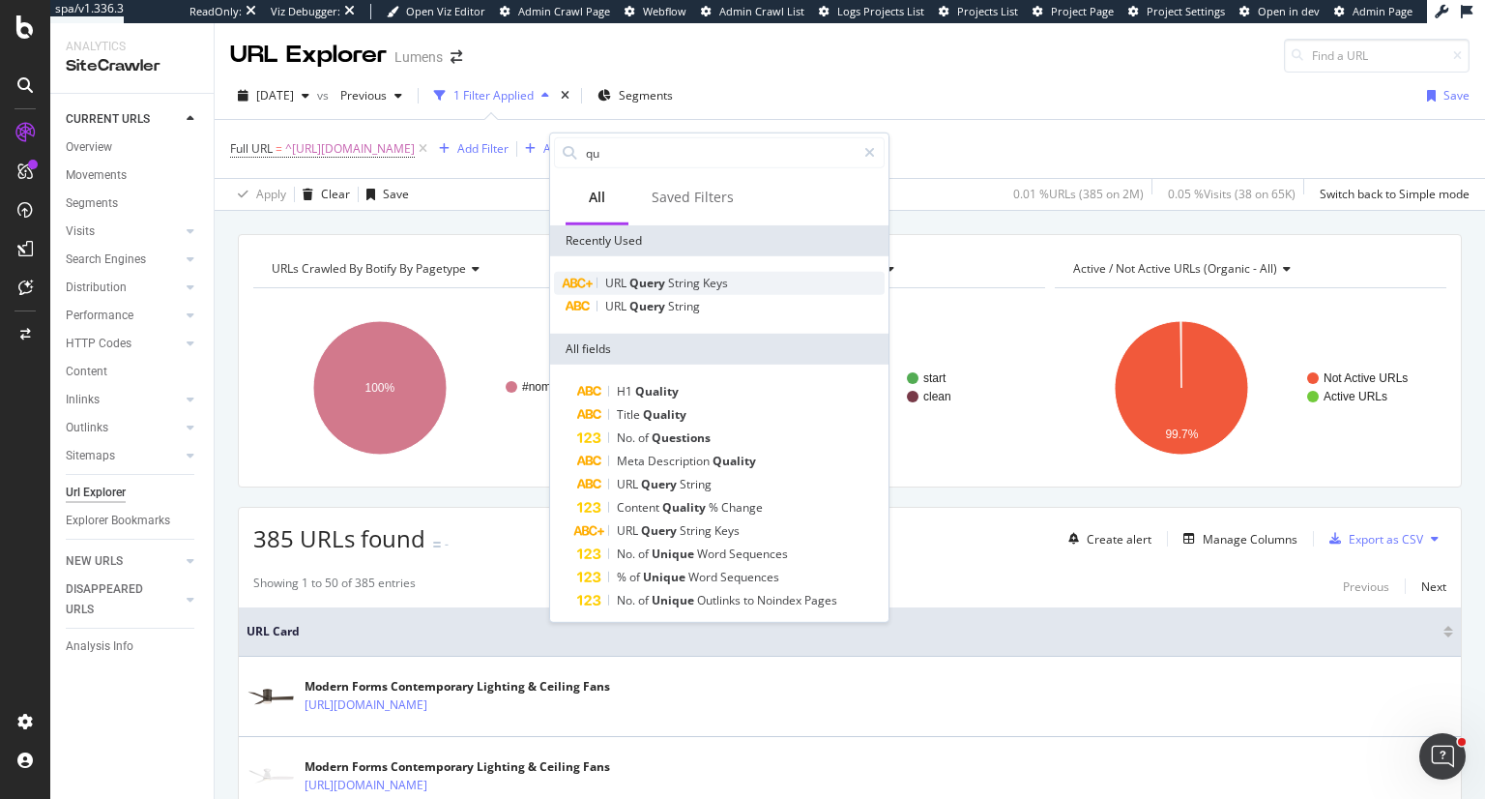
click at [695, 276] on span "String" at bounding box center [685, 283] width 35 height 16
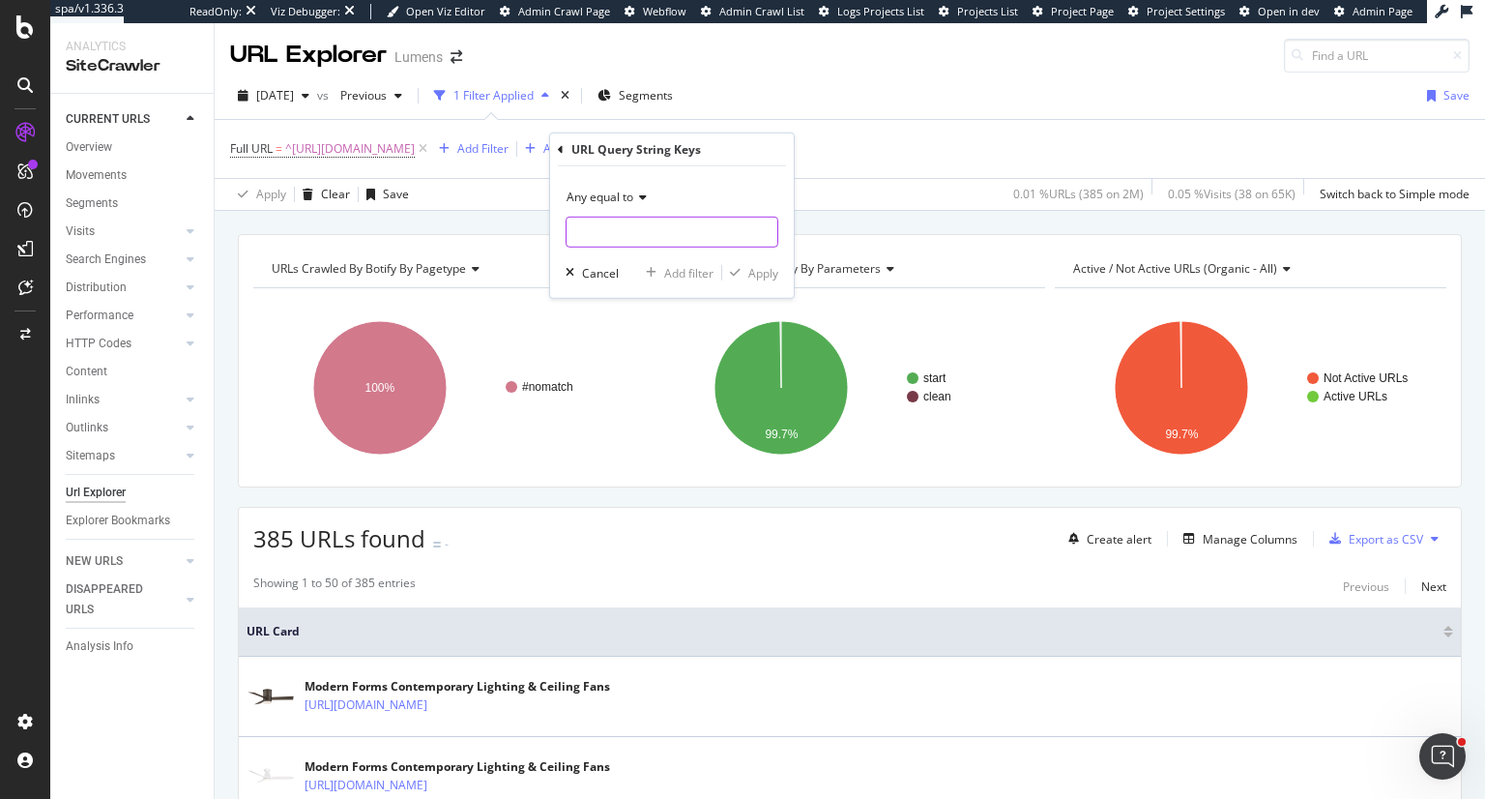
click at [681, 245] on input "text" at bounding box center [672, 232] width 211 height 31
type input "start"
click at [762, 274] on div "Apply" at bounding box center [763, 272] width 30 height 16
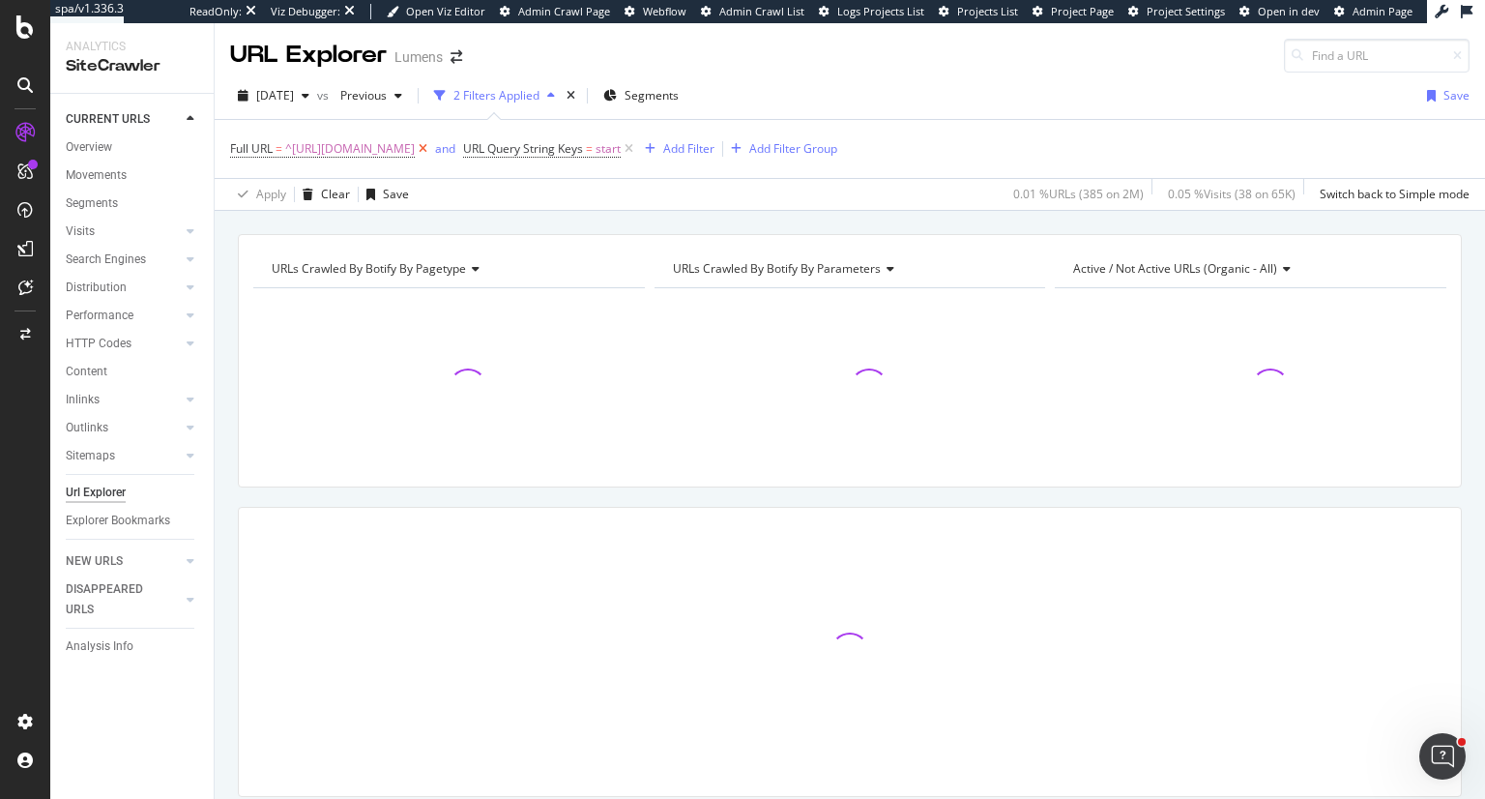
click at [431, 152] on icon at bounding box center [423, 148] width 16 height 19
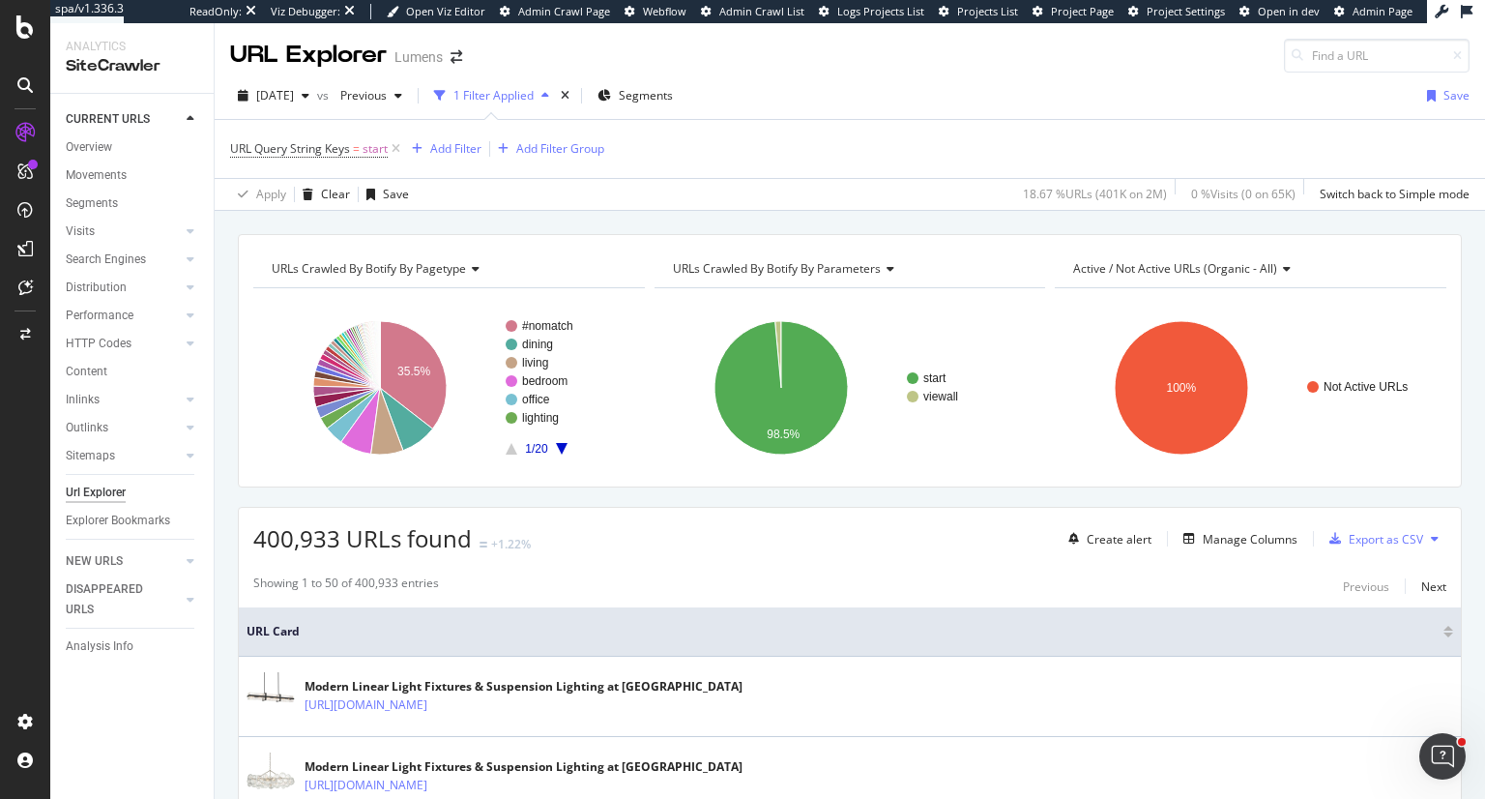
click at [557, 443] on icon "A chart." at bounding box center [562, 449] width 12 height 12
click at [557, 441] on g "flushmount-and-… outdoor dining-room-light… floor-lamps outdoor-lounge-f… outdo…" at bounding box center [563, 387] width 115 height 136
